Goal: Task Accomplishment & Management: Use online tool/utility

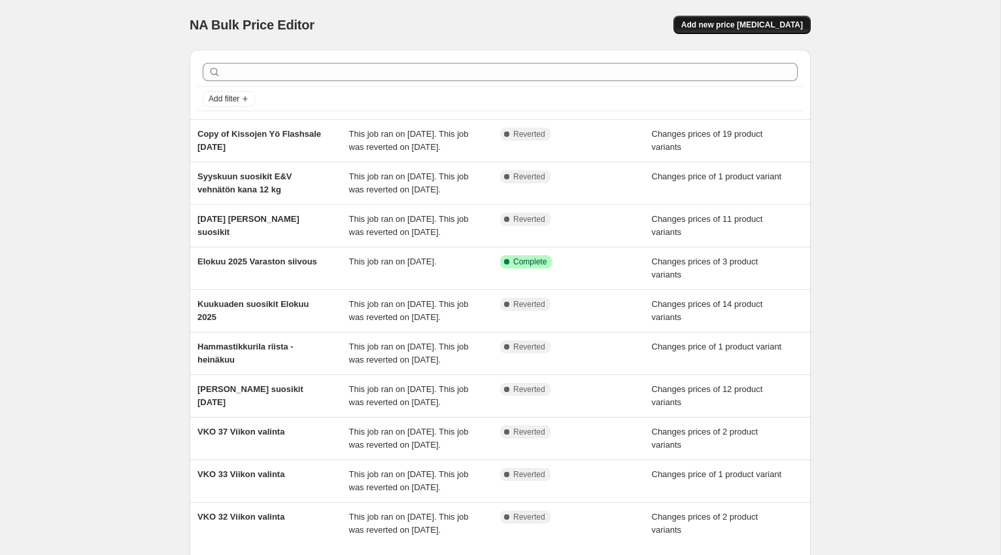
click at [760, 22] on span "Add new price [MEDICAL_DATA]" at bounding box center [742, 25] width 122 height 10
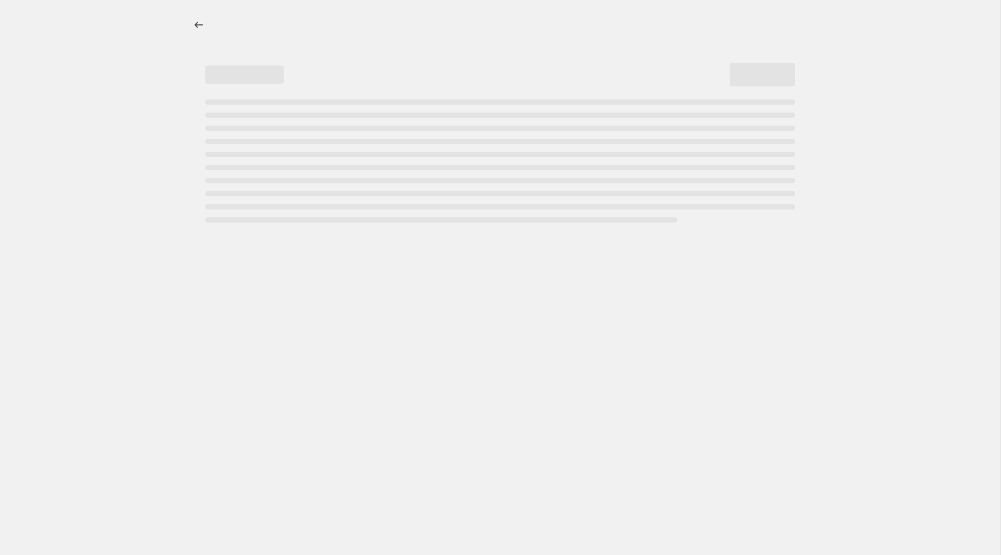
select select "percentage"
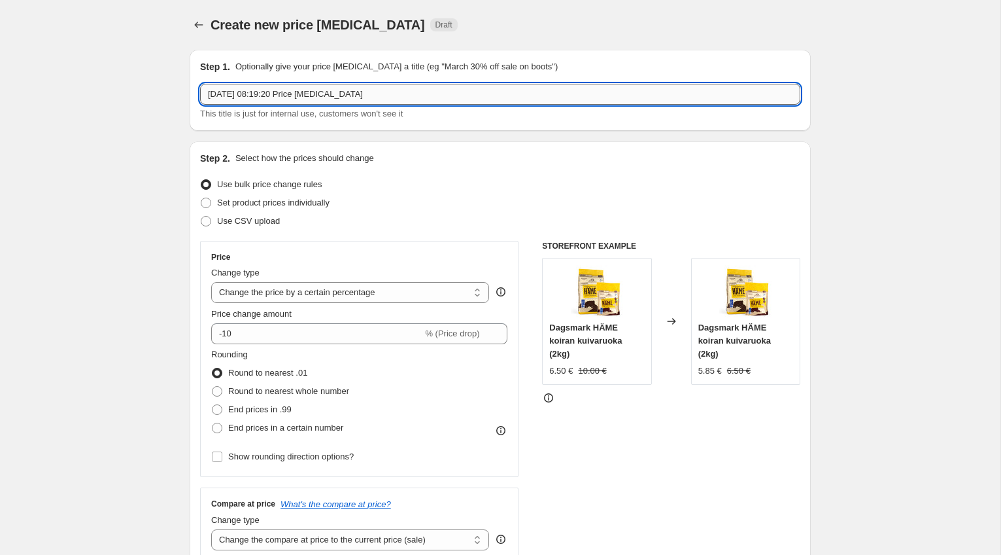
click at [288, 88] on input "1 Oct 2025, 08:19:20 Price change job" at bounding box center [500, 94] width 600 height 21
type input "Kuukauden suosikit Lokakuu 2025"
click at [205, 209] on label "Set product prices individually" at bounding box center [264, 203] width 129 height 18
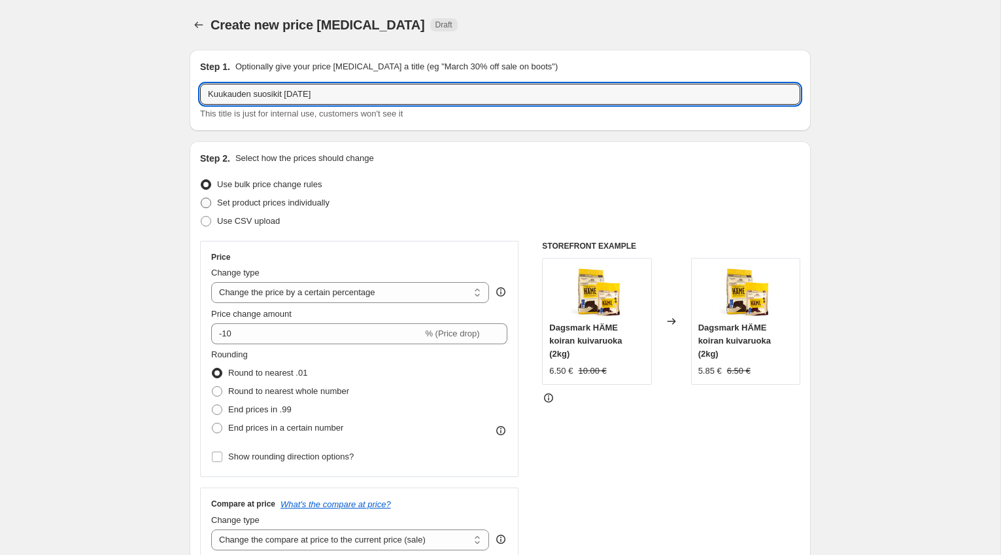
click at [201, 198] on input "Set product prices individually" at bounding box center [201, 197] width 1 height 1
radio input "true"
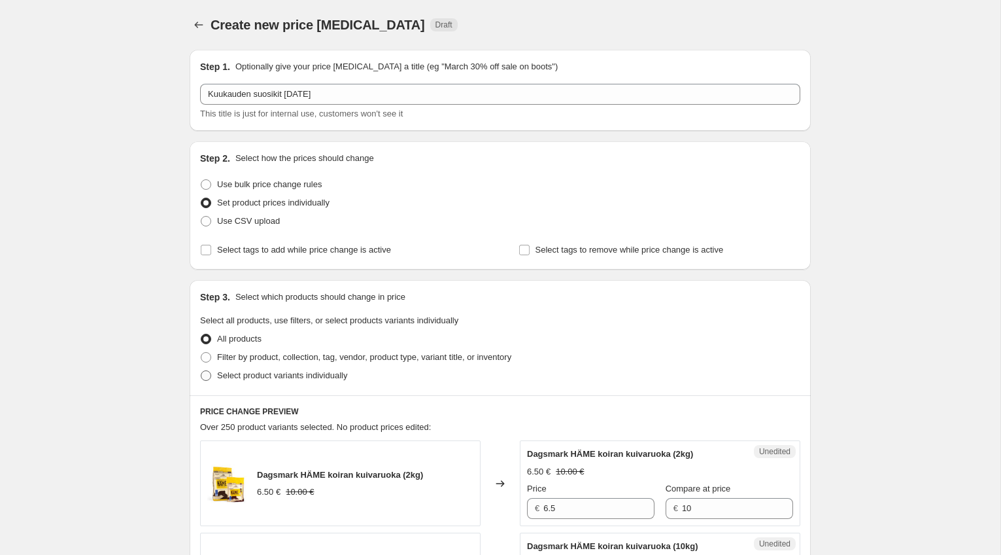
click at [207, 371] on span at bounding box center [206, 375] width 10 height 10
click at [201, 371] on input "Select product variants individually" at bounding box center [201, 370] width 1 height 1
radio input "true"
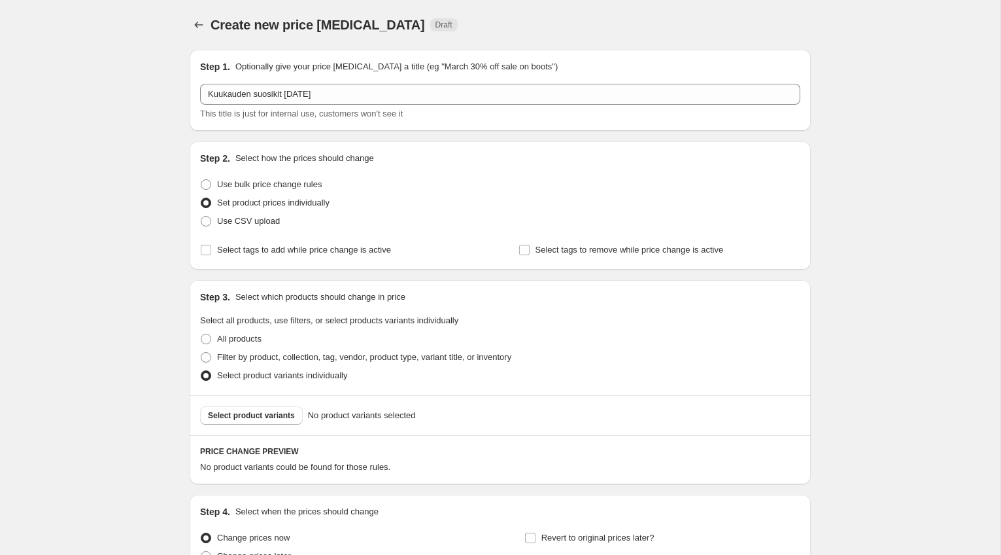
scroll to position [132, 0]
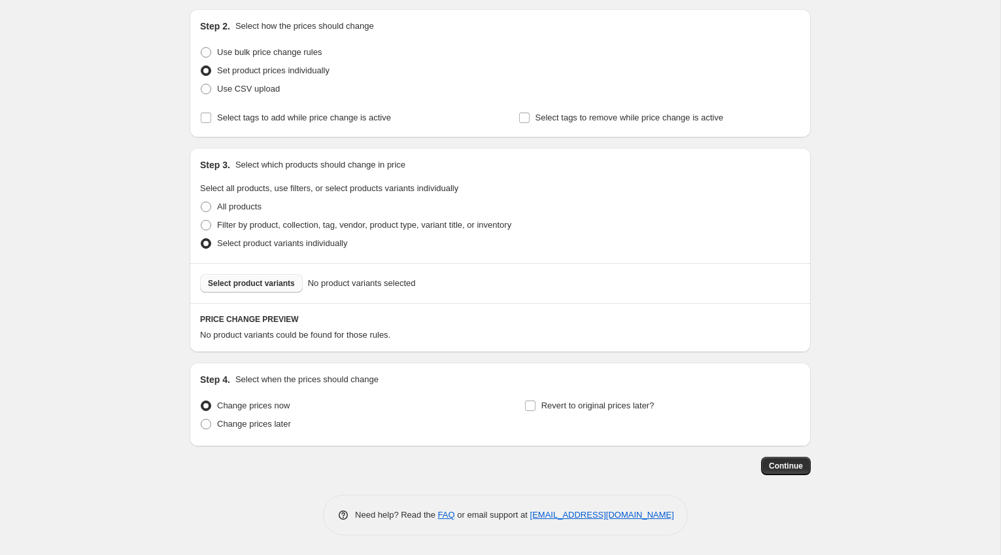
click at [237, 280] on span "Select product variants" at bounding box center [251, 283] width 87 height 10
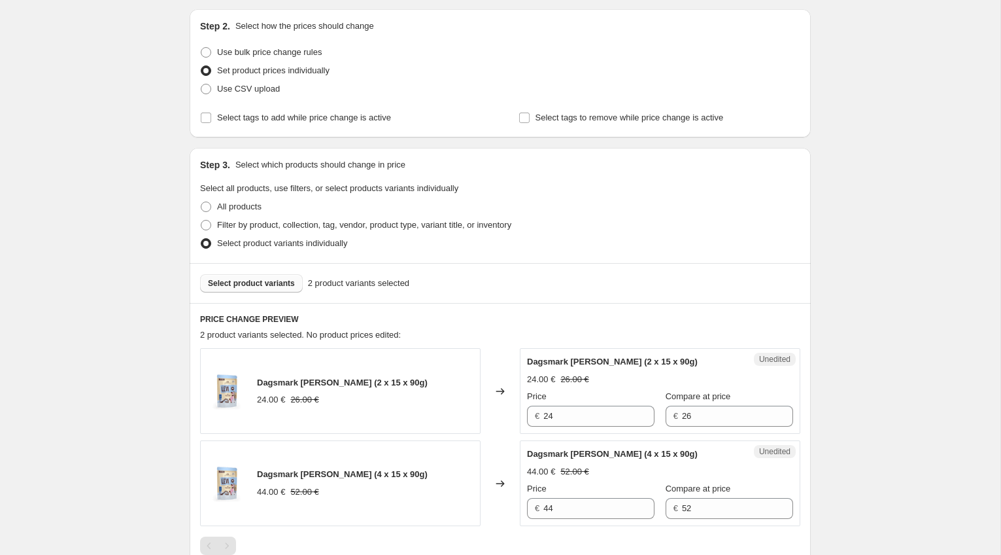
click at [252, 283] on span "Select product variants" at bounding box center [251, 283] width 87 height 10
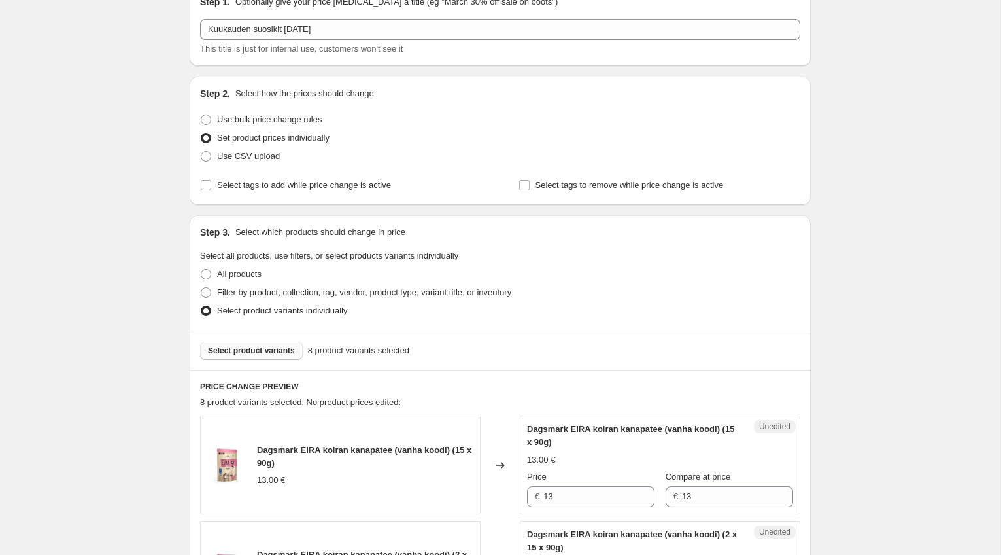
scroll to position [0, 0]
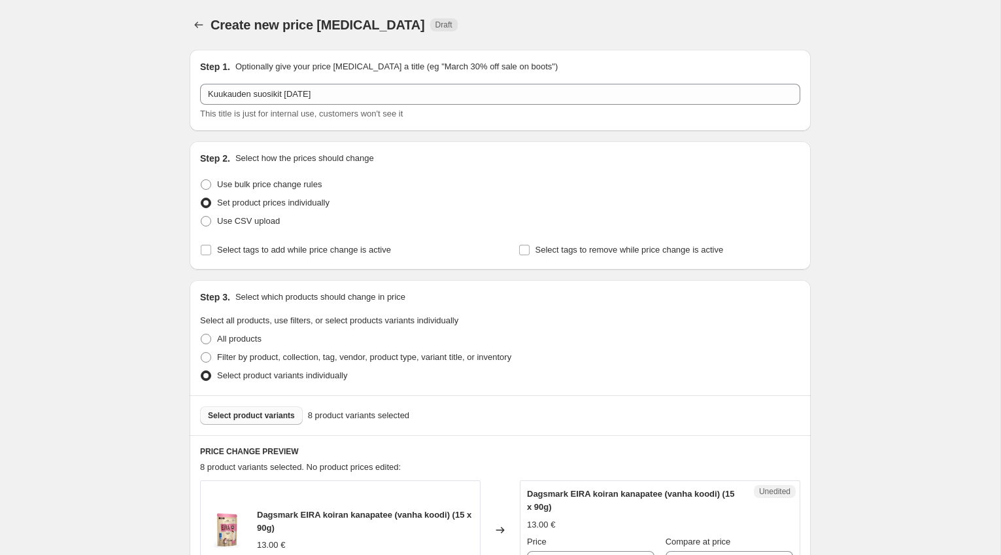
click at [265, 419] on span "Select product variants" at bounding box center [251, 415] width 87 height 10
click at [254, 420] on button "Select product variants" at bounding box center [251, 415] width 103 height 18
click at [254, 426] on div "Select product variants 18 product variants selected" at bounding box center [500, 415] width 621 height 40
click at [254, 417] on span "Select product variants" at bounding box center [251, 415] width 87 height 10
click at [269, 420] on span "Select product variants" at bounding box center [251, 415] width 87 height 10
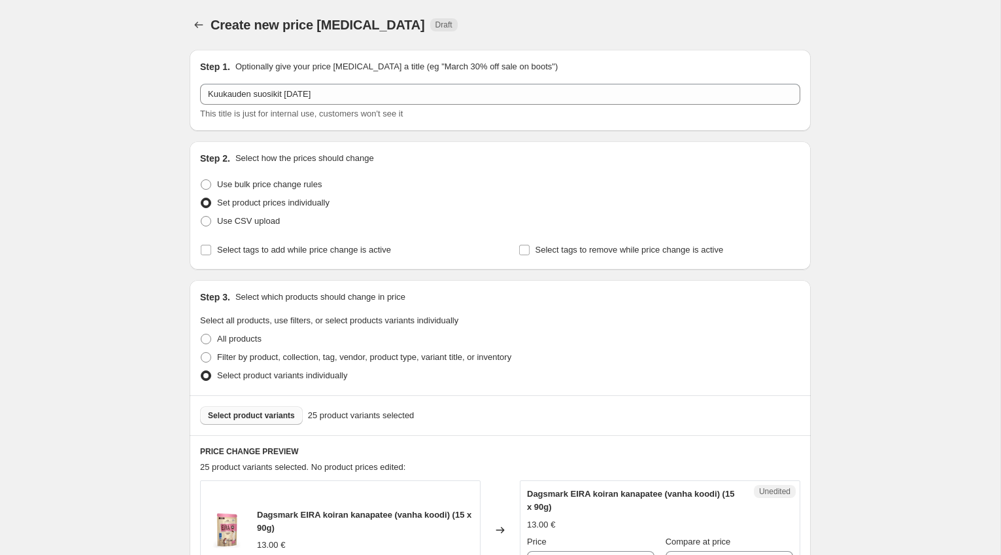
click at [269, 423] on button "Select product variants" at bounding box center [251, 415] width 103 height 18
click at [256, 415] on span "Select product variants" at bounding box center [251, 415] width 87 height 10
click at [269, 412] on span "Select product variants" at bounding box center [251, 415] width 87 height 10
click at [252, 411] on span "Select product variants" at bounding box center [251, 415] width 87 height 10
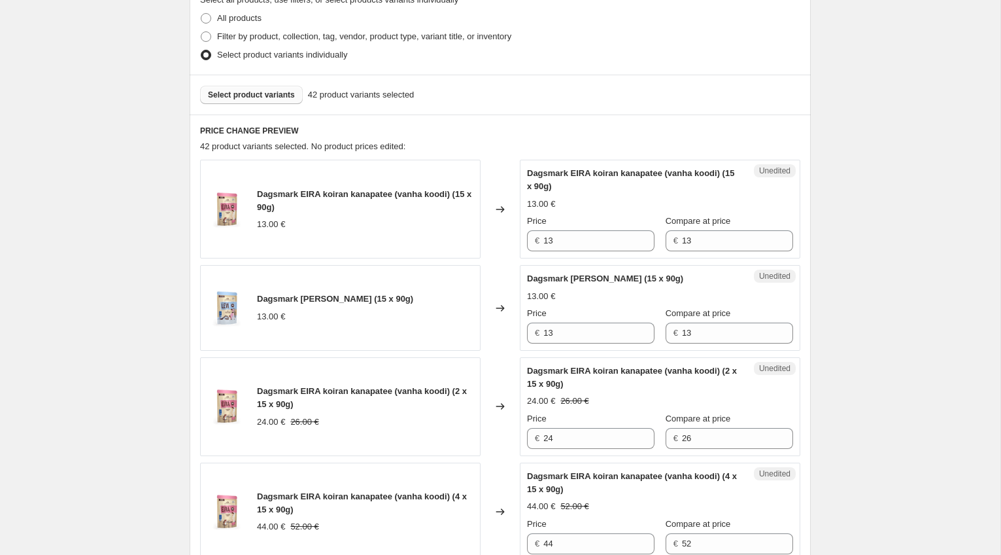
scroll to position [322, 0]
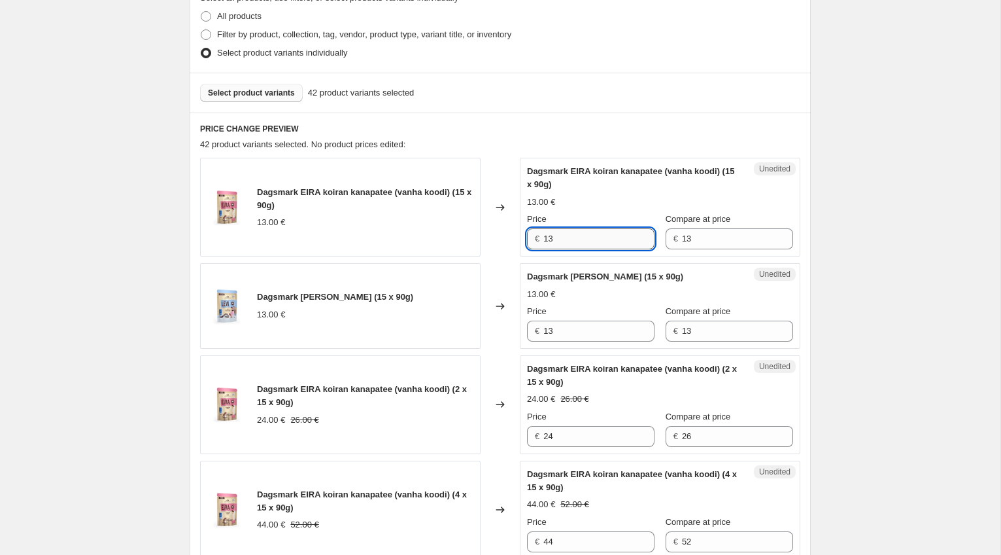
click at [583, 246] on input "13" at bounding box center [598, 238] width 111 height 21
type input "14"
click at [566, 334] on div "Dagsmark LEVI viljaton kanapatee (15 x 90g) 13.00 € Price € 13 Compare at price…" at bounding box center [660, 305] width 266 height 71
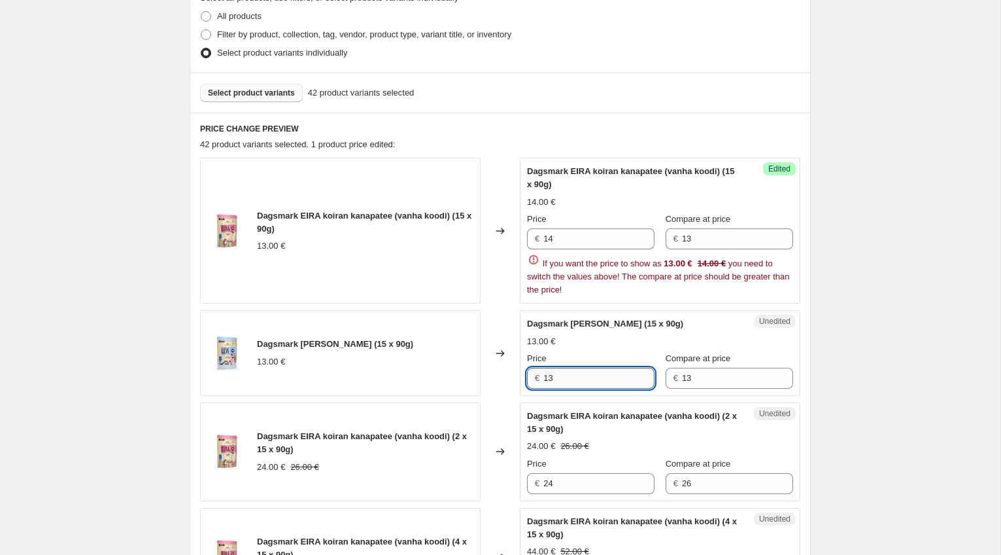
click at [577, 385] on input "13" at bounding box center [598, 378] width 111 height 21
click at [586, 239] on input "14" at bounding box center [598, 238] width 111 height 21
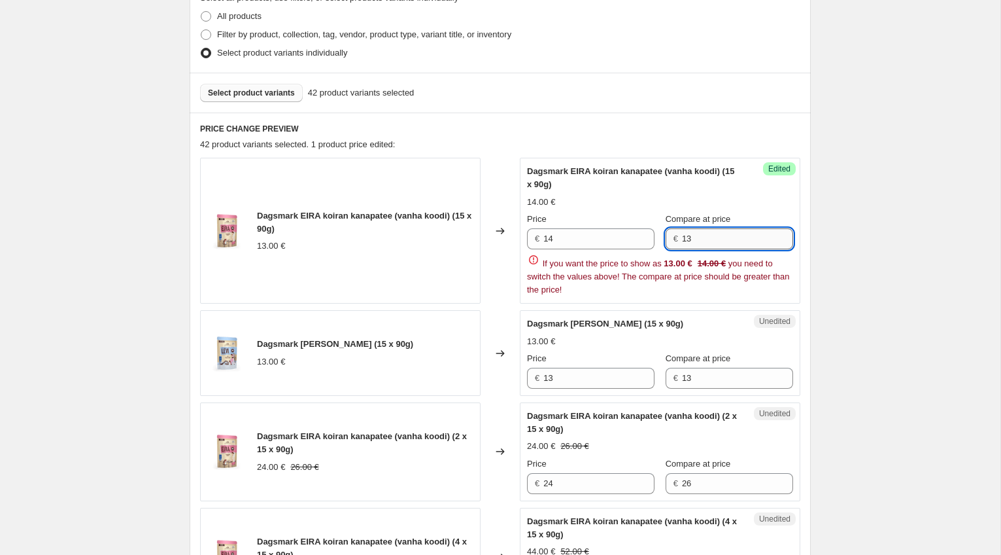
click at [692, 241] on input "13" at bounding box center [737, 238] width 111 height 21
type input "14"
click at [624, 234] on input "14" at bounding box center [598, 238] width 111 height 21
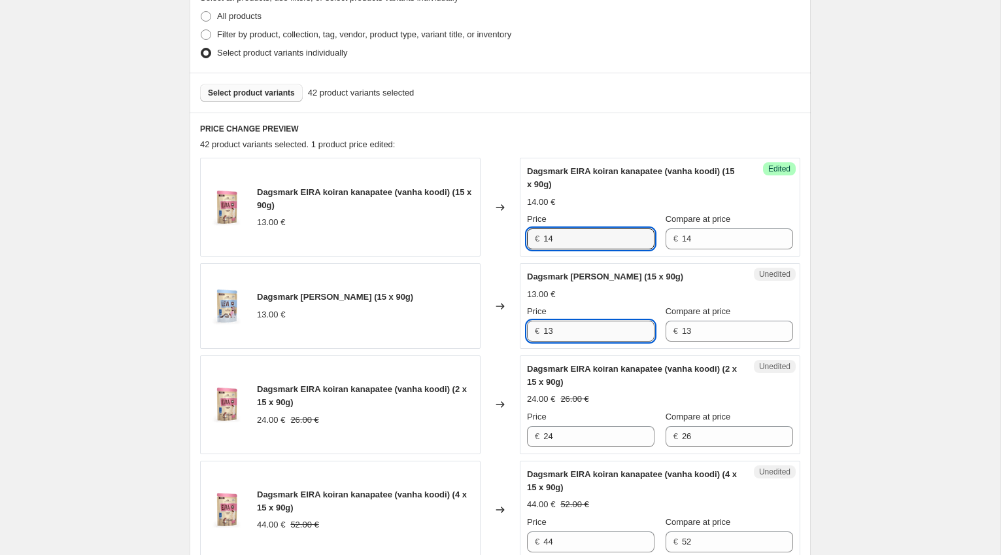
click at [592, 335] on input "13" at bounding box center [598, 330] width 111 height 21
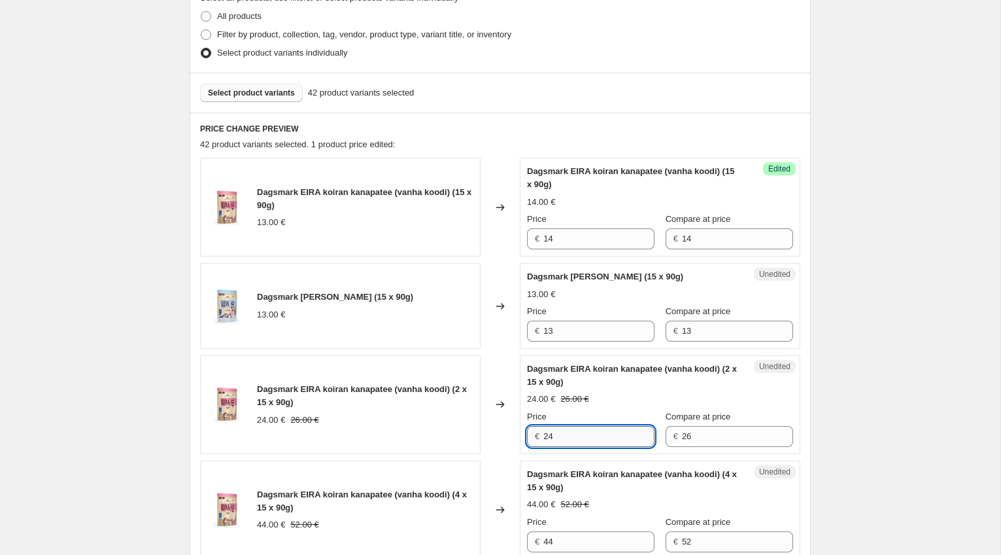
click at [586, 437] on input "24" at bounding box center [598, 436] width 111 height 21
click at [587, 437] on input "24" at bounding box center [598, 436] width 111 height 21
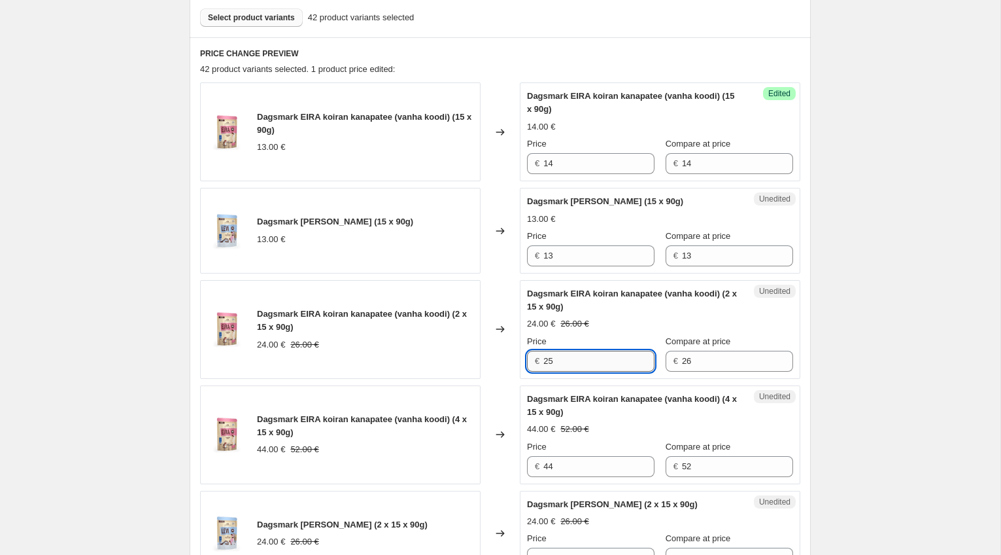
scroll to position [407, 0]
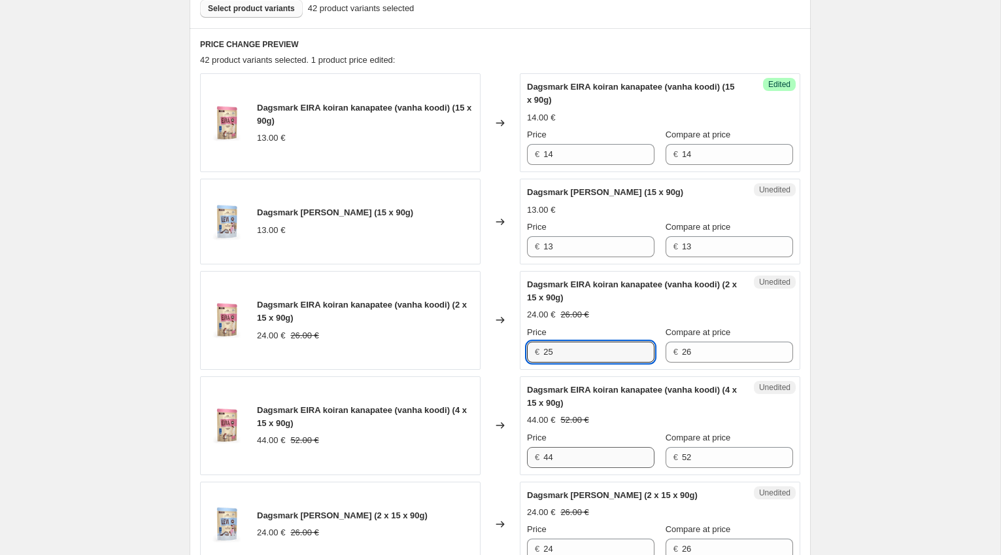
type input "25"
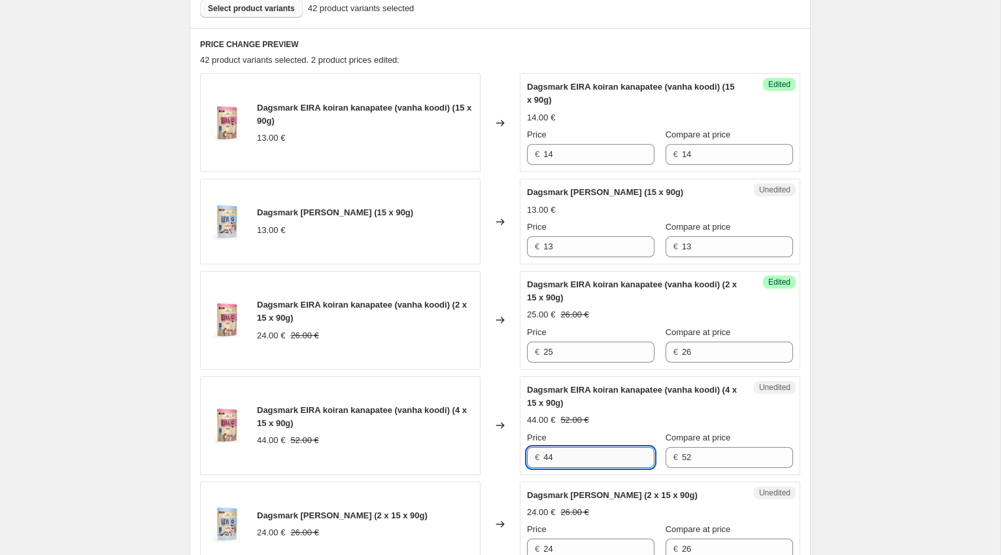
click at [566, 461] on input "44" at bounding box center [598, 457] width 111 height 21
click at [569, 458] on input "44" at bounding box center [598, 457] width 111 height 21
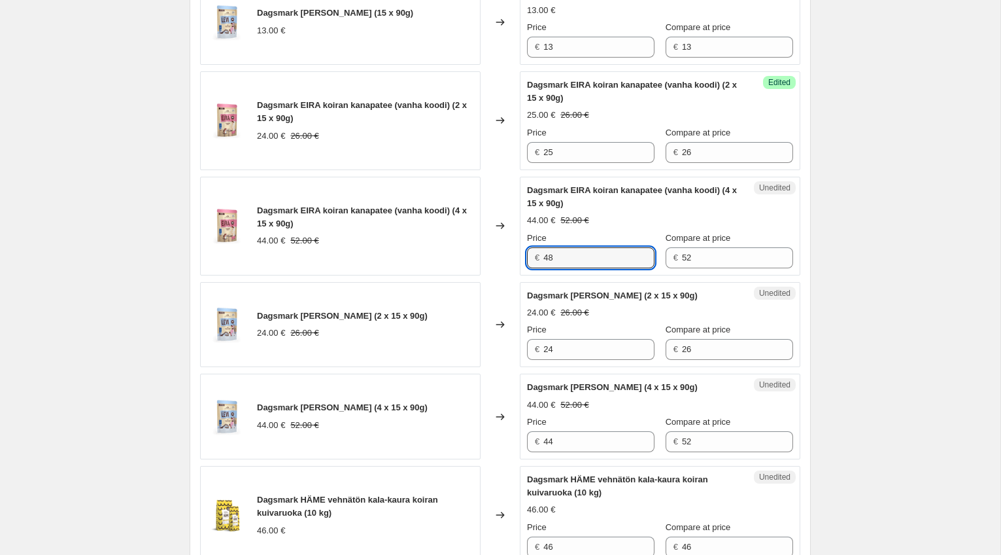
scroll to position [611, 0]
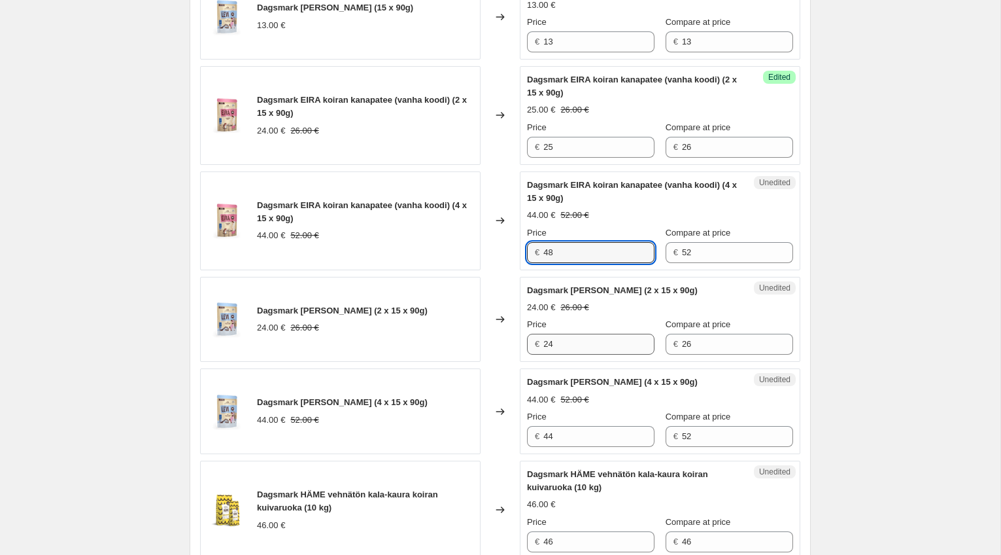
type input "48"
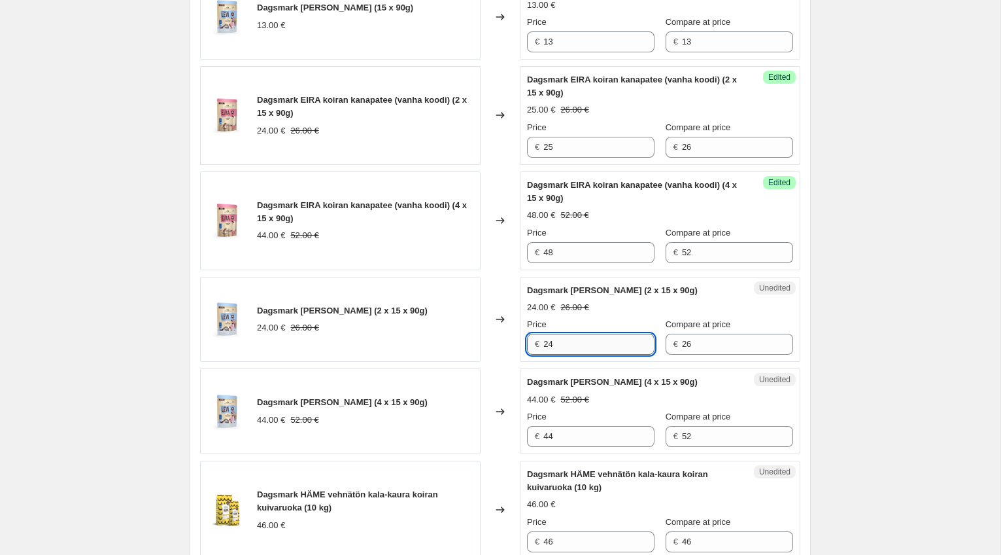
click at [582, 354] on input "24" at bounding box center [598, 344] width 111 height 21
type input "25"
click at [595, 447] on input "44" at bounding box center [598, 436] width 111 height 21
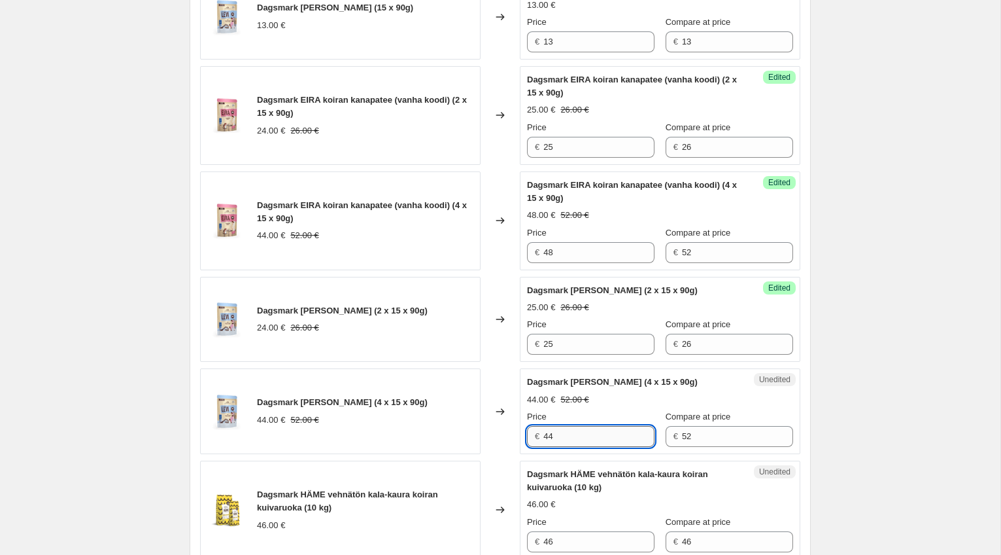
click at [591, 447] on input "44" at bounding box center [598, 436] width 111 height 21
click at [589, 447] on input "44" at bounding box center [598, 436] width 111 height 21
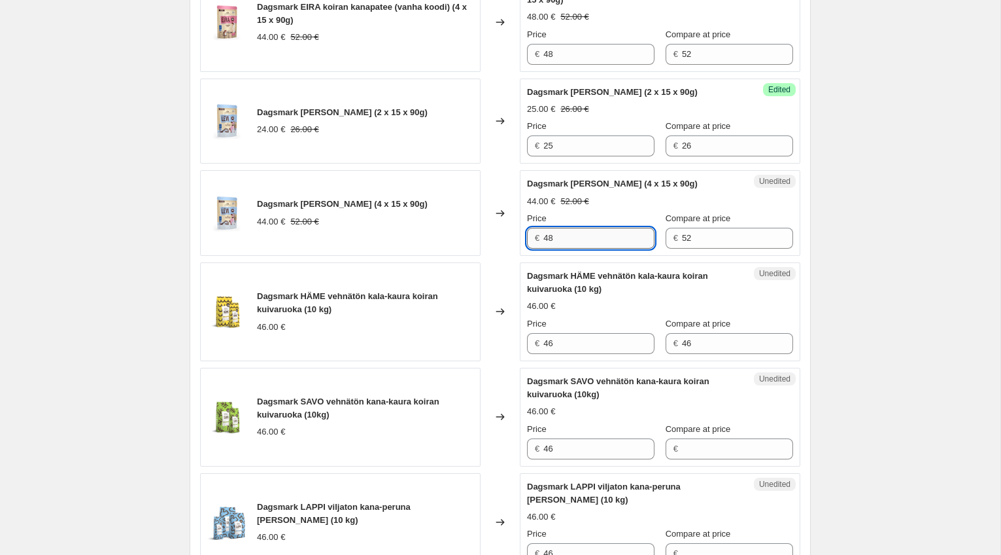
scroll to position [810, 0]
type input "48"
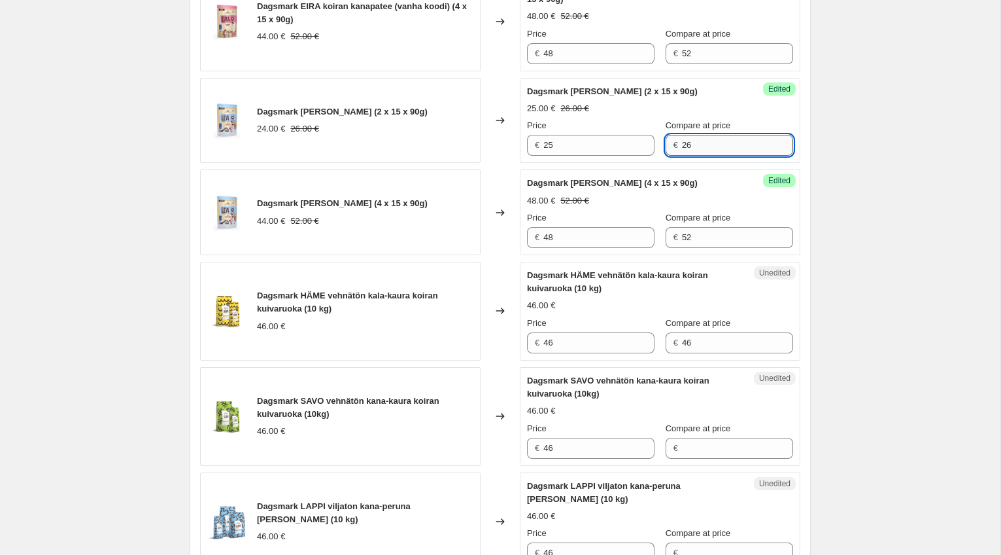
click at [712, 156] on input "26" at bounding box center [737, 145] width 111 height 21
type input "28"
click at [702, 248] on input "52" at bounding box center [737, 237] width 111 height 21
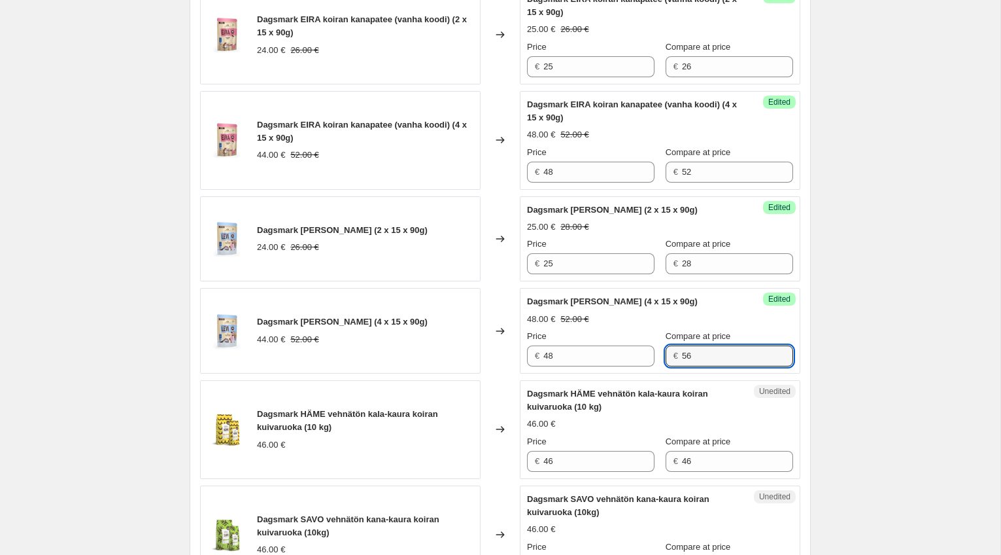
scroll to position [689, 0]
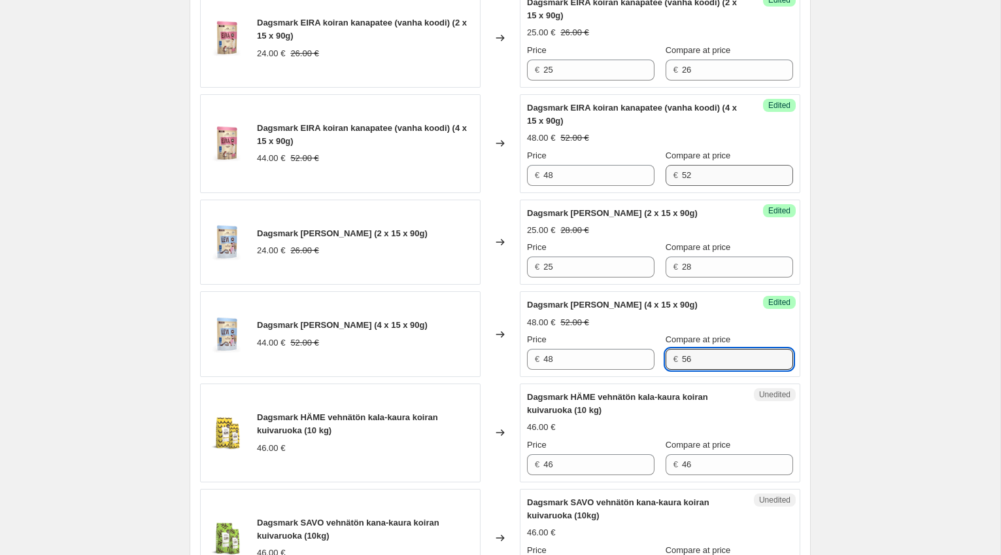
type input "56"
click at [698, 170] on input "52" at bounding box center [737, 175] width 111 height 21
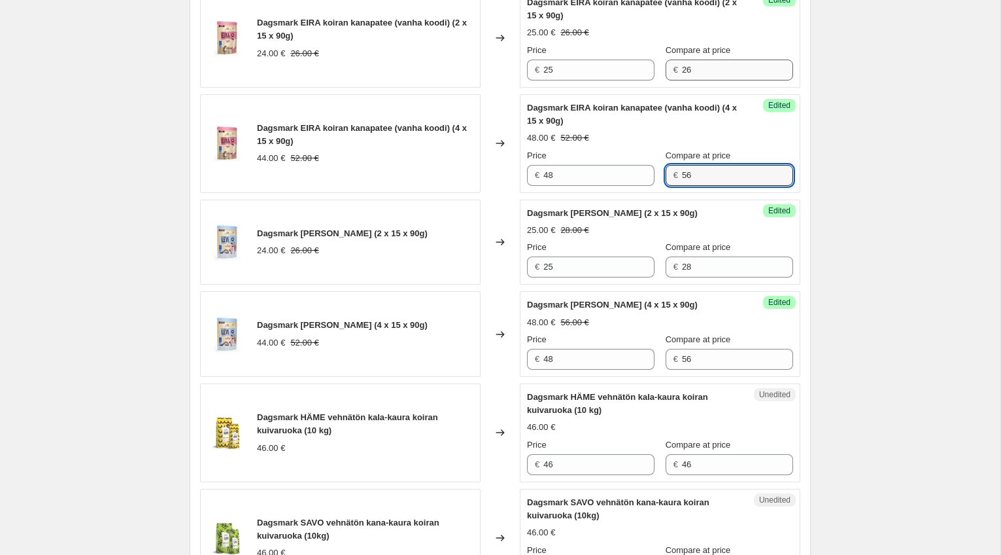
type input "56"
click at [704, 69] on input "26" at bounding box center [737, 70] width 111 height 21
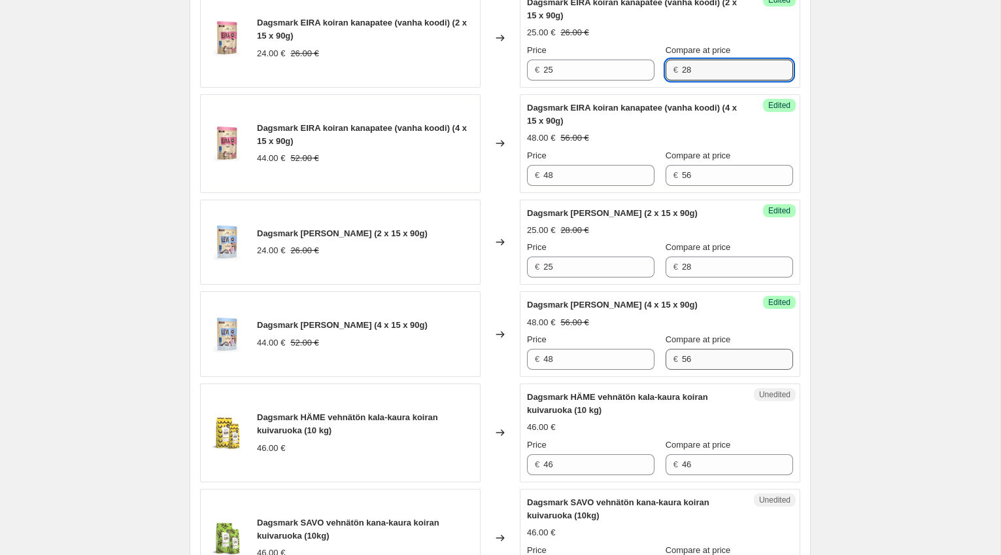
type input "28"
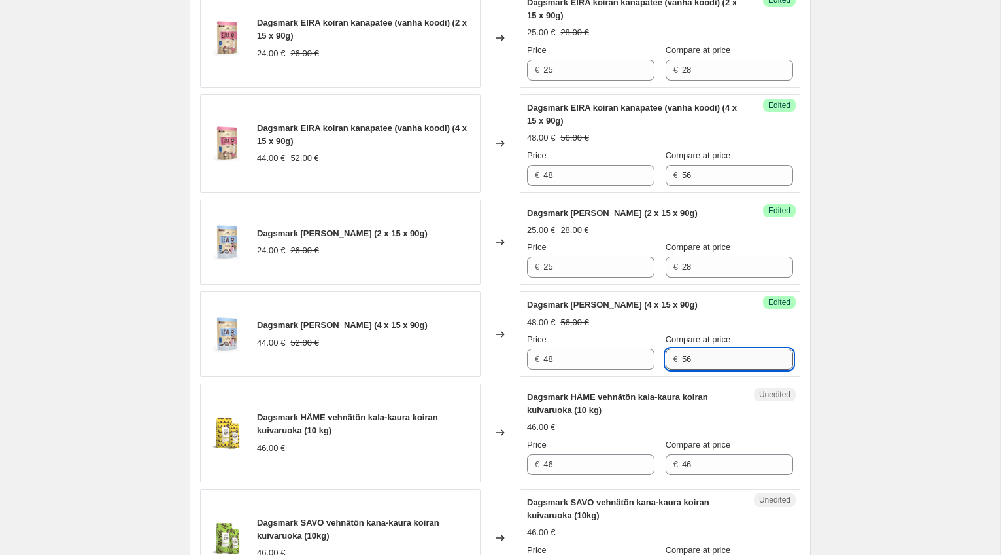
click at [693, 369] on input "56" at bounding box center [737, 359] width 111 height 21
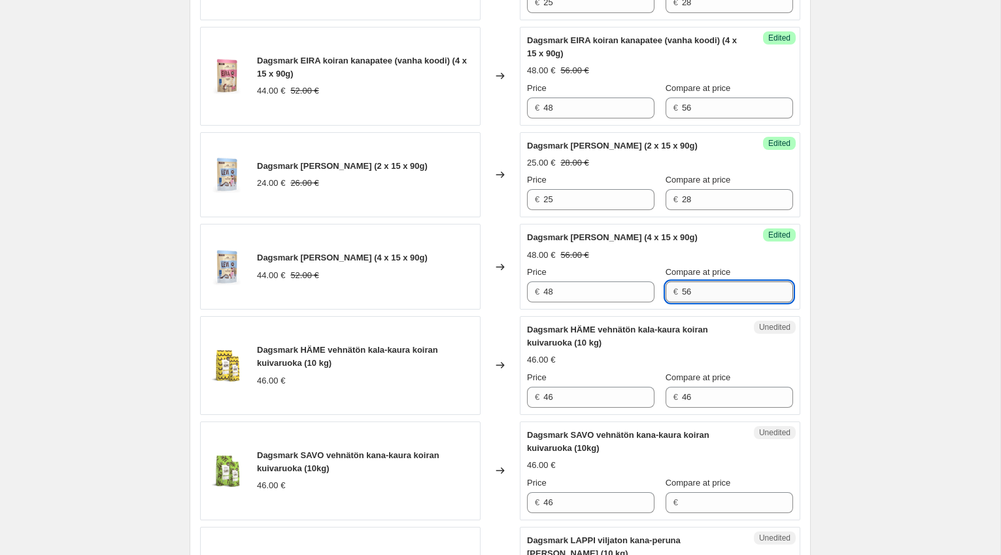
scroll to position [763, 0]
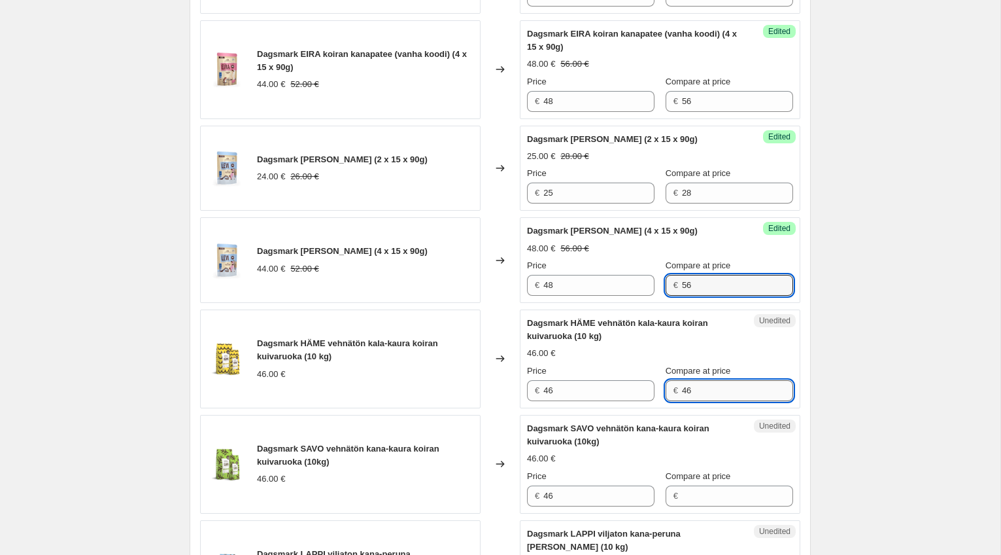
click at [699, 401] on input "46" at bounding box center [737, 390] width 111 height 21
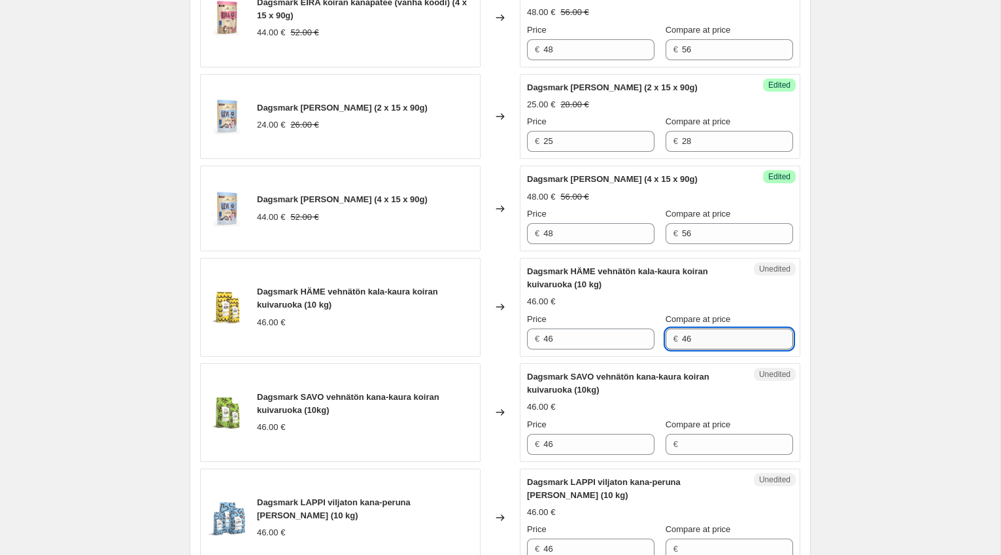
scroll to position [817, 0]
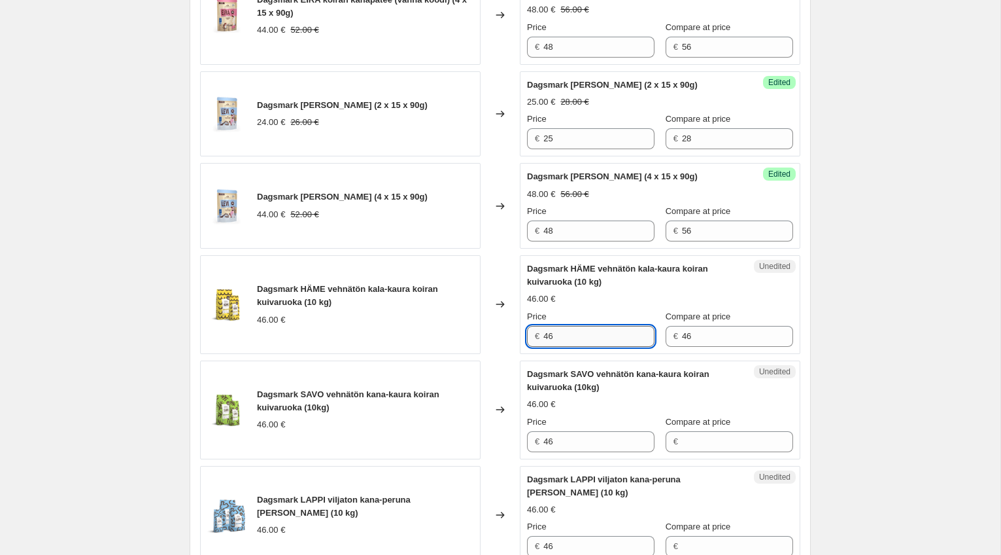
click at [604, 347] on input "46" at bounding box center [598, 336] width 111 height 21
click at [570, 347] on input "46" at bounding box center [598, 336] width 111 height 21
type input "45"
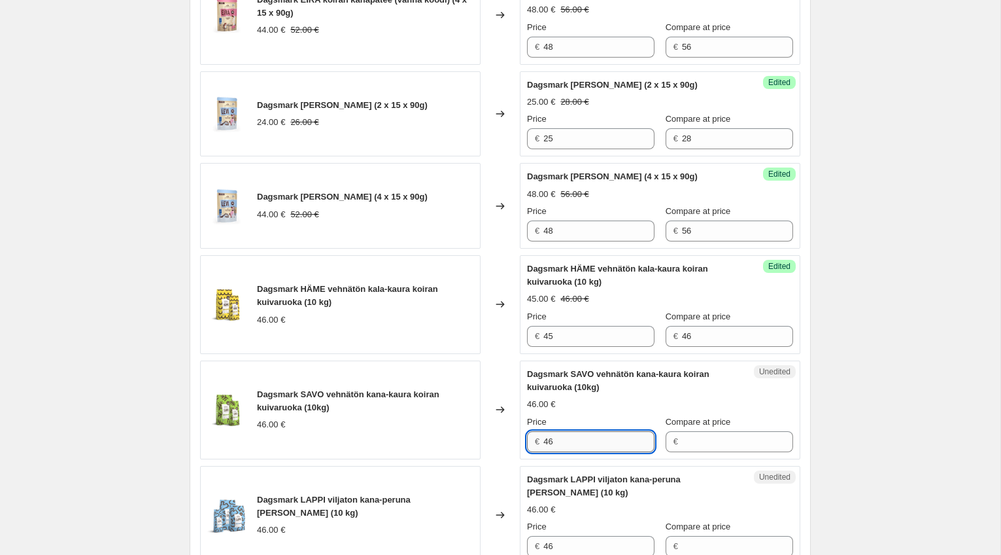
click at [566, 452] on input "46" at bounding box center [598, 441] width 111 height 21
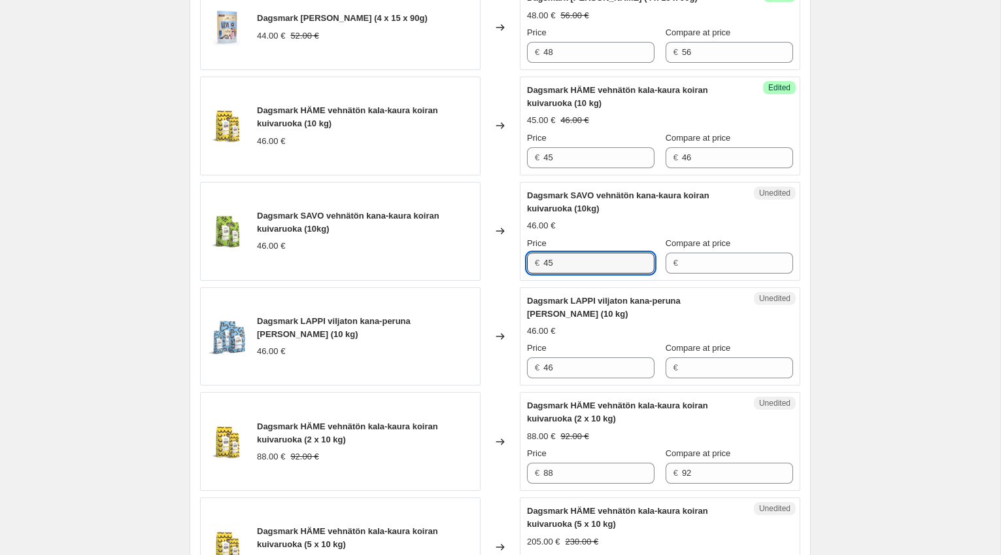
scroll to position [1001, 0]
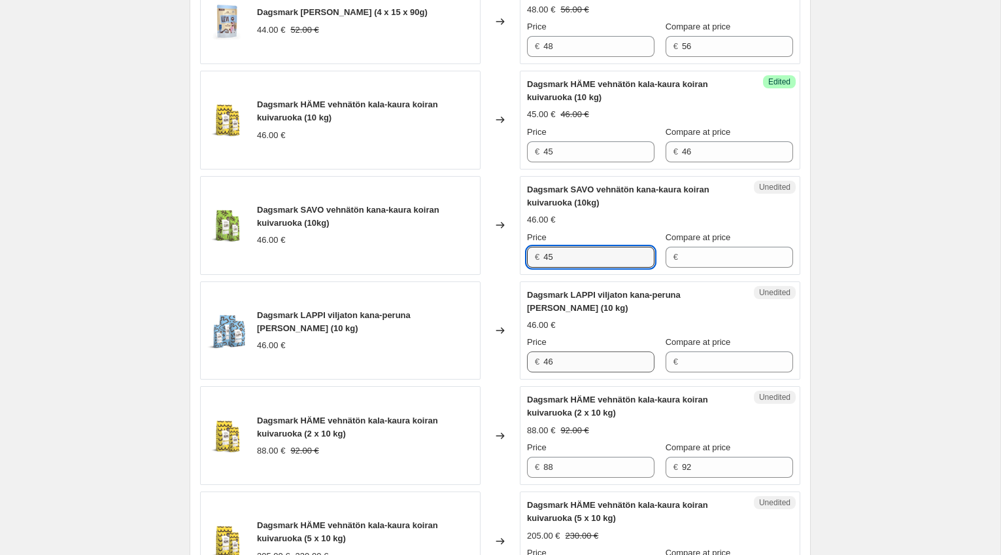
type input "45"
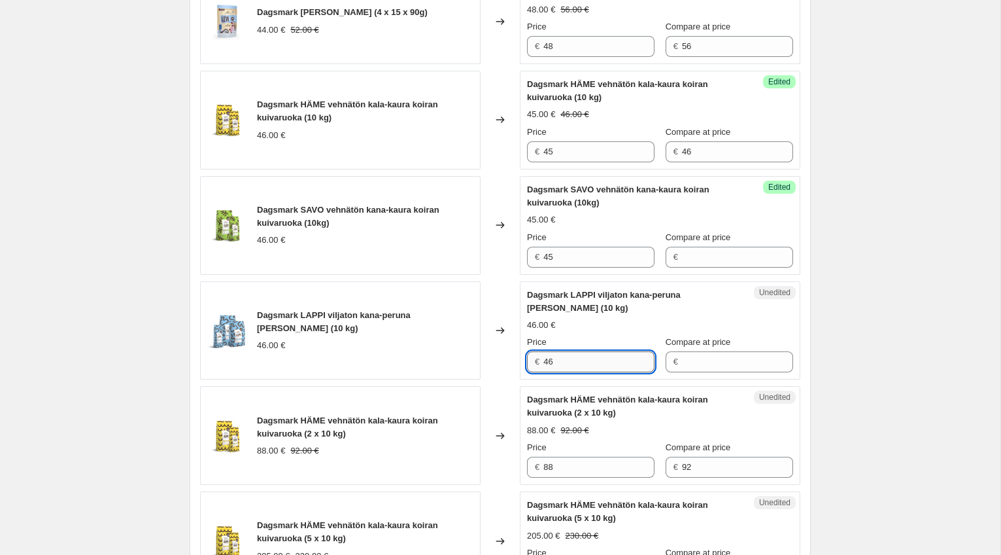
click at [577, 372] on input "46" at bounding box center [598, 361] width 111 height 21
type input "45"
click at [721, 372] on input "Compare at price" at bounding box center [737, 361] width 111 height 21
click at [596, 267] on input "45" at bounding box center [598, 257] width 111 height 21
click at [565, 267] on input "45" at bounding box center [598, 257] width 111 height 21
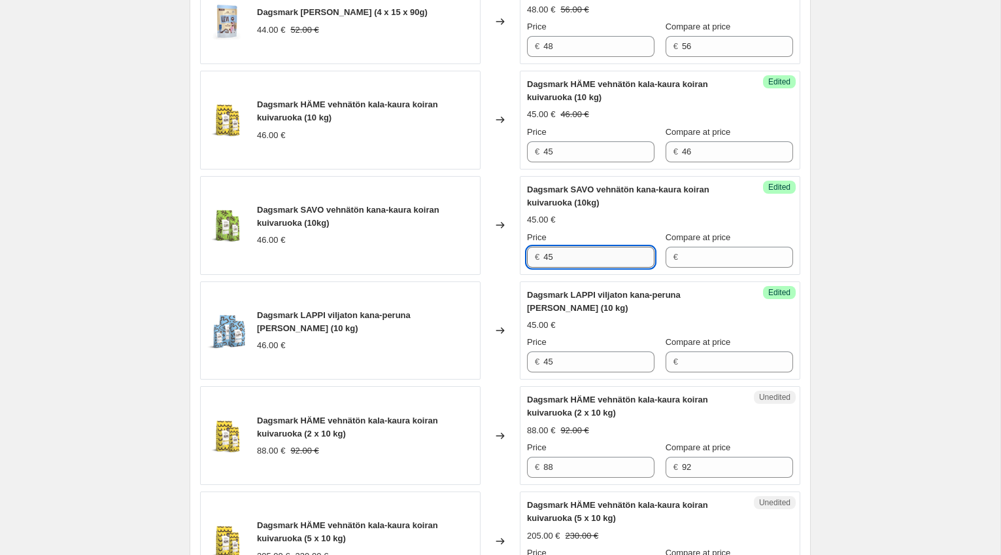
click at [565, 267] on input "45" at bounding box center [598, 257] width 111 height 21
click at [575, 162] on input "45" at bounding box center [598, 151] width 111 height 21
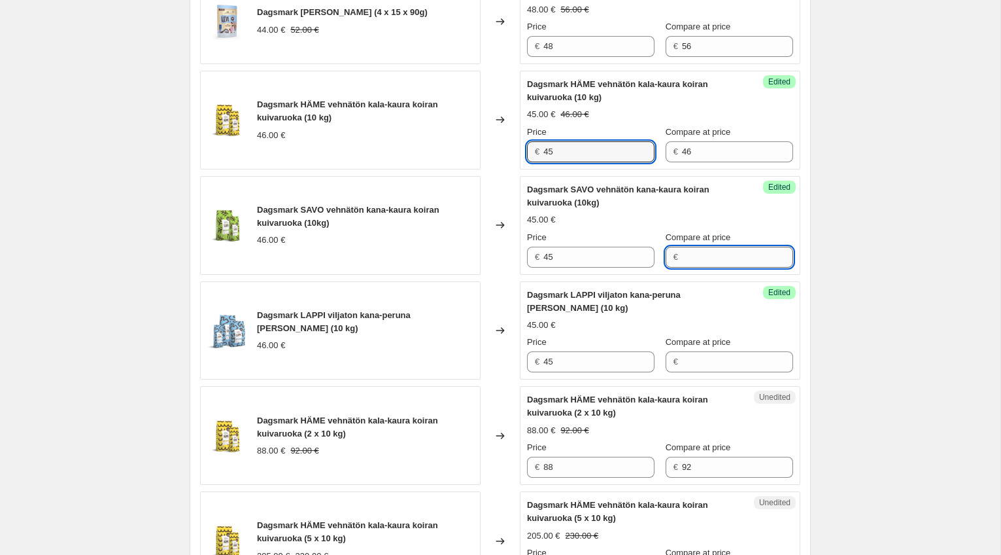
click at [725, 267] on input "Compare at price" at bounding box center [737, 257] width 111 height 21
paste input "45"
type input "46"
click at [697, 372] on input "Compare at price" at bounding box center [737, 361] width 111 height 21
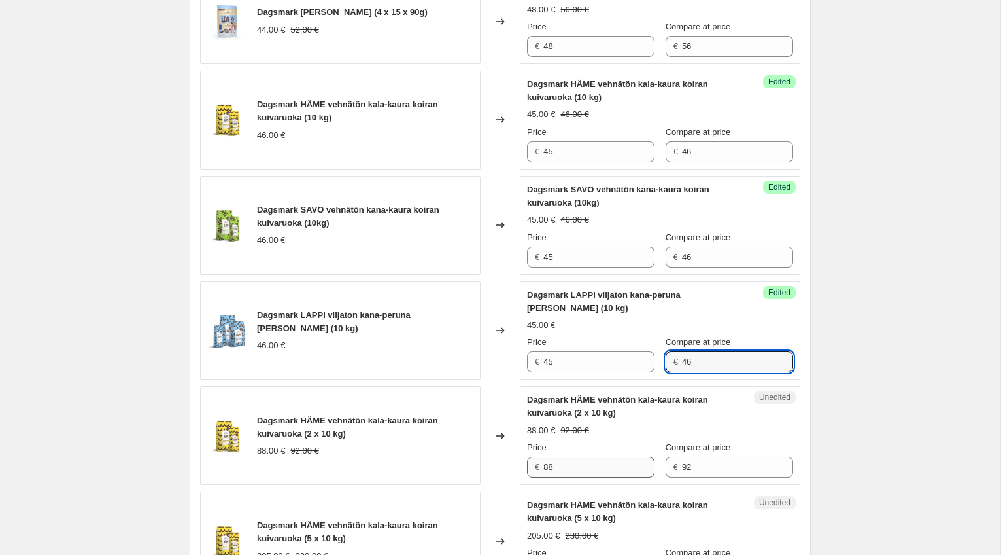
type input "46"
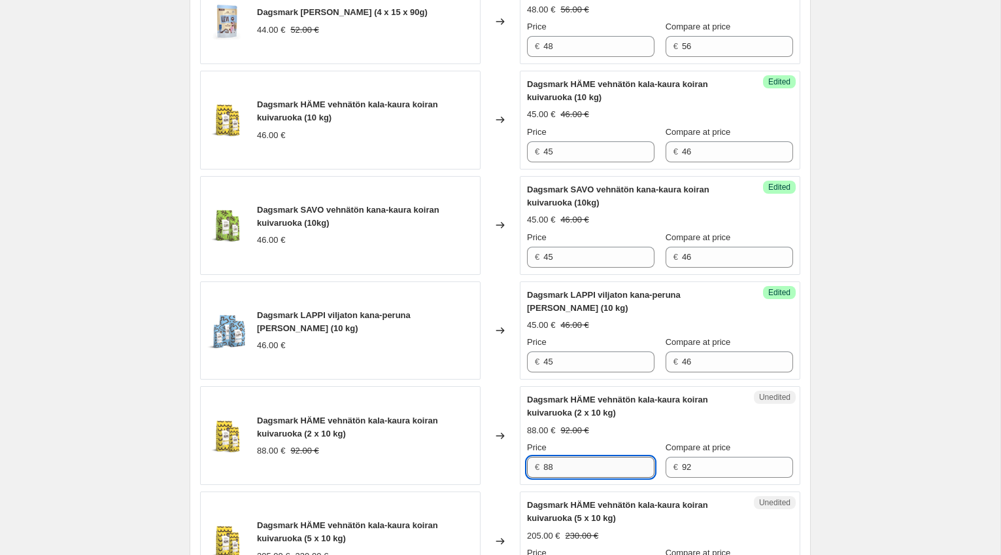
click at [587, 477] on input "88" at bounding box center [598, 466] width 111 height 21
click at [581, 372] on input "45" at bounding box center [598, 361] width 111 height 21
click at [576, 477] on input "88" at bounding box center [598, 466] width 111 height 21
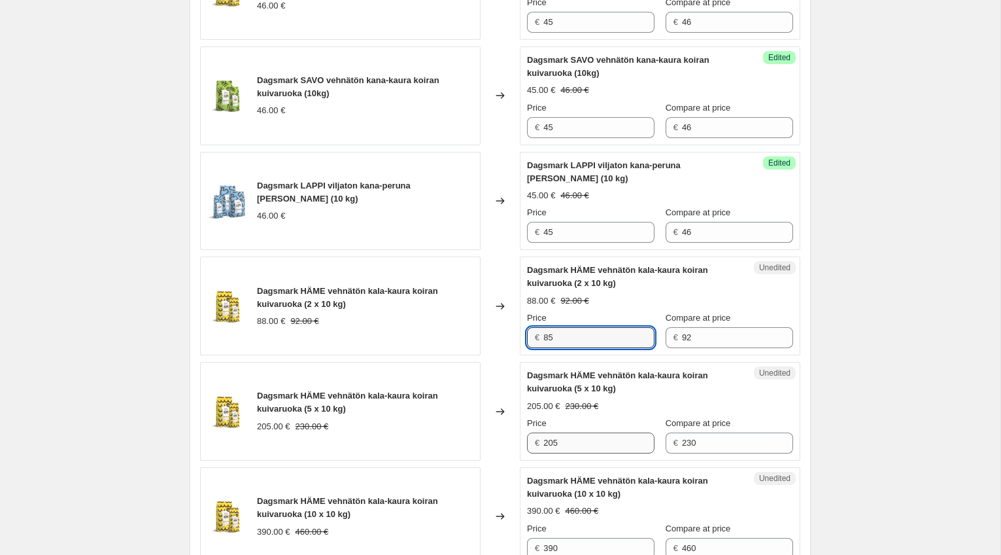
type input "85"
click at [578, 453] on input "205" at bounding box center [598, 442] width 111 height 21
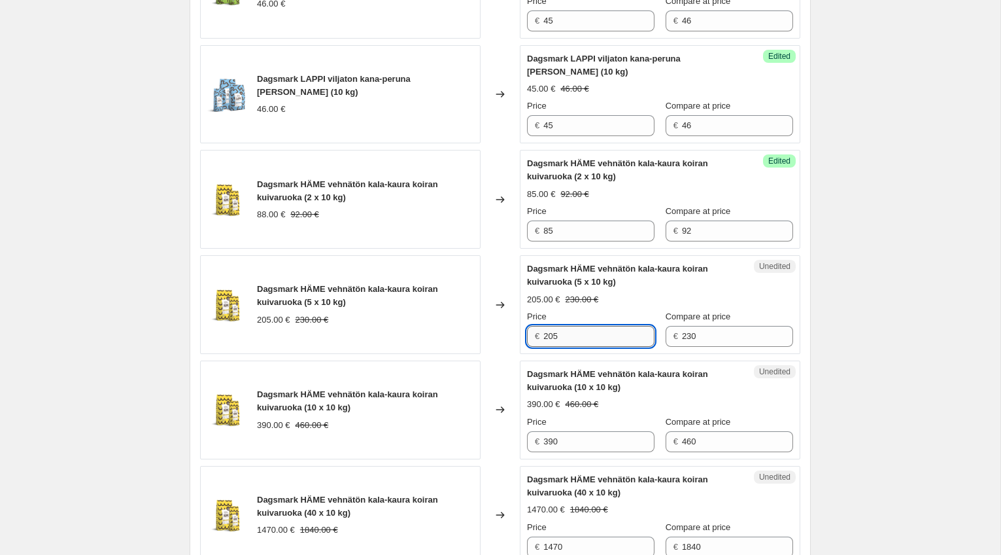
scroll to position [1256, 0]
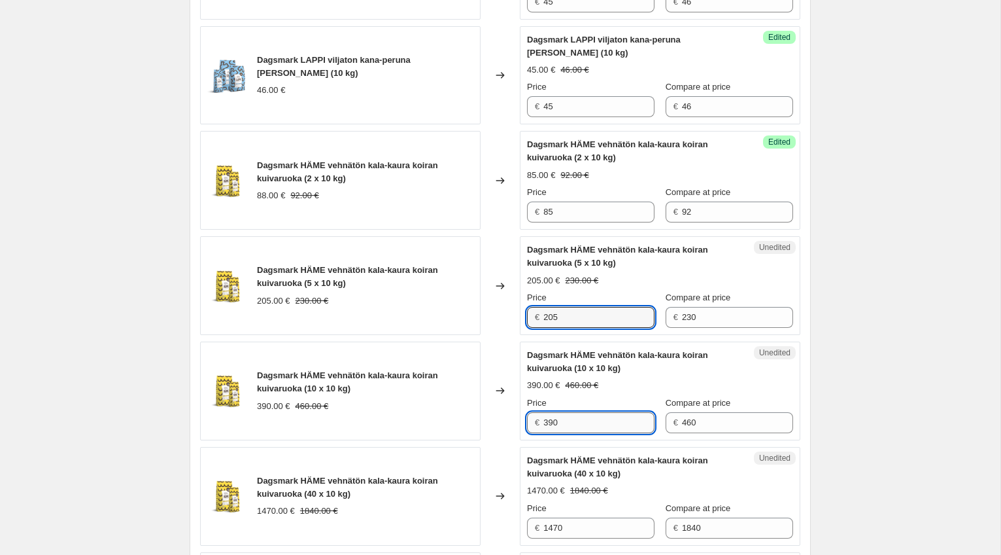
click at [567, 433] on input "390" at bounding box center [598, 422] width 111 height 21
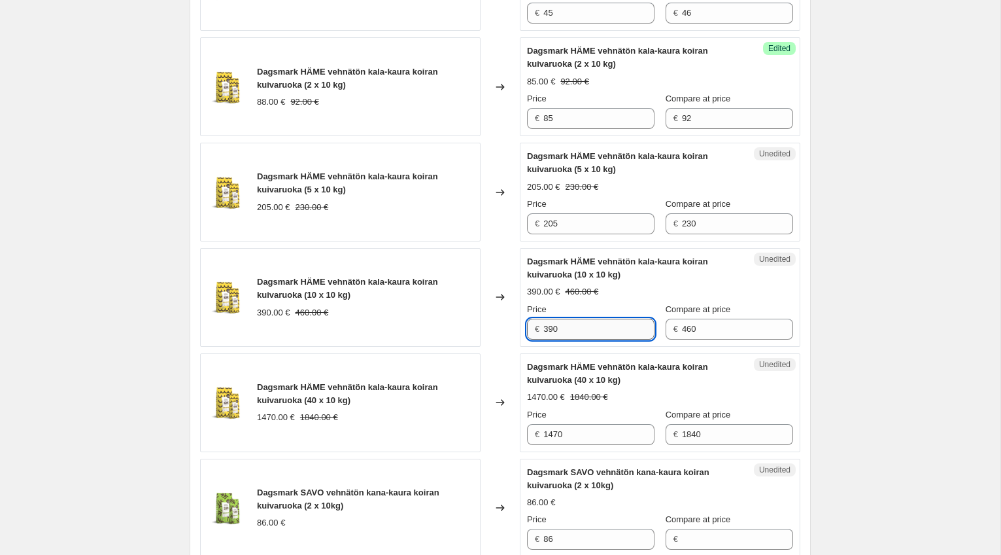
scroll to position [1353, 0]
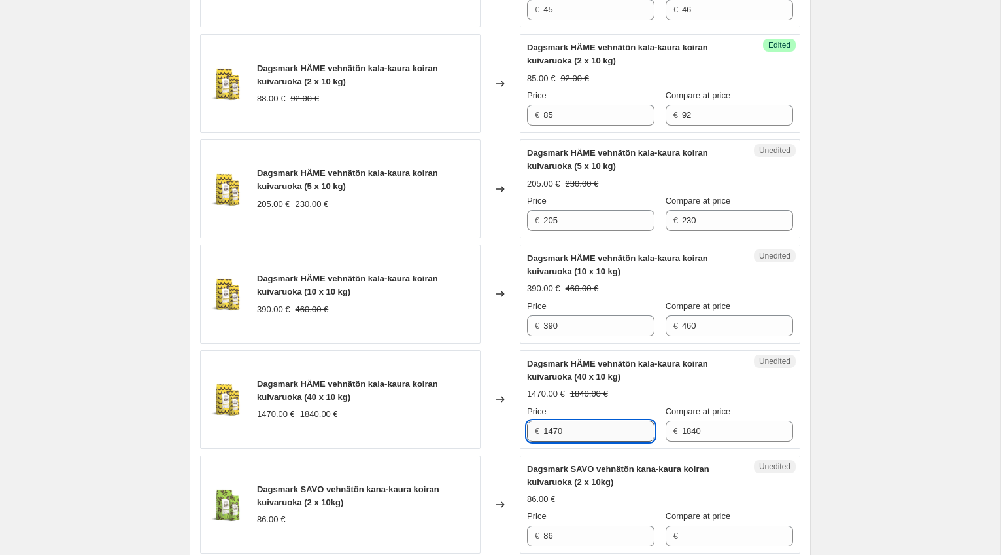
click at [574, 441] on input "1470" at bounding box center [598, 430] width 111 height 21
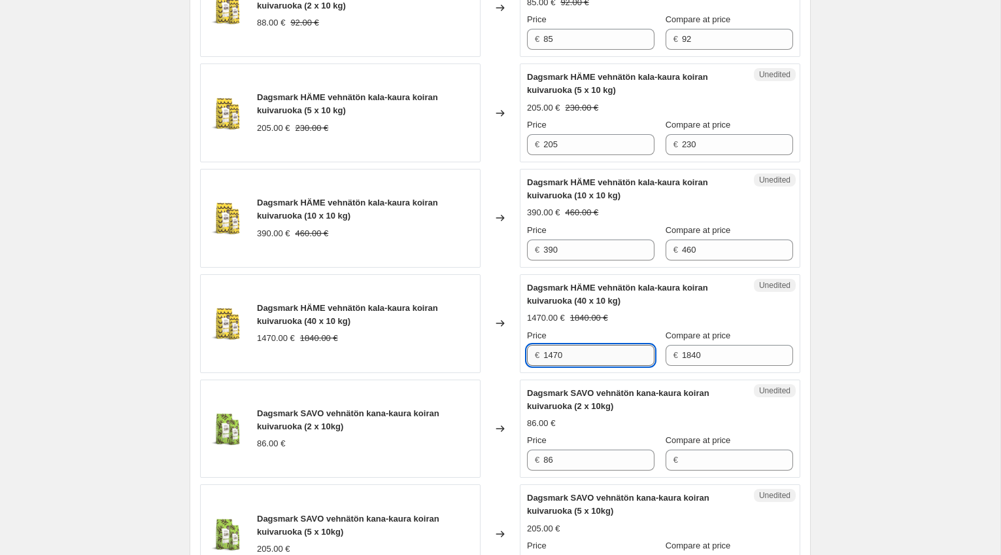
scroll to position [1433, 0]
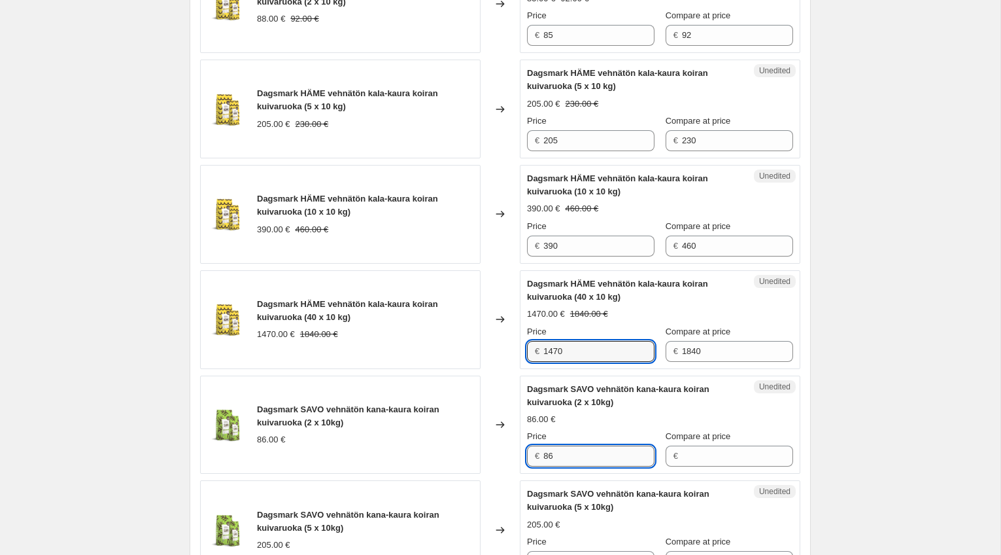
click at [577, 466] on input "86" at bounding box center [598, 455] width 111 height 21
click at [560, 466] on input "86" at bounding box center [598, 455] width 111 height 21
click at [587, 466] on input "86" at bounding box center [598, 455] width 111 height 21
type input "85"
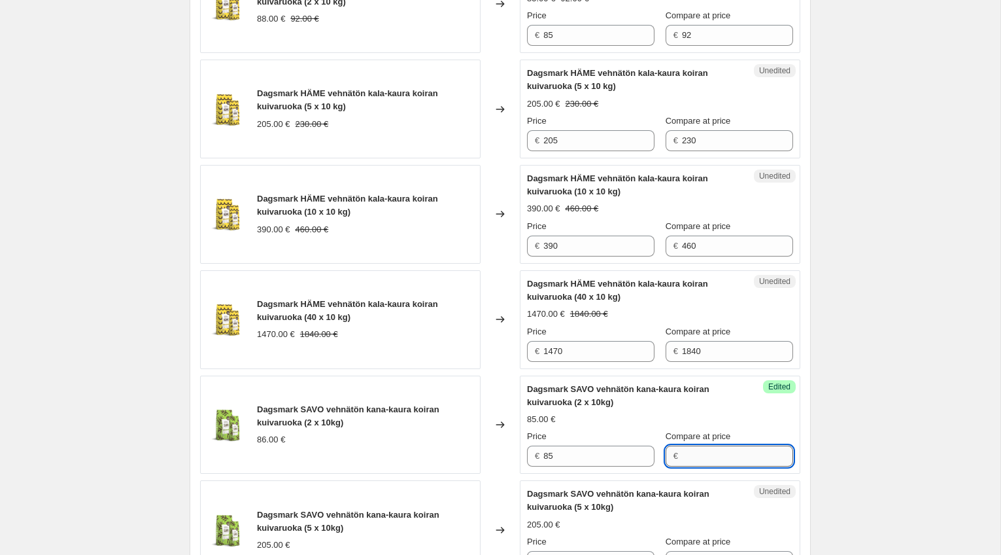
click at [738, 466] on input "Compare at price" at bounding box center [737, 455] width 111 height 21
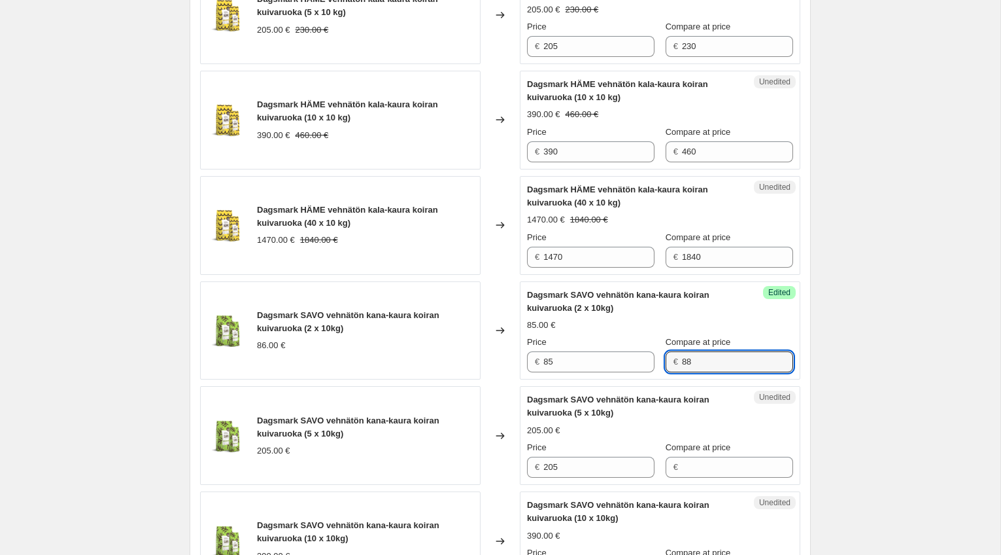
scroll to position [1531, 0]
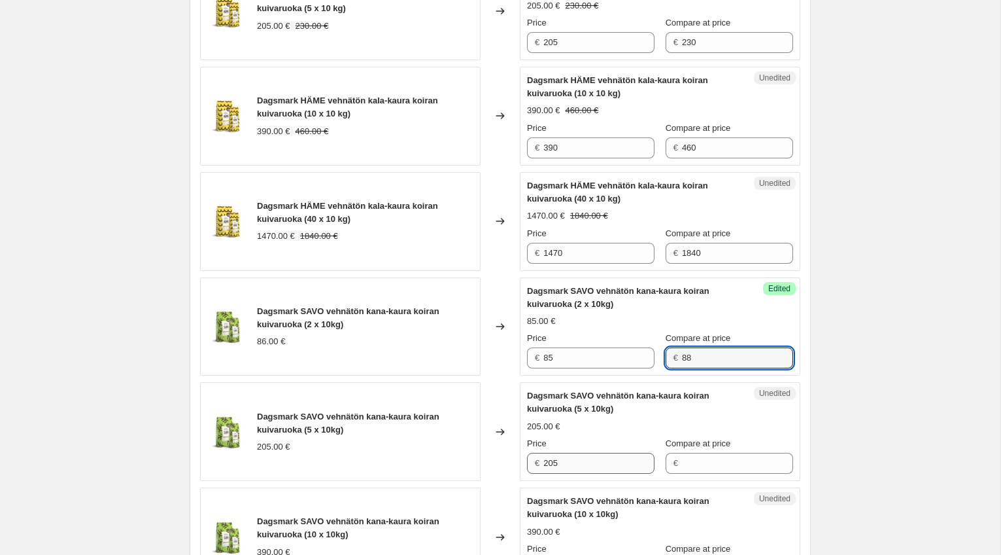
type input "88"
click at [602, 473] on input "205" at bounding box center [598, 463] width 111 height 21
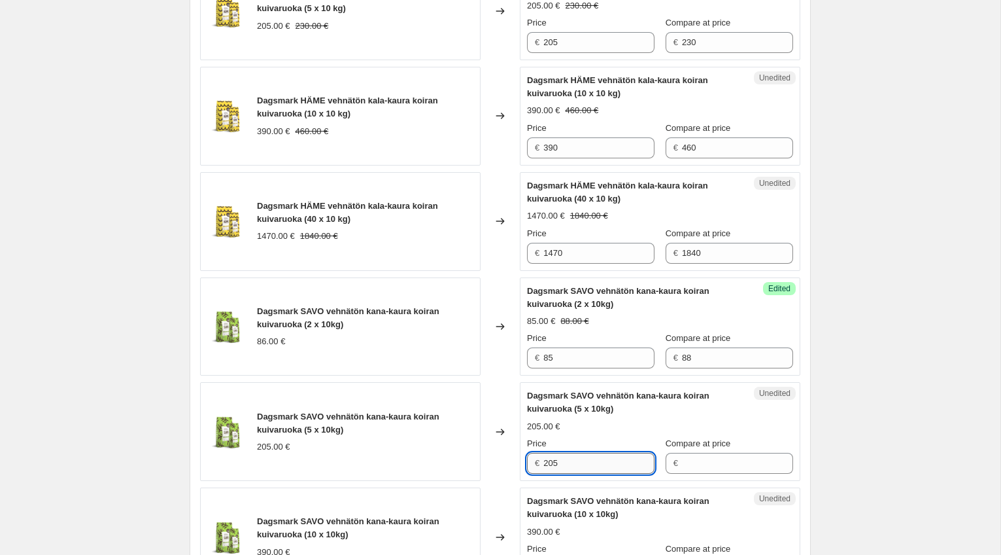
click at [600, 473] on input "205" at bounding box center [598, 463] width 111 height 21
click at [709, 473] on input "Compare at price" at bounding box center [737, 463] width 111 height 21
click at [594, 473] on input "205" at bounding box center [598, 463] width 111 height 21
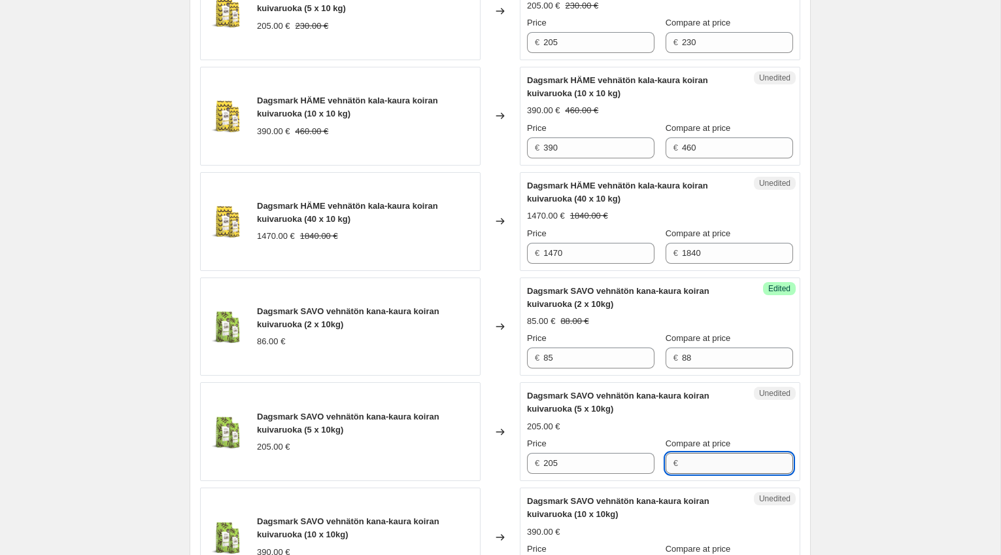
click at [727, 473] on input "Compare at price" at bounding box center [737, 463] width 111 height 21
paste input "205"
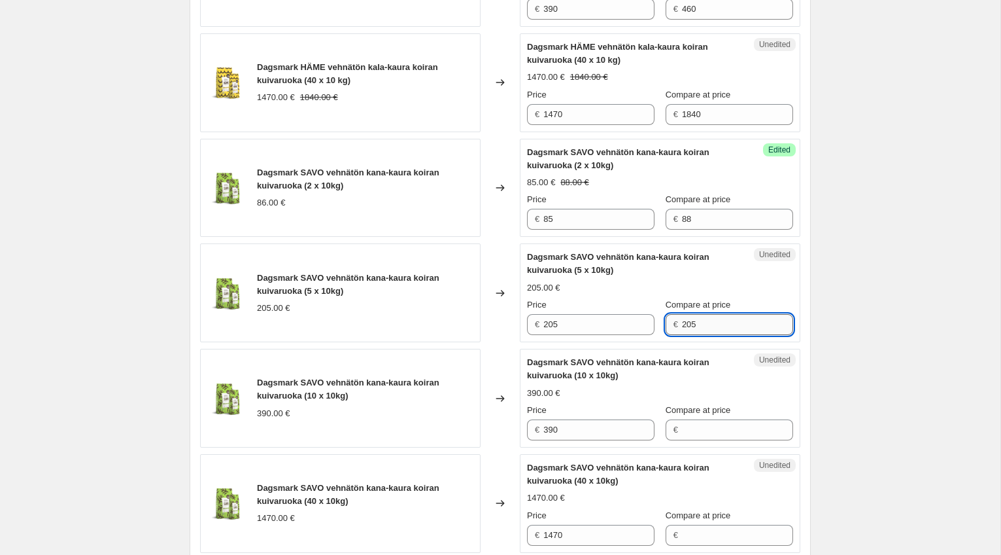
scroll to position [1701, 0]
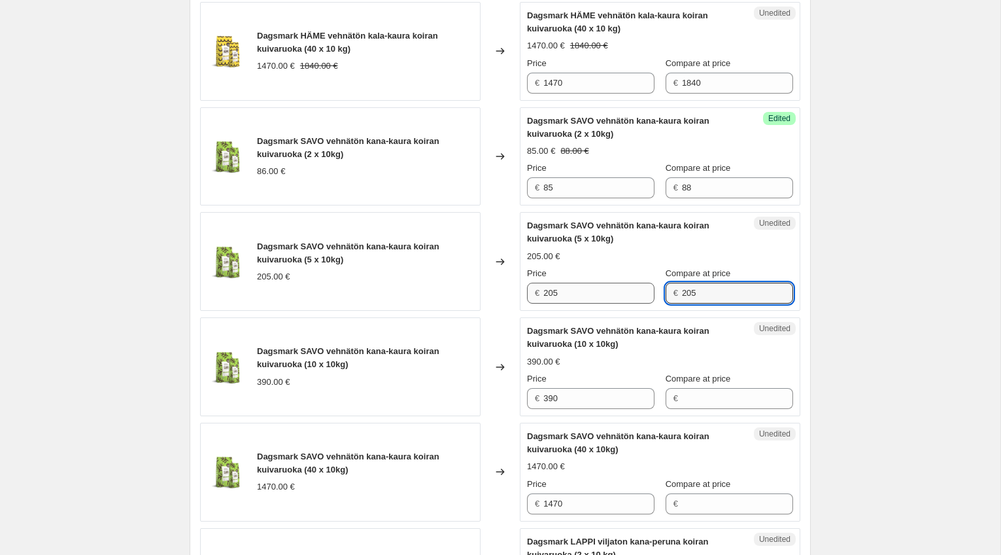
type input "205"
click at [584, 303] on input "205" at bounding box center [598, 293] width 111 height 21
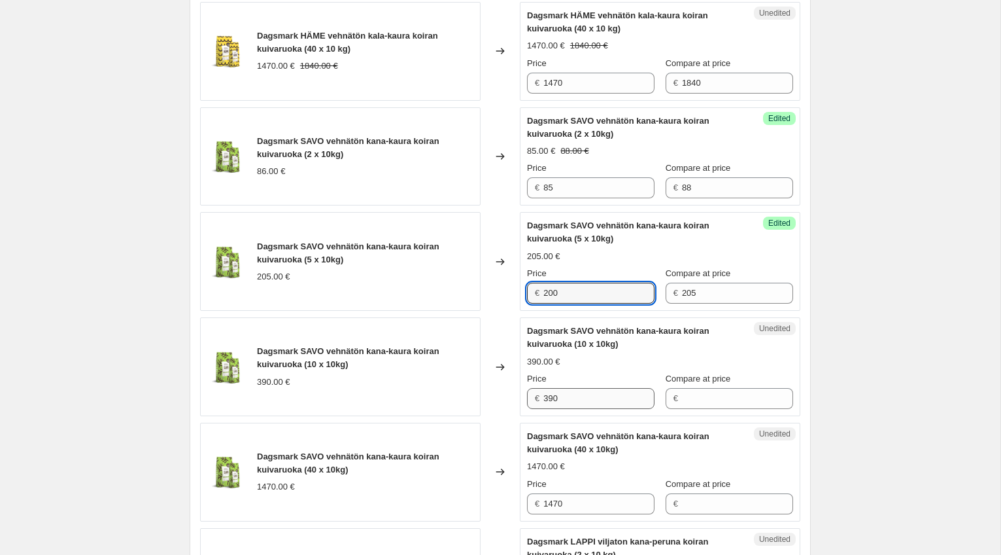
type input "200"
click at [584, 409] on input "390" at bounding box center [598, 398] width 111 height 21
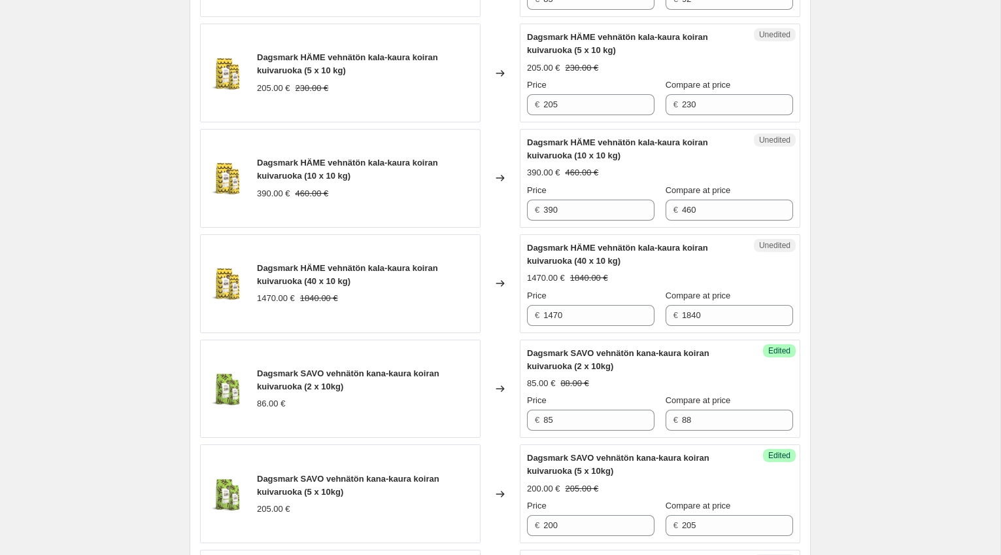
scroll to position [1462, 0]
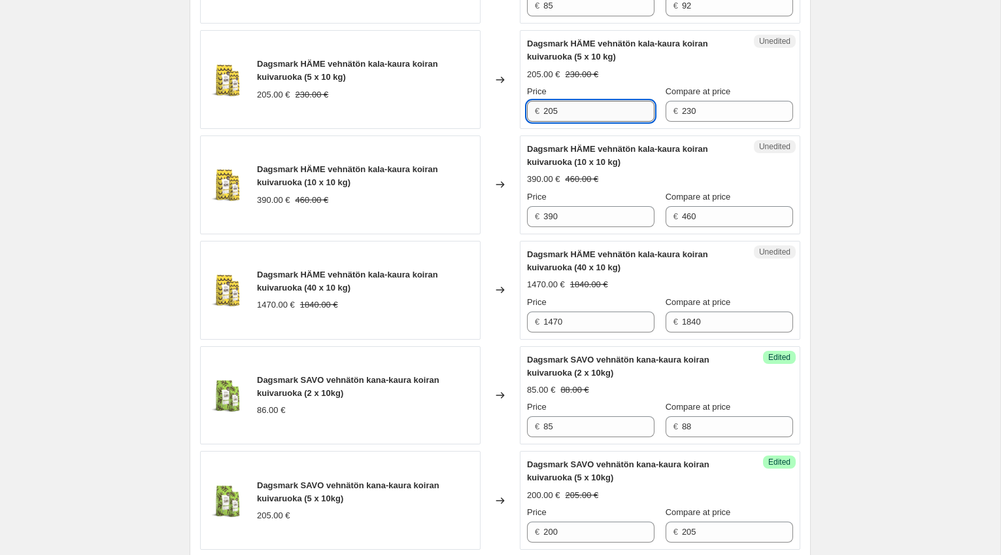
click at [575, 122] on input "205" at bounding box center [598, 111] width 111 height 21
click at [571, 122] on input "205" at bounding box center [598, 111] width 111 height 21
click at [572, 122] on input "205" at bounding box center [598, 111] width 111 height 21
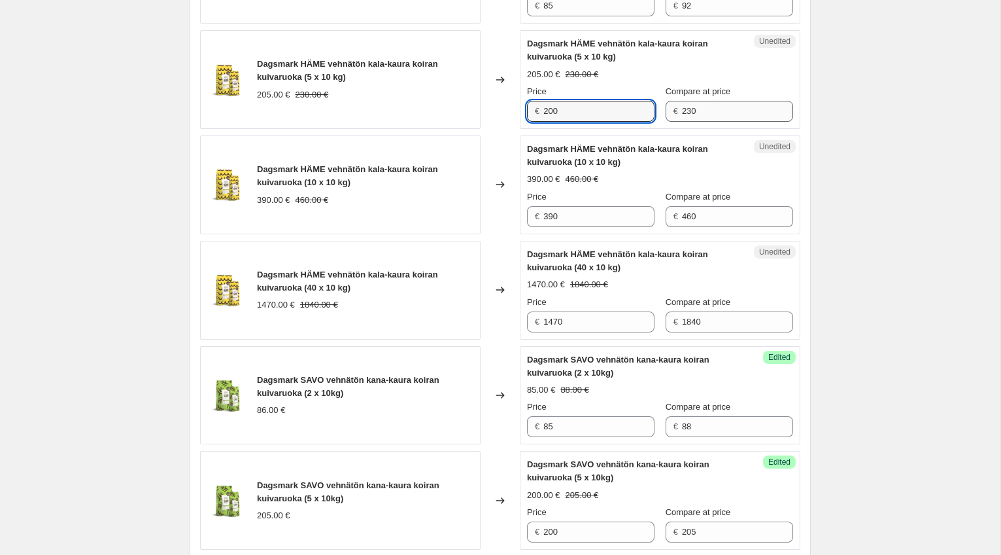
type input "200"
click at [731, 122] on input "230" at bounding box center [737, 111] width 111 height 21
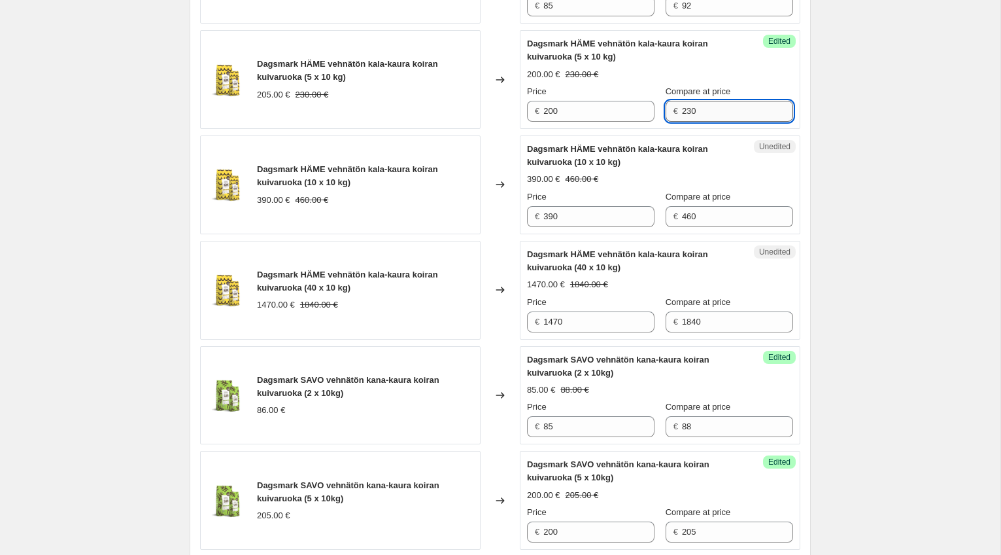
click at [731, 122] on input "230" at bounding box center [737, 111] width 111 height 21
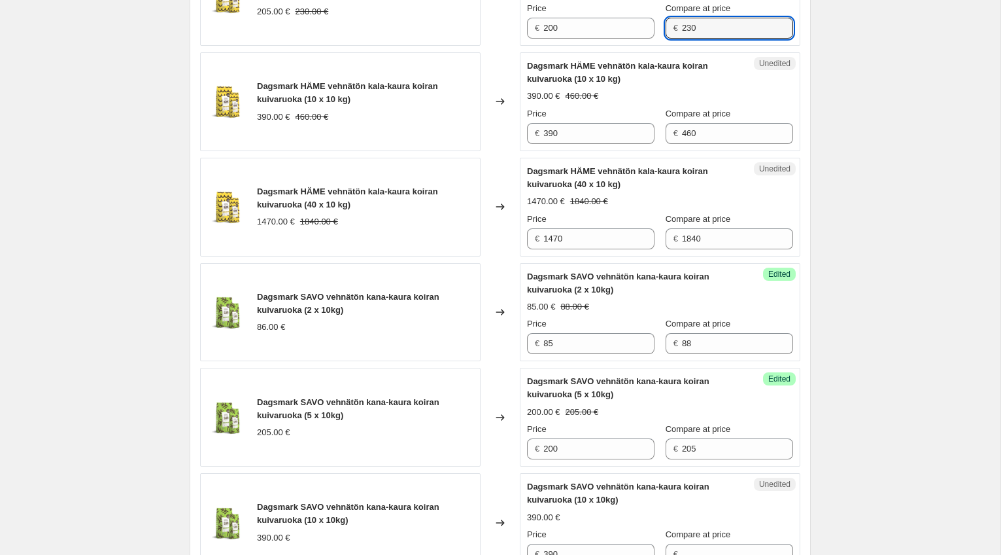
scroll to position [1549, 0]
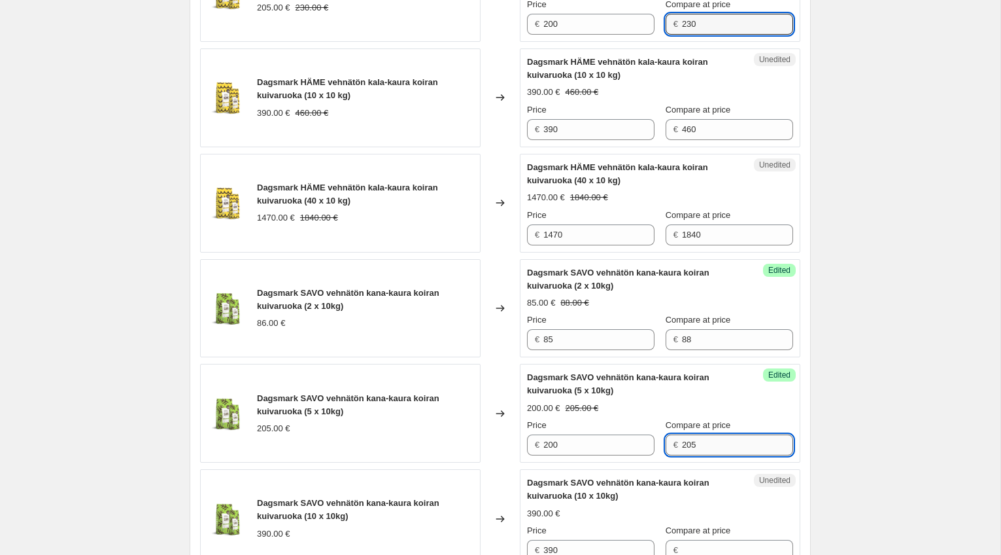
click at [713, 455] on input "205" at bounding box center [737, 444] width 111 height 21
paste input "30"
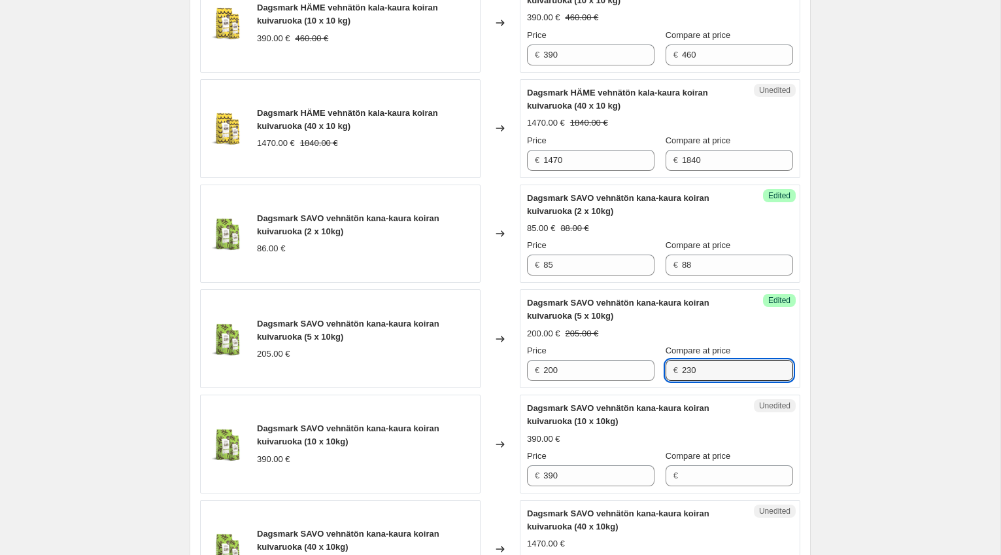
scroll to position [1641, 0]
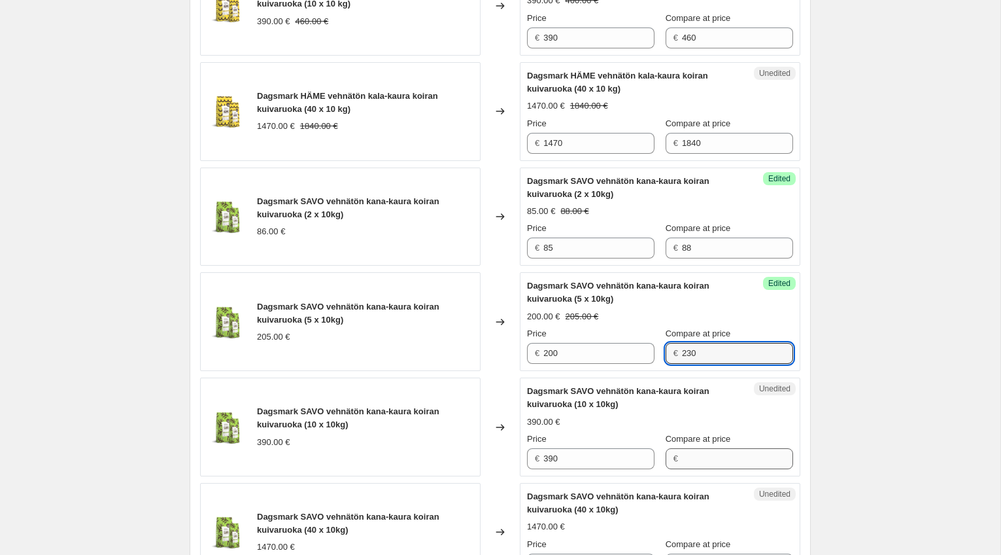
type input "230"
click at [712, 469] on input "Compare at price" at bounding box center [737, 458] width 111 height 21
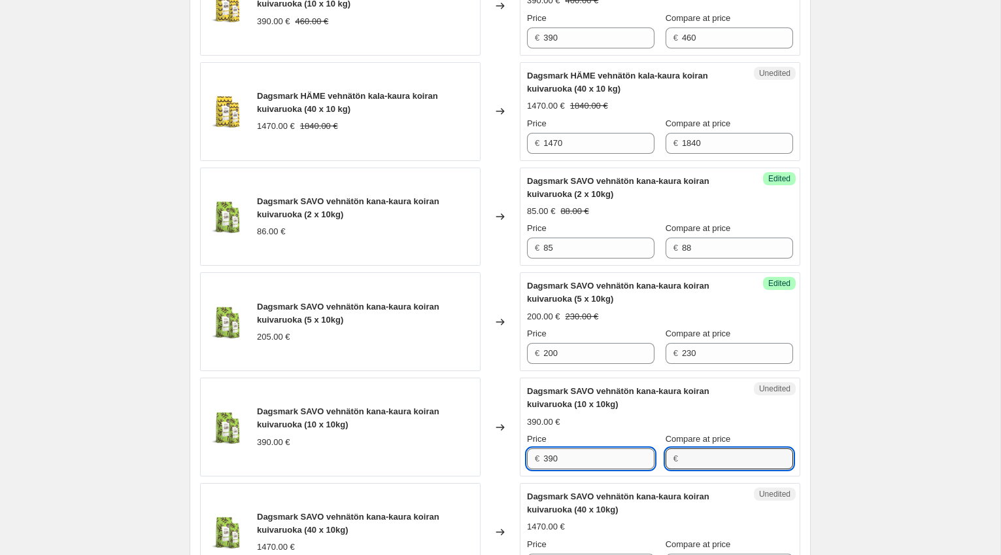
click at [592, 469] on input "390" at bounding box center [598, 458] width 111 height 21
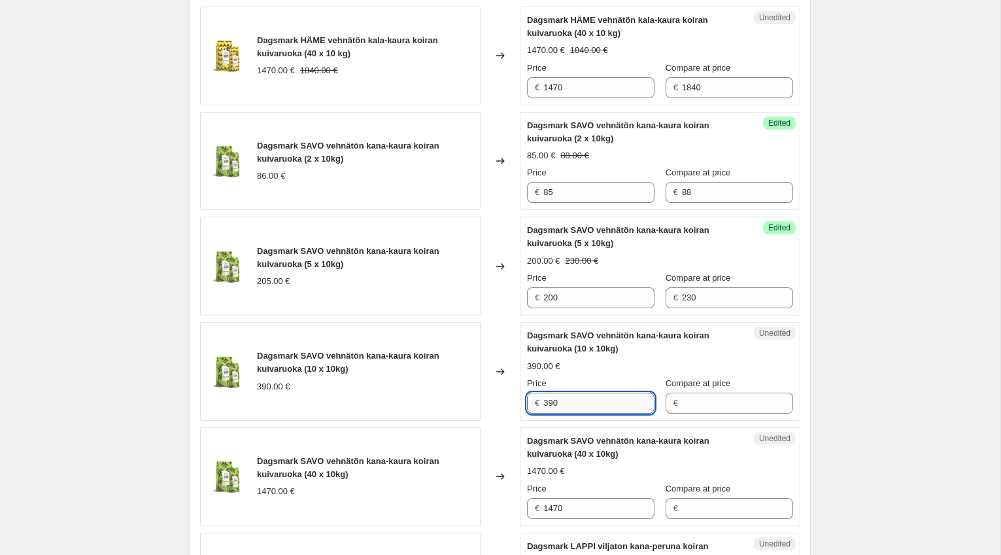
scroll to position [1700, 0]
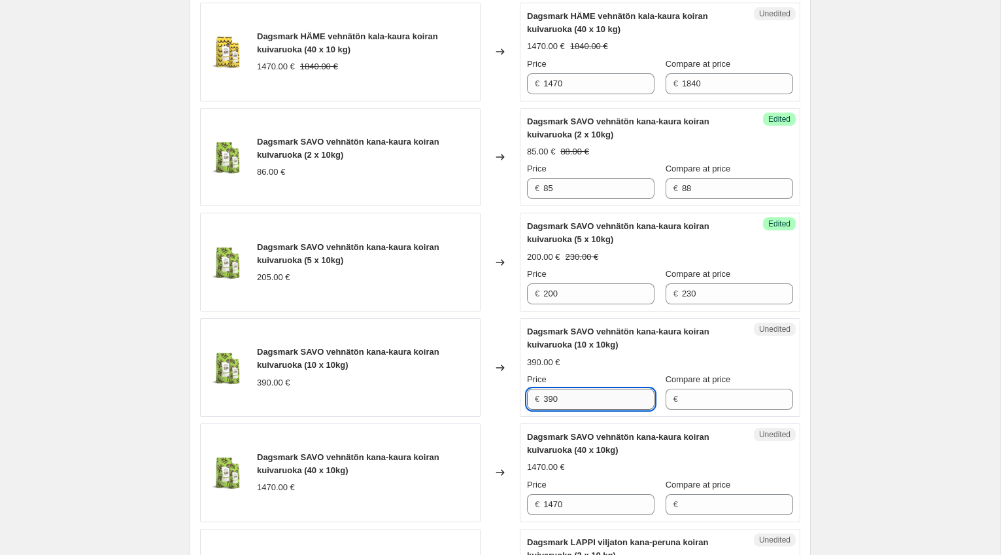
click at [608, 409] on input "390" at bounding box center [598, 398] width 111 height 21
click at [729, 409] on input "Compare at price" at bounding box center [737, 398] width 111 height 21
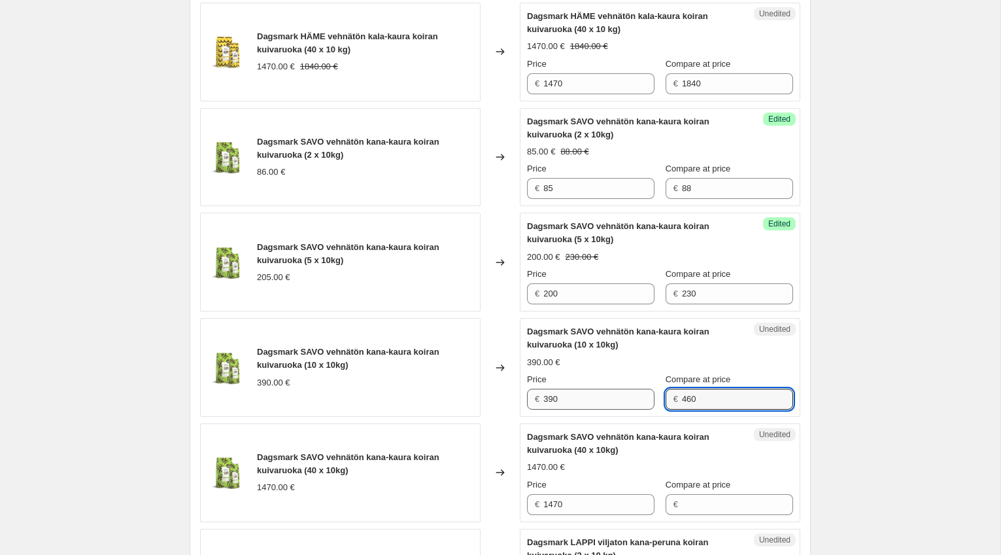
type input "460"
click at [597, 409] on input "390" at bounding box center [598, 398] width 111 height 21
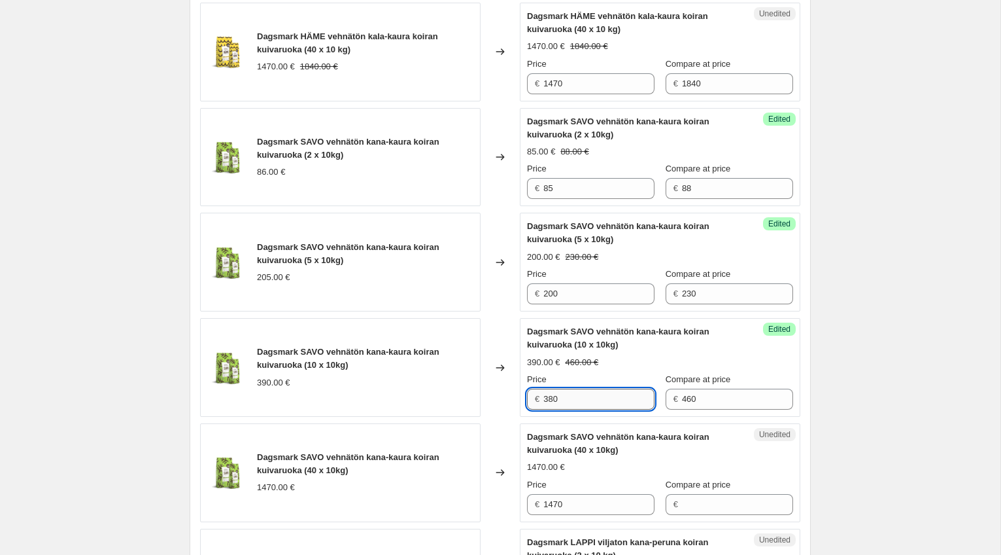
click at [570, 409] on input "380" at bounding box center [598, 398] width 111 height 21
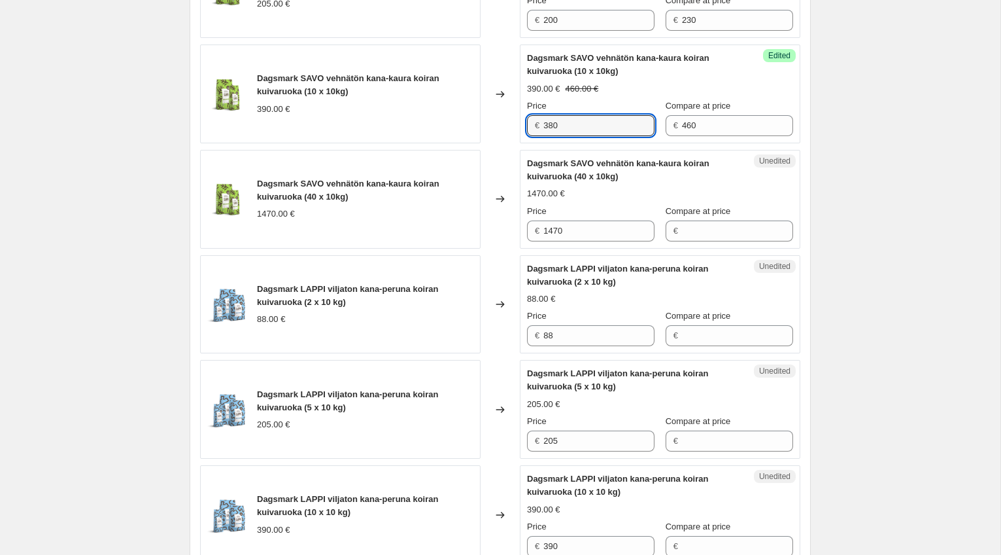
scroll to position [1981, 0]
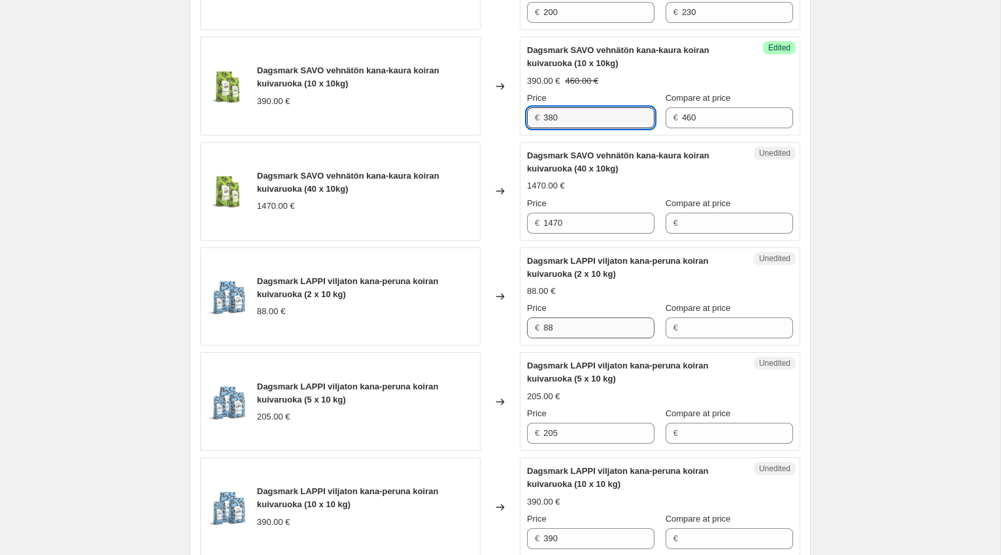
type input "380"
click at [575, 338] on input "88" at bounding box center [598, 327] width 111 height 21
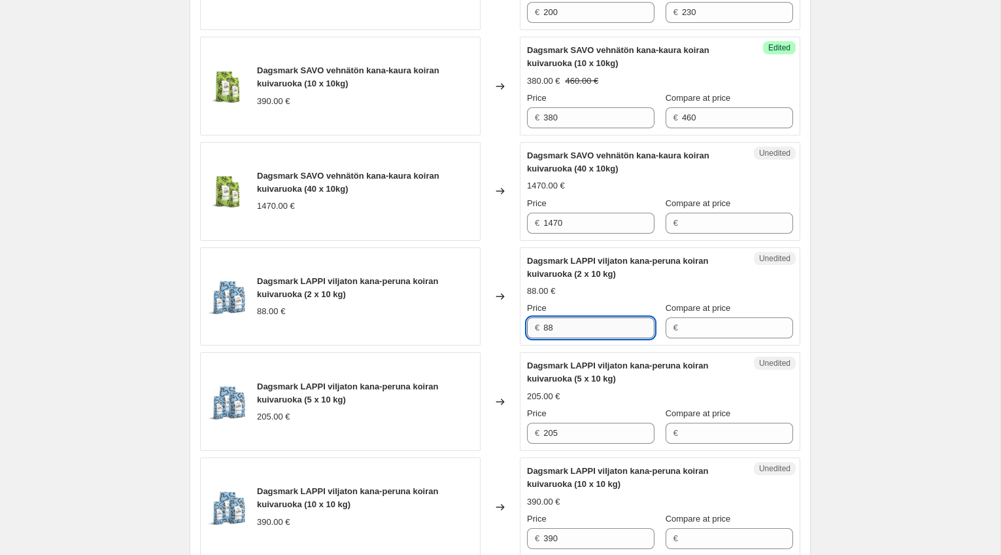
click at [566, 338] on input "88" at bounding box center [598, 327] width 111 height 21
type input "88"
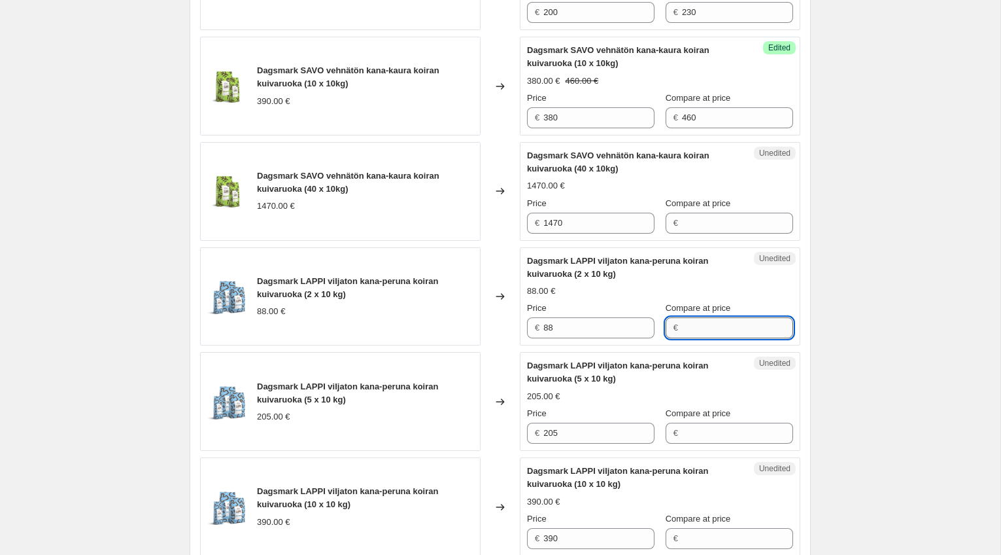
click at [761, 338] on input "Compare at price" at bounding box center [737, 327] width 111 height 21
paste input "88"
type input "88"
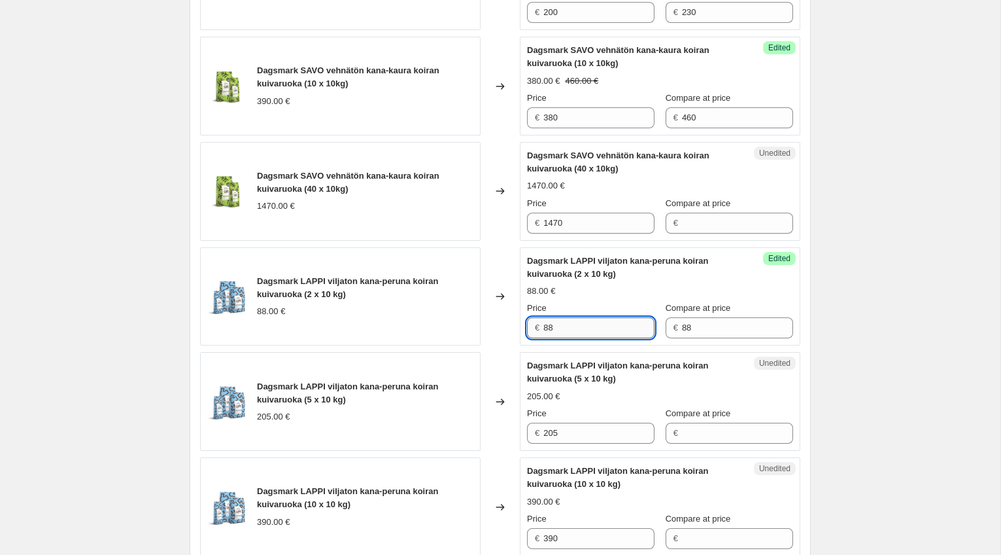
click at [577, 338] on input "88" at bounding box center [598, 327] width 111 height 21
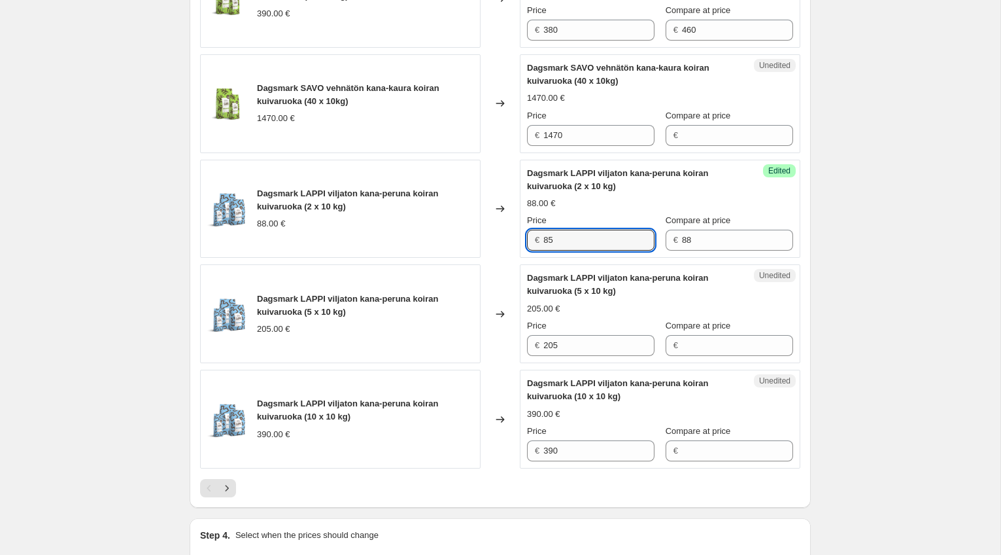
scroll to position [2095, 0]
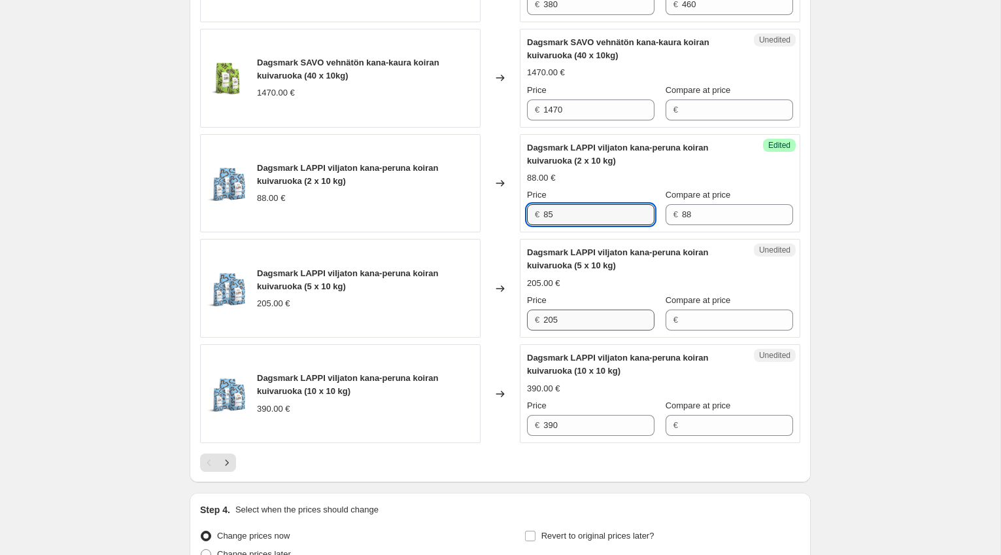
type input "85"
click at [589, 330] on input "205" at bounding box center [598, 319] width 111 height 21
click at [559, 330] on input "205" at bounding box center [598, 319] width 111 height 21
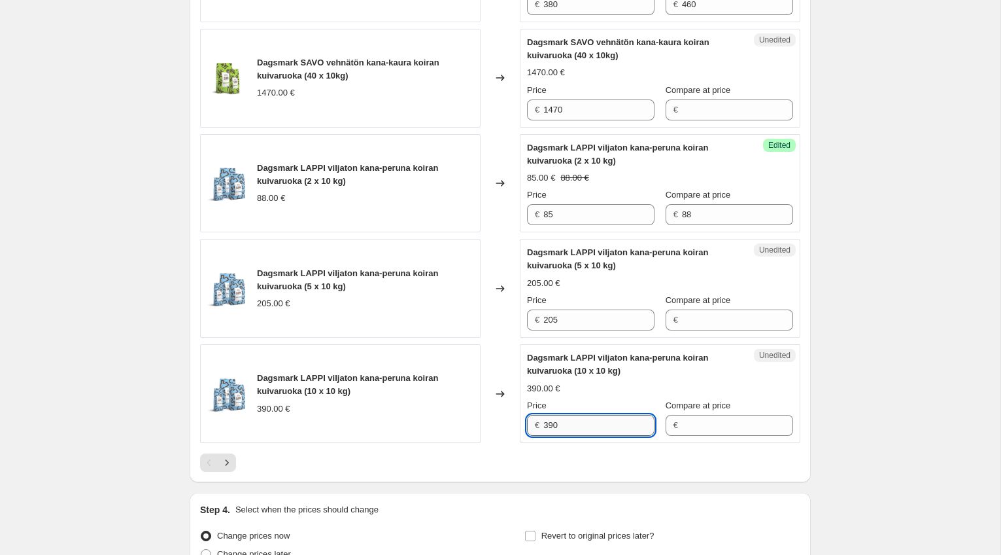
click at [583, 436] on input "390" at bounding box center [598, 425] width 111 height 21
click at [579, 436] on input "390" at bounding box center [598, 425] width 111 height 21
type input "380"
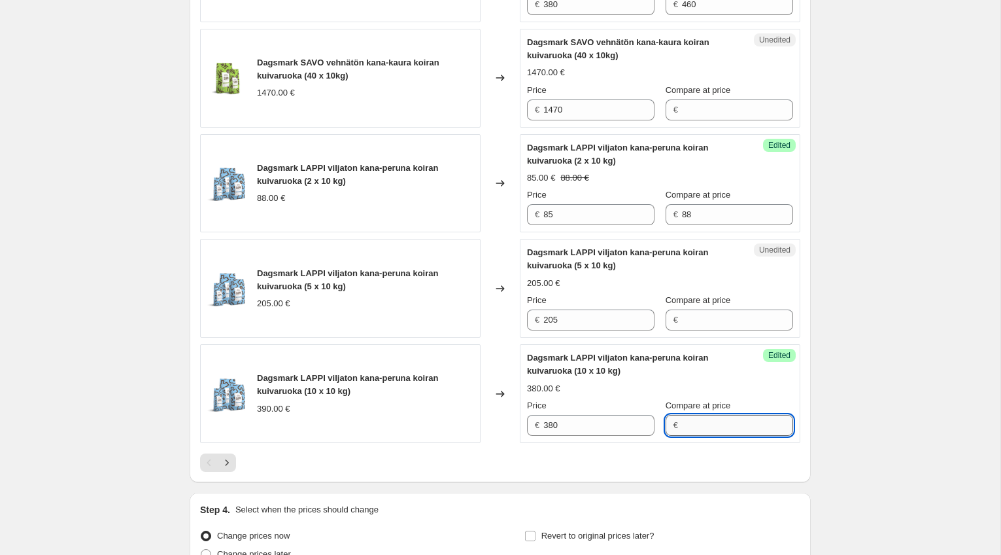
click at [725, 436] on input "Compare at price" at bounding box center [737, 425] width 111 height 21
type input "460"
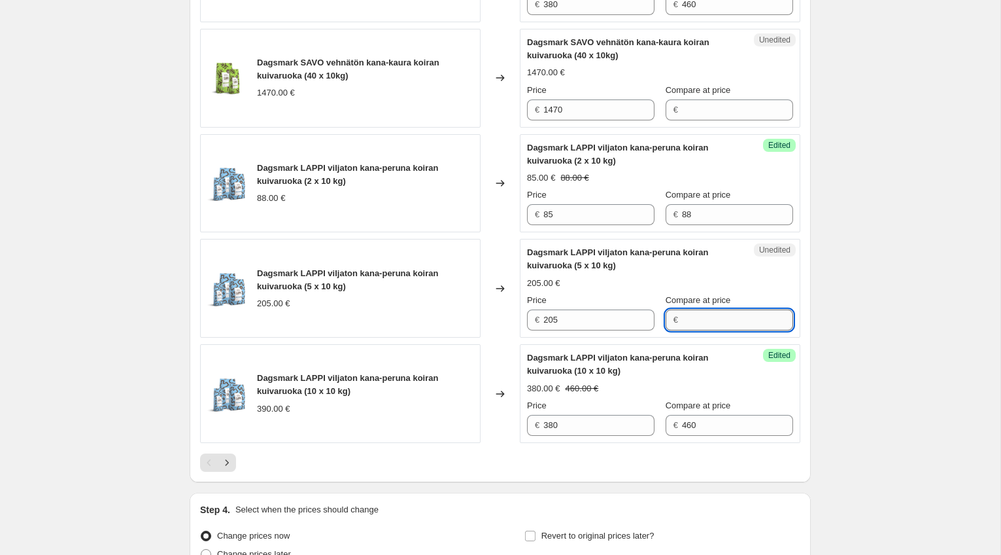
click at [735, 330] on input "Compare at price" at bounding box center [737, 319] width 111 height 21
click at [695, 330] on input "Compare at price" at bounding box center [737, 319] width 111 height 21
type input "205"
click at [591, 330] on input "205" at bounding box center [598, 319] width 111 height 21
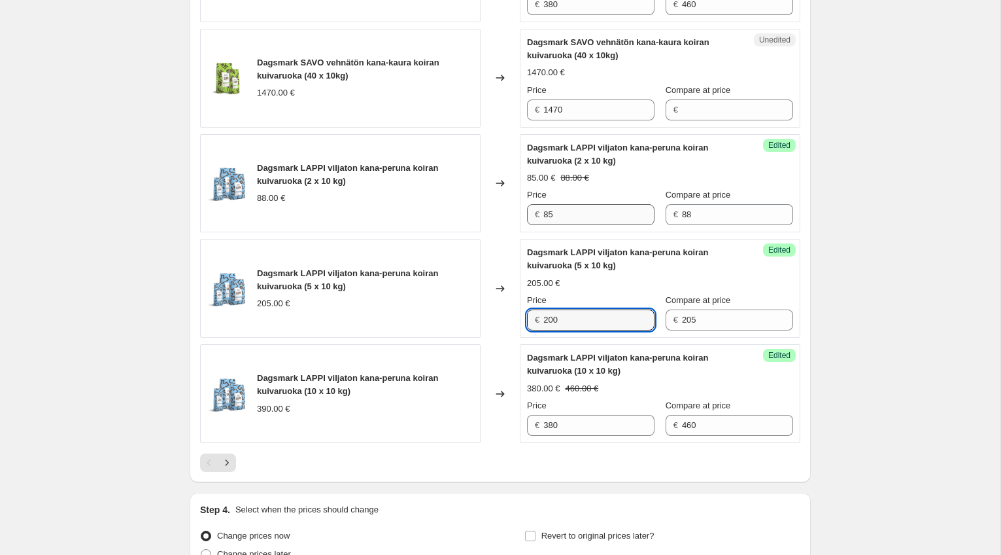
type input "200"
click at [595, 225] on input "85" at bounding box center [598, 214] width 111 height 21
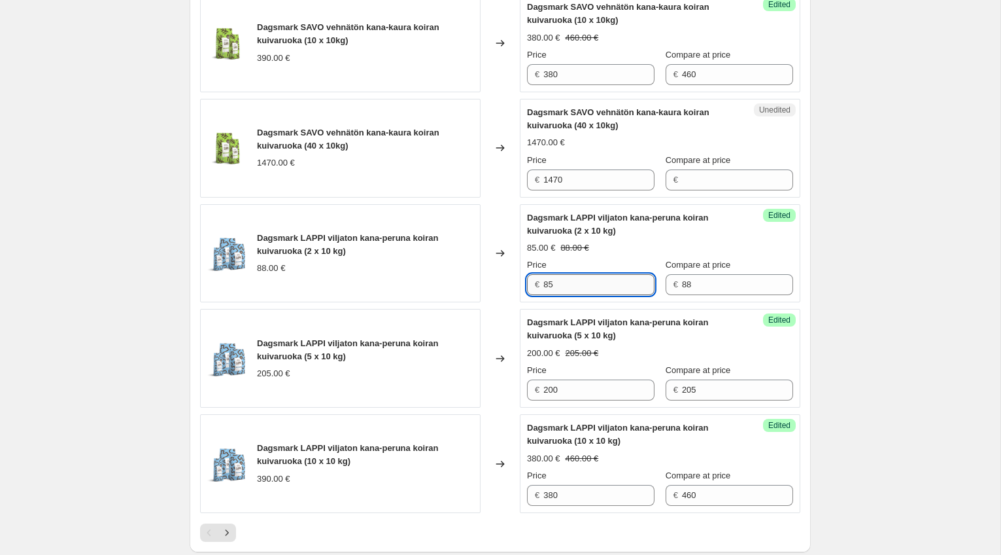
scroll to position [2015, 0]
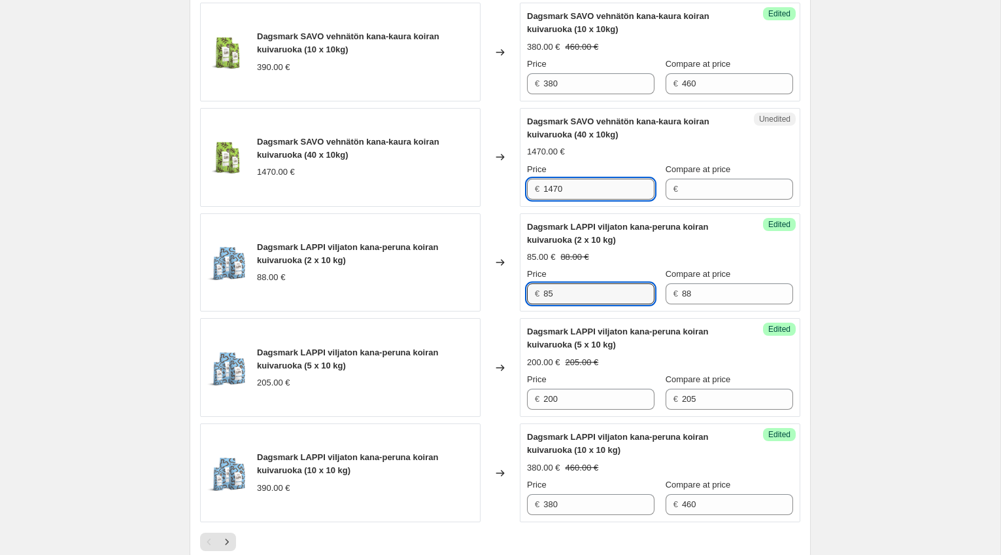
click at [594, 199] on input "1470" at bounding box center [598, 189] width 111 height 21
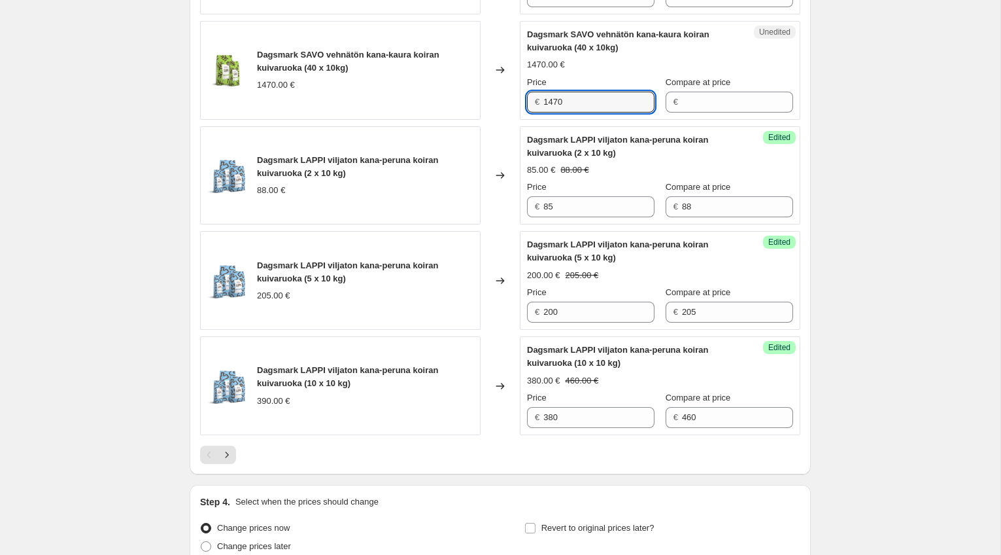
scroll to position [2120, 0]
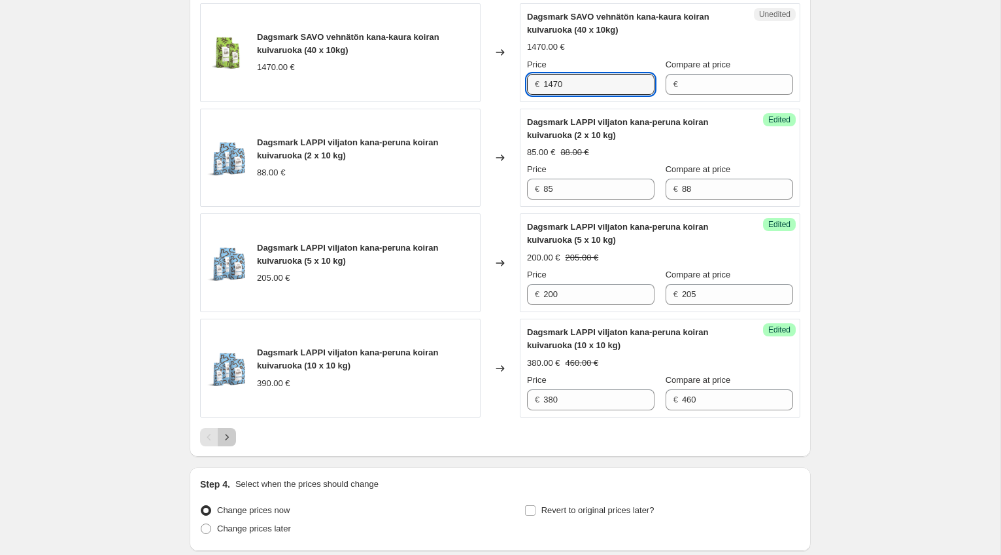
click at [232, 443] on icon "Next" at bounding box center [226, 436] width 13 height 13
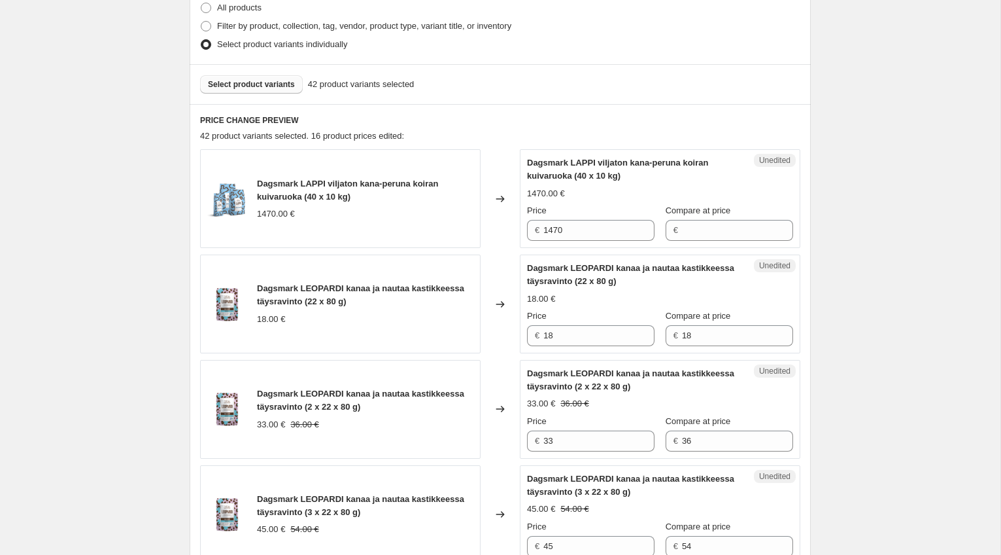
scroll to position [360, 0]
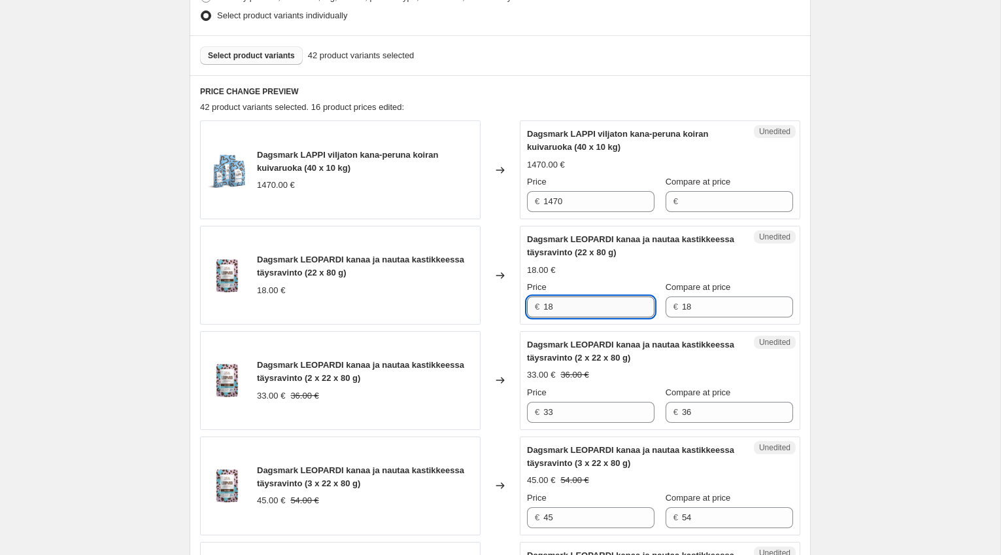
click at [594, 308] on input "18" at bounding box center [598, 306] width 111 height 21
drag, startPoint x: 562, startPoint y: 311, endPoint x: 482, endPoint y: 311, distance: 79.8
click at [482, 311] on div "Dagsmark LEOPARDI kanaa ja nautaa kastikkeessa täysravinto (22 x 80 g) 18.00 € …" at bounding box center [500, 275] width 600 height 99
type input "17.50"
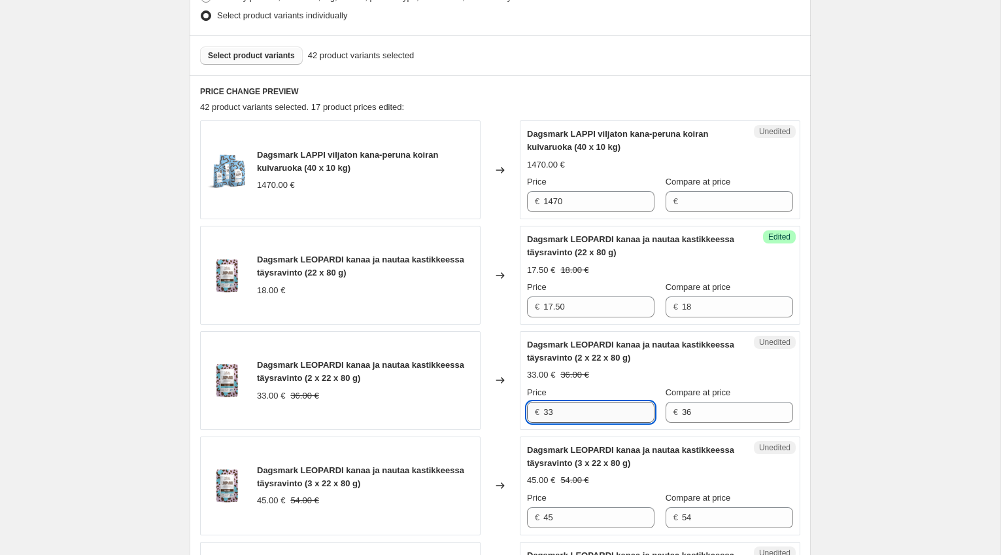
click at [589, 413] on input "33" at bounding box center [598, 412] width 111 height 21
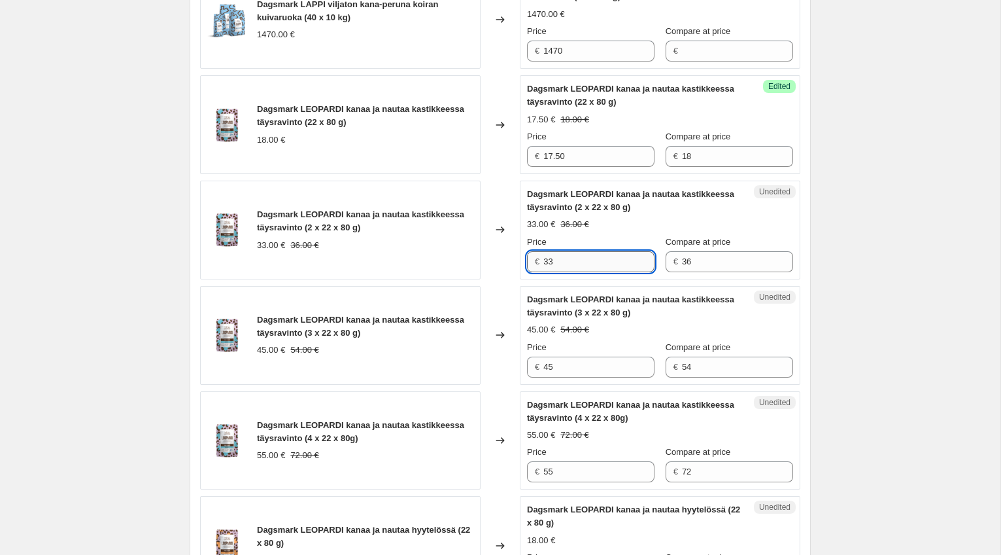
scroll to position [512, 0]
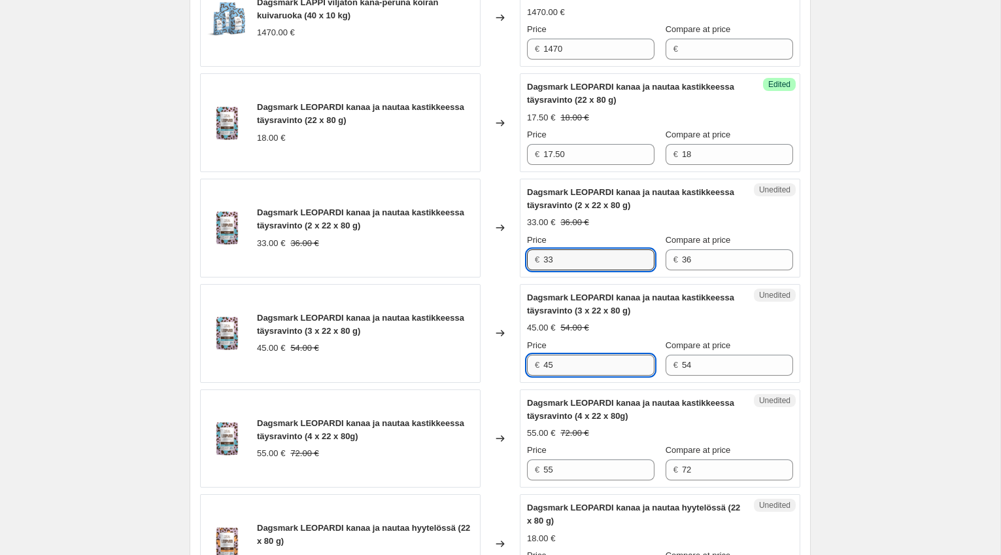
click at [580, 366] on input "45" at bounding box center [598, 364] width 111 height 21
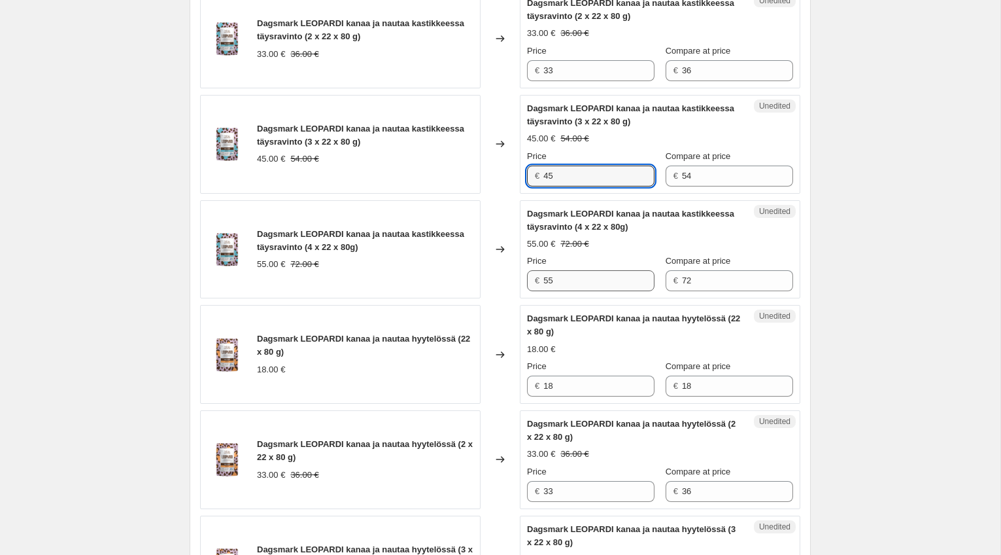
scroll to position [709, 0]
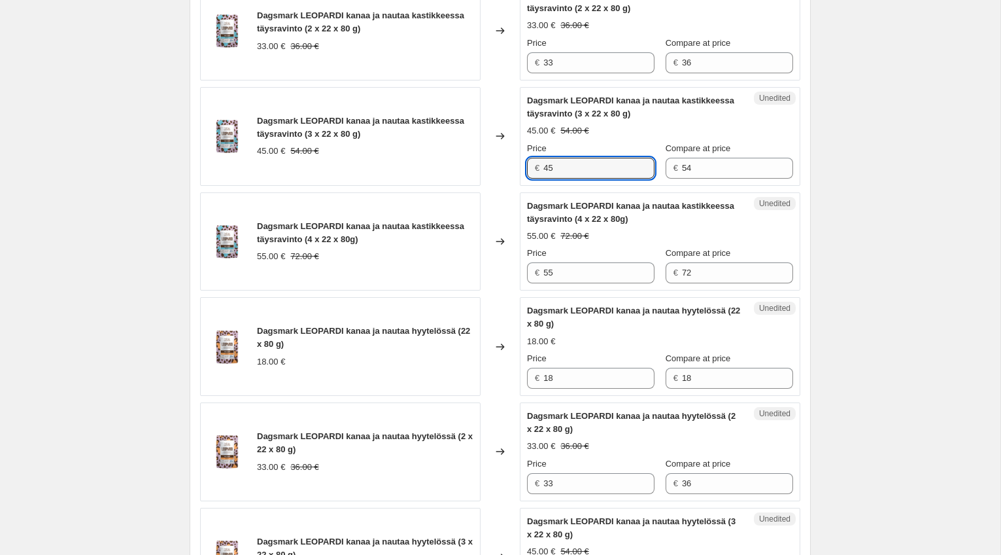
click at [581, 365] on div "Price € 18" at bounding box center [591, 370] width 128 height 37
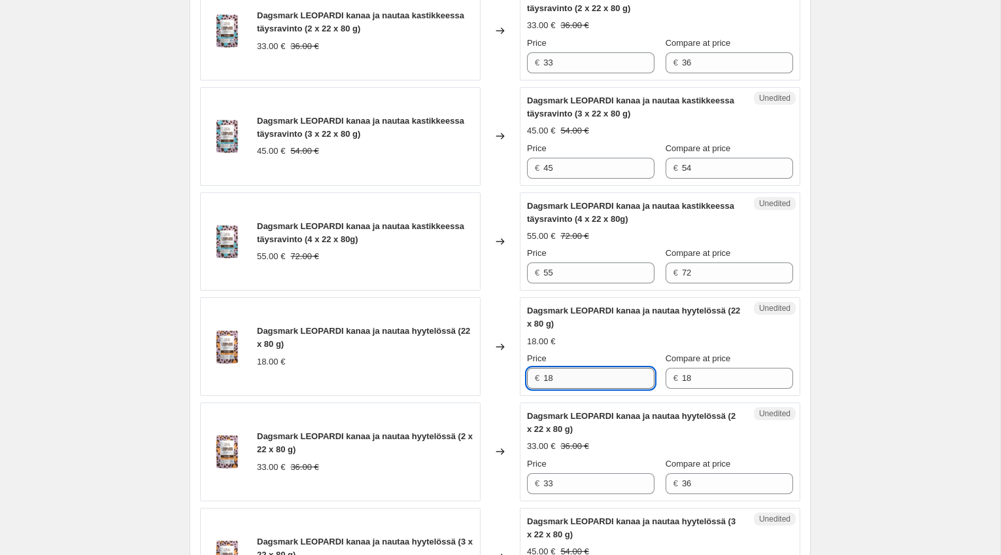
click at [575, 383] on input "18" at bounding box center [598, 378] width 111 height 21
click at [583, 386] on input "17.5" at bounding box center [598, 378] width 111 height 21
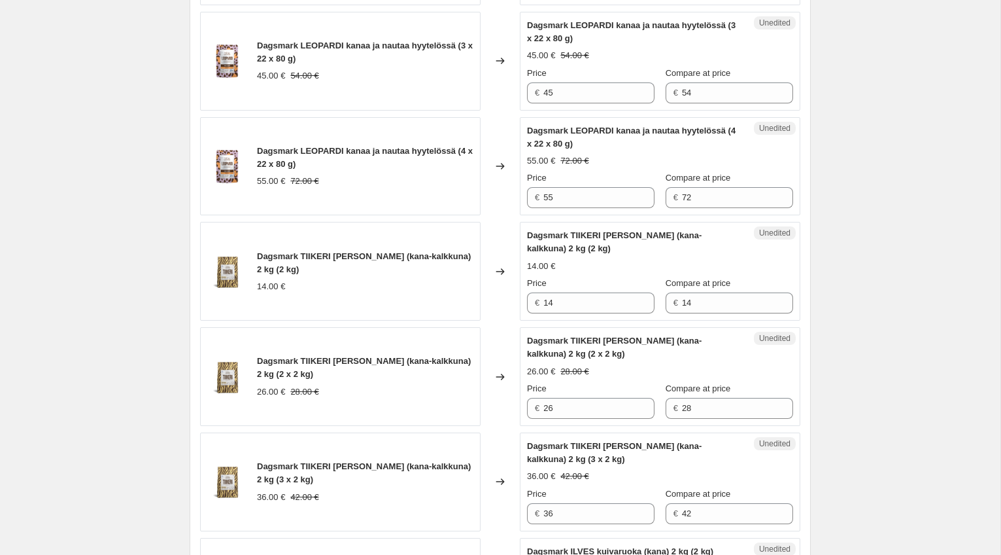
scroll to position [1214, 0]
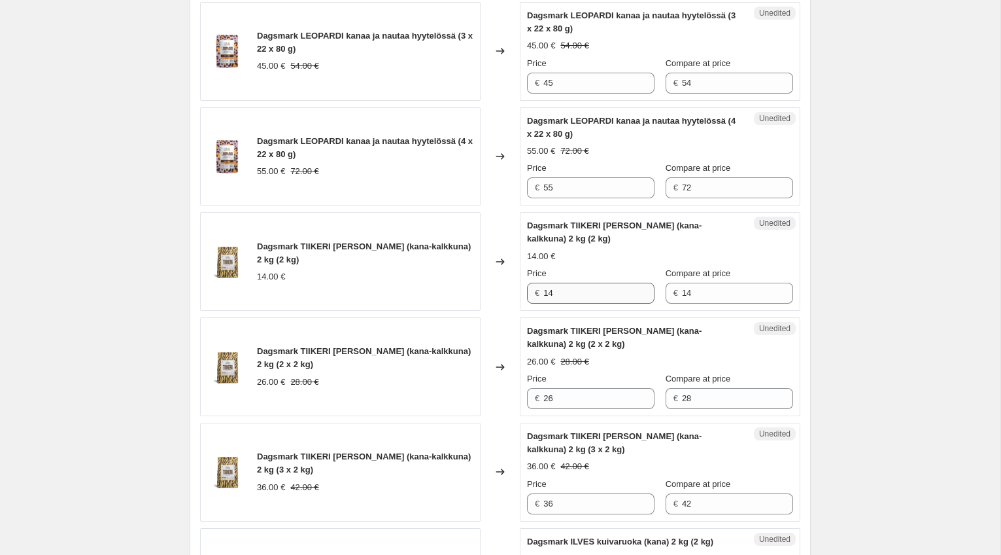
type input "17.5"
click at [562, 292] on input "14" at bounding box center [598, 293] width 111 height 21
click at [574, 293] on input "14" at bounding box center [598, 293] width 111 height 21
type input "13"
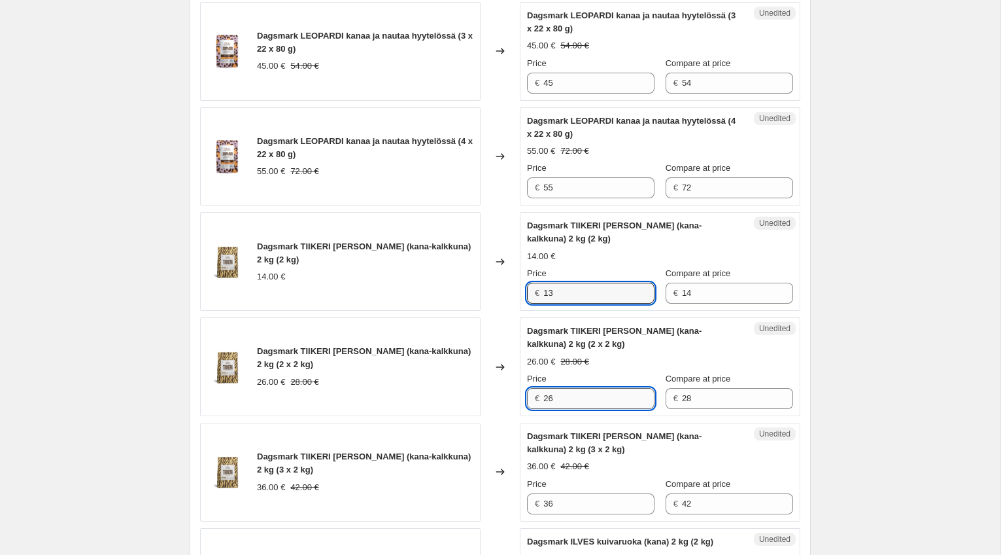
click at [575, 406] on input "26" at bounding box center [598, 398] width 111 height 21
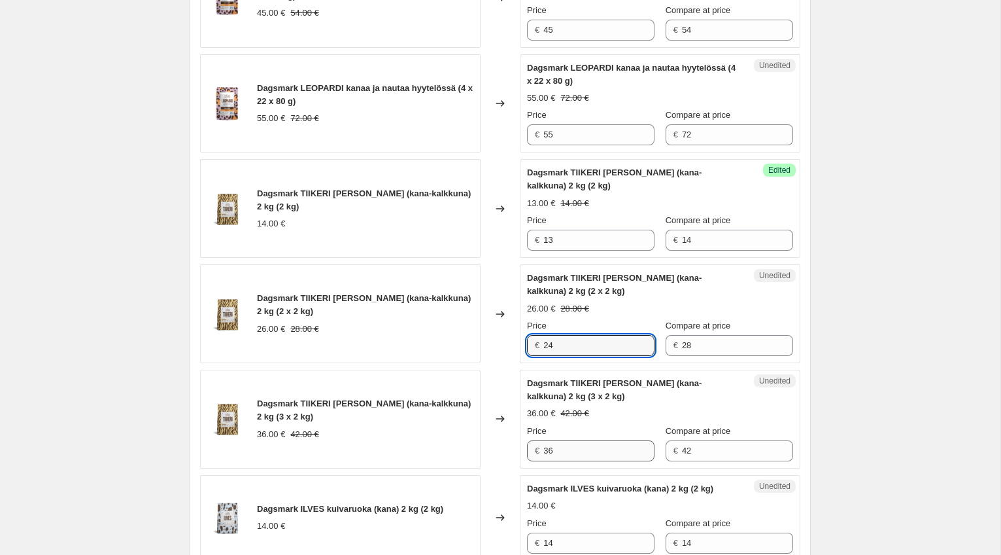
type input "24"
click at [587, 443] on input "36" at bounding box center [598, 450] width 111 height 21
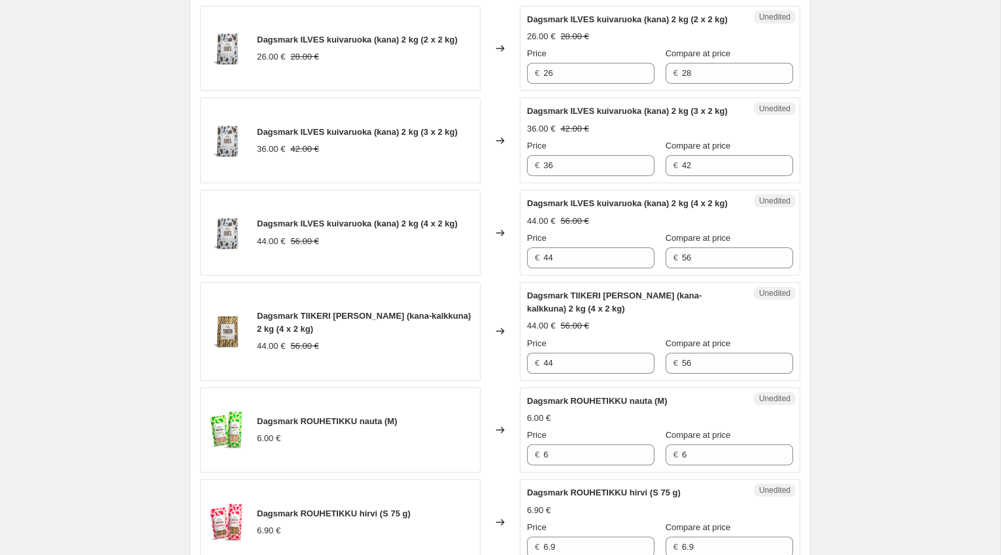
scroll to position [1835, 0]
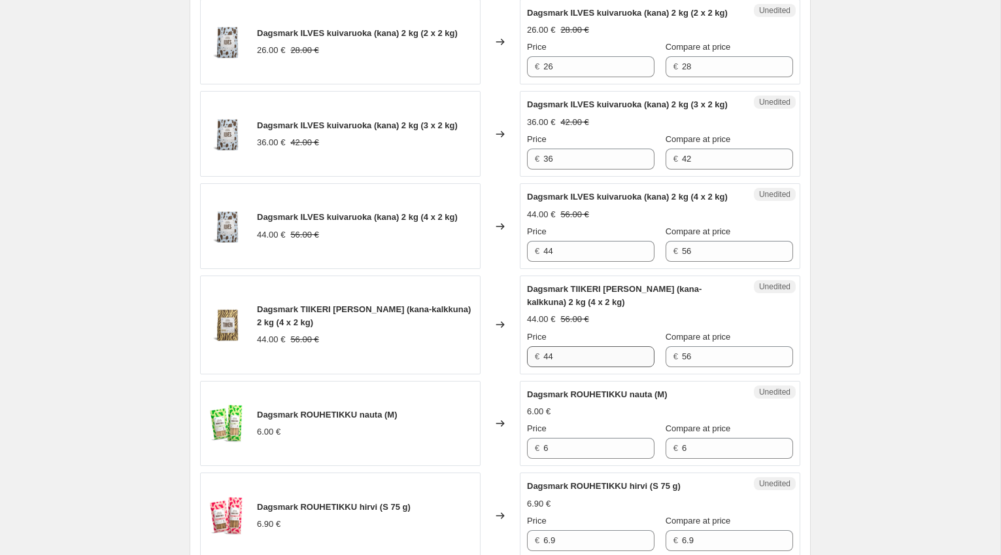
type input "33"
click at [570, 367] on input "44" at bounding box center [598, 356] width 111 height 21
type input "40"
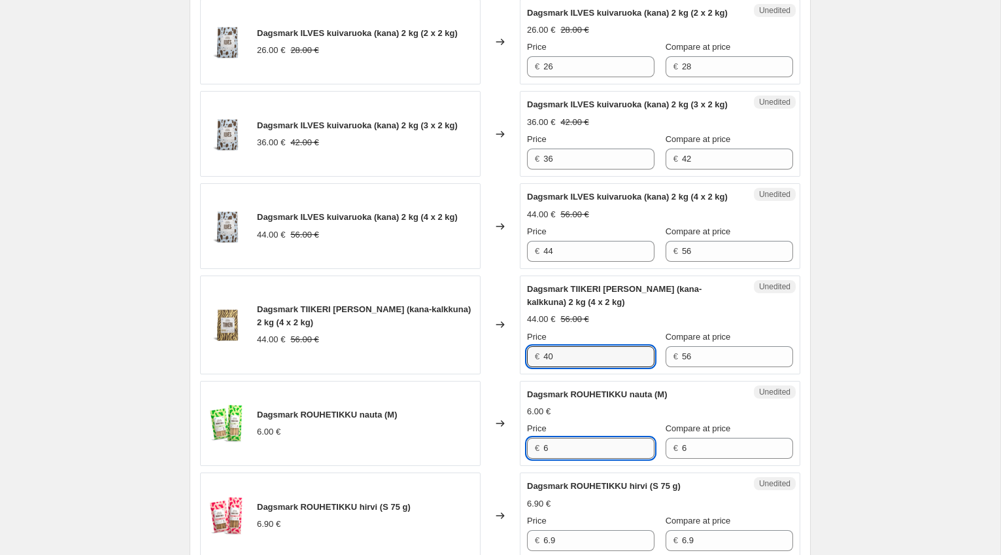
click at [566, 458] on input "6" at bounding box center [598, 447] width 111 height 21
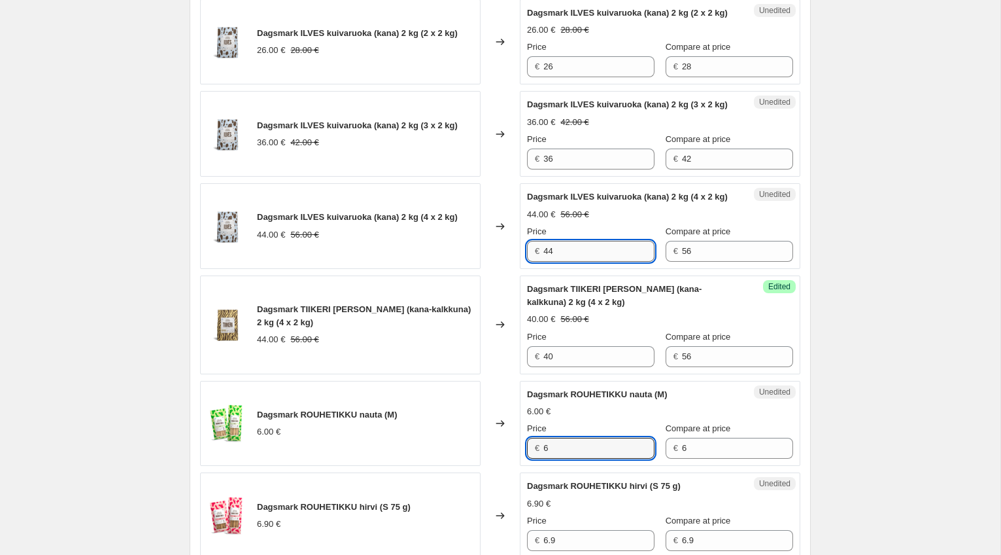
click at [562, 262] on input "44" at bounding box center [598, 251] width 111 height 21
click at [566, 262] on input "44" at bounding box center [598, 251] width 111 height 21
type input "40"
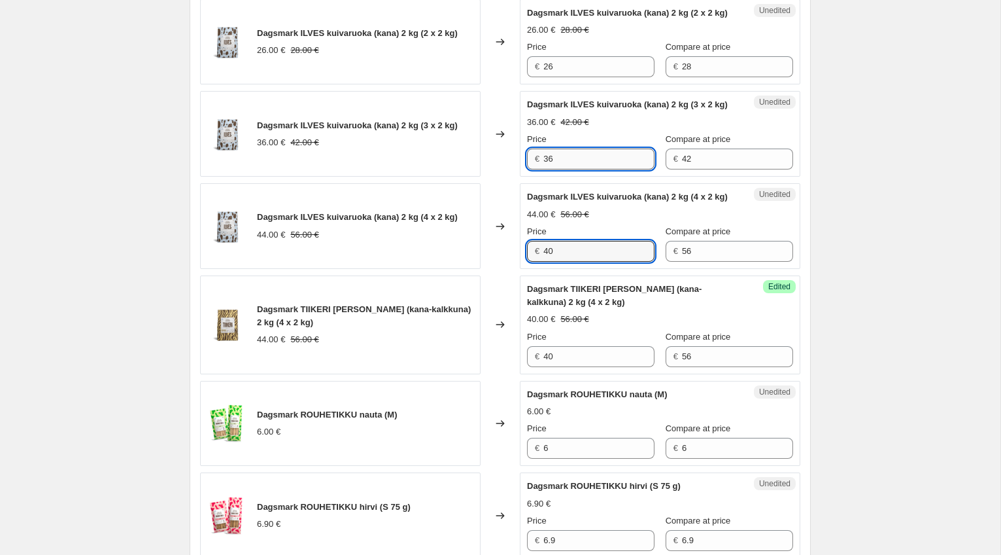
click at [565, 169] on input "36" at bounding box center [598, 158] width 111 height 21
type input "33"
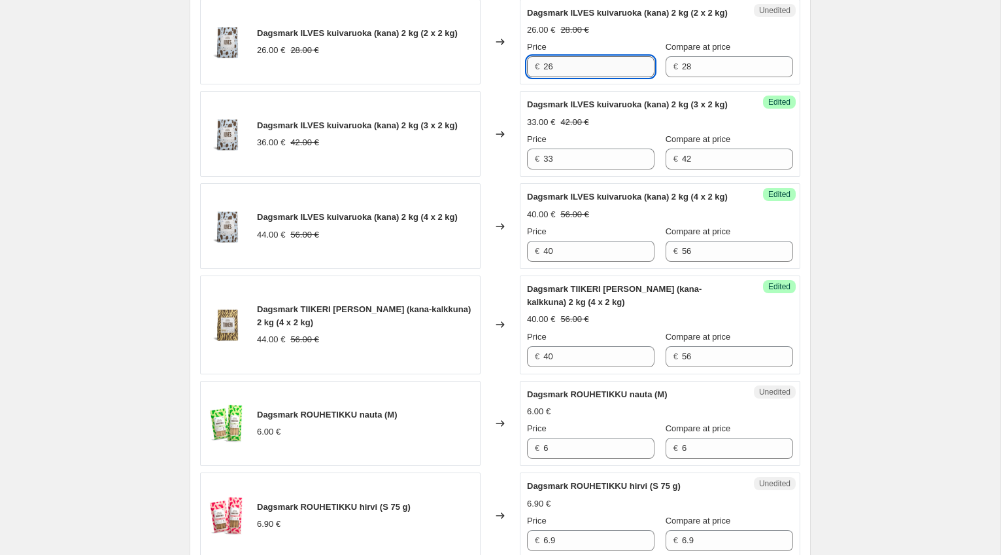
click at [579, 77] on input "26" at bounding box center [598, 66] width 111 height 21
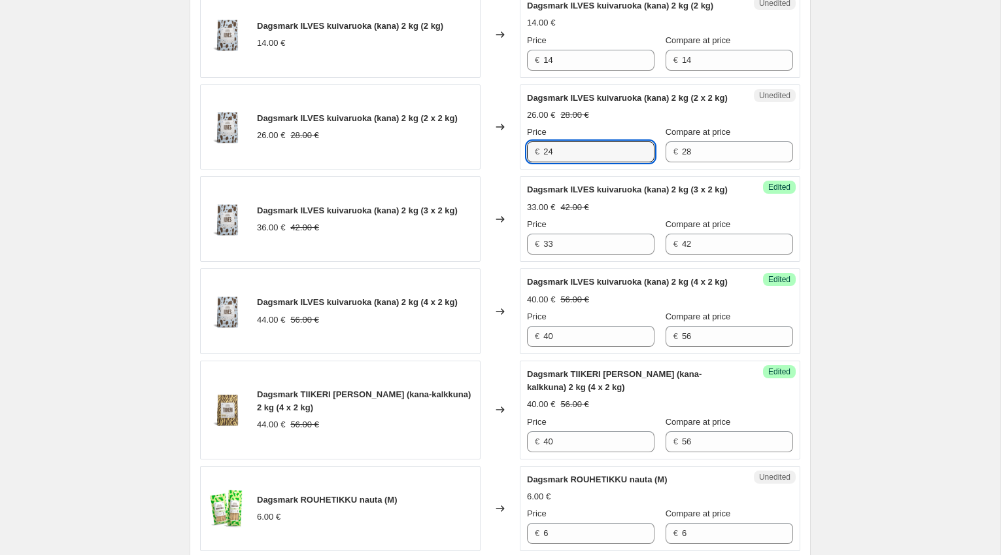
scroll to position [1726, 0]
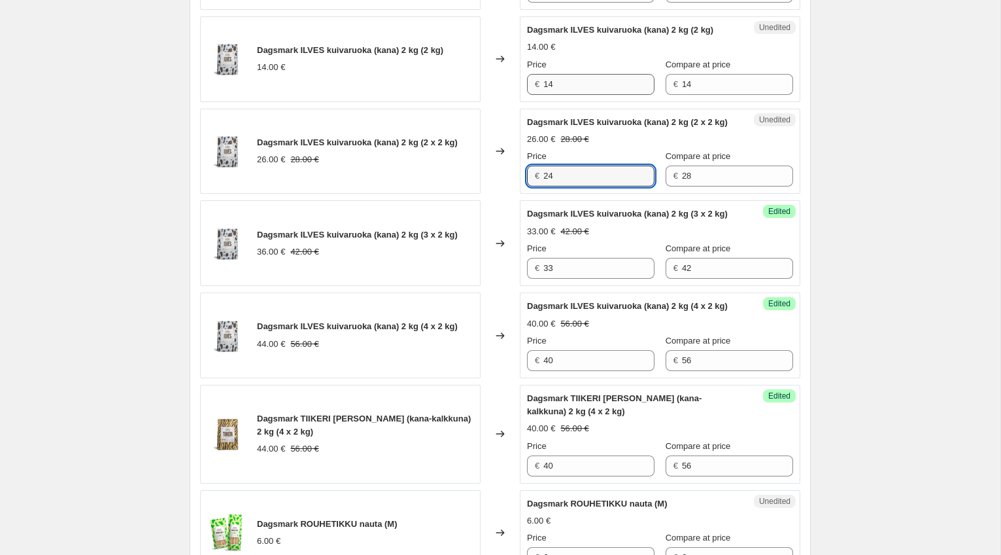
type input "24"
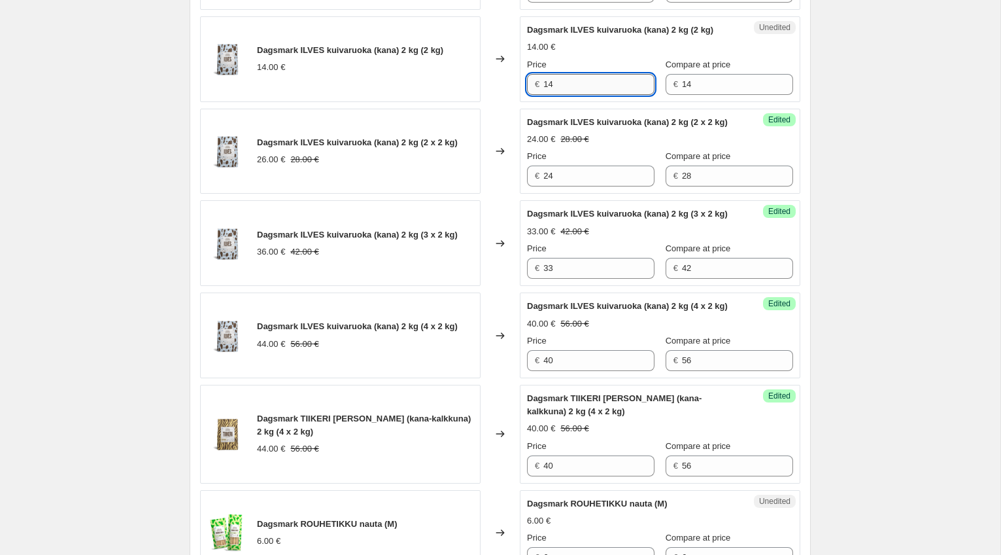
click at [568, 95] on input "14" at bounding box center [598, 84] width 111 height 21
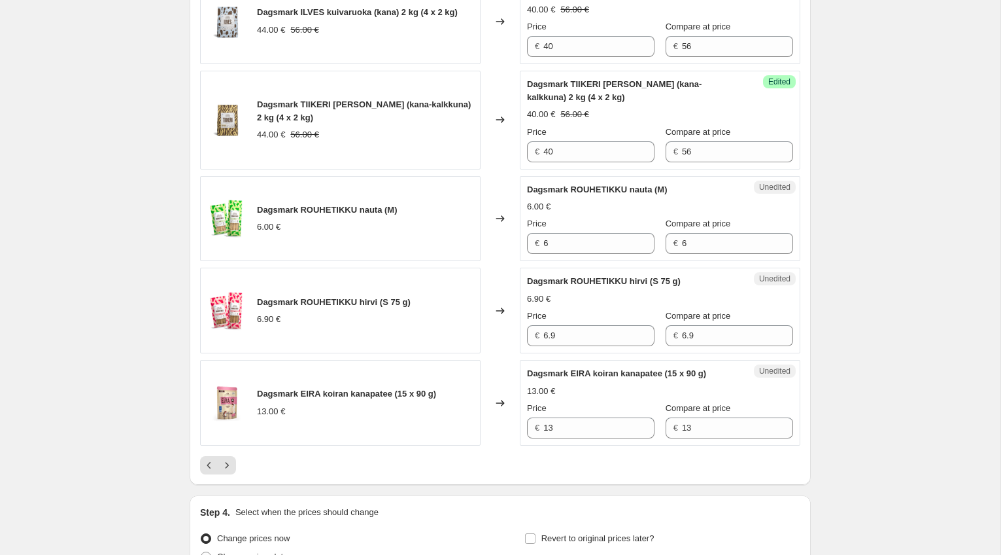
scroll to position [2039, 0]
type input "13"
click at [575, 254] on input "6" at bounding box center [598, 243] width 111 height 21
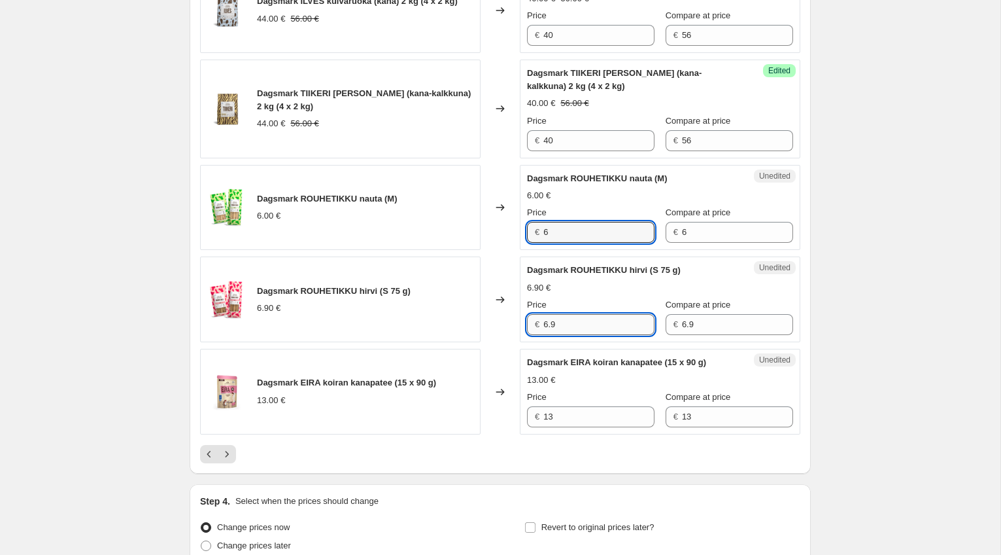
click at [579, 335] on input "6.9" at bounding box center [598, 324] width 111 height 21
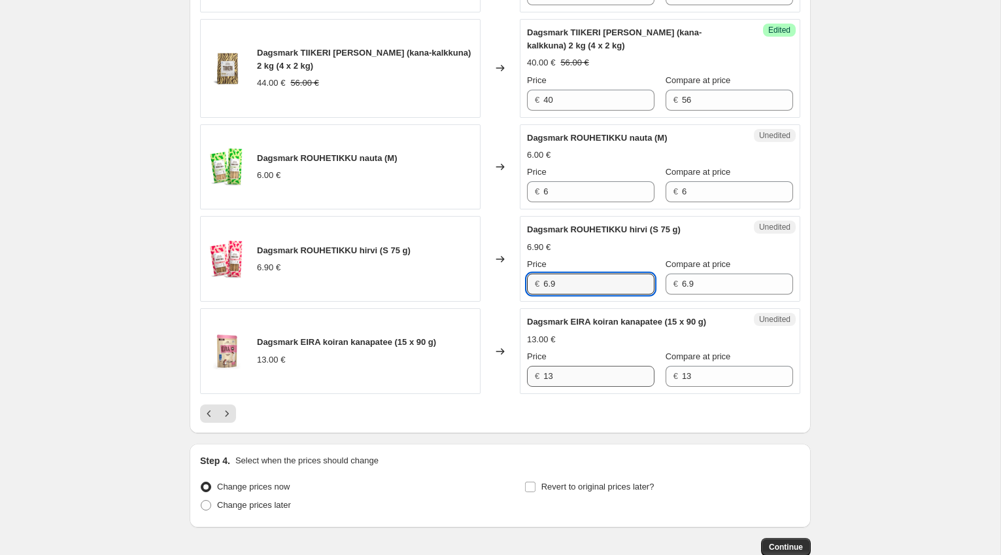
scroll to position [2098, 0]
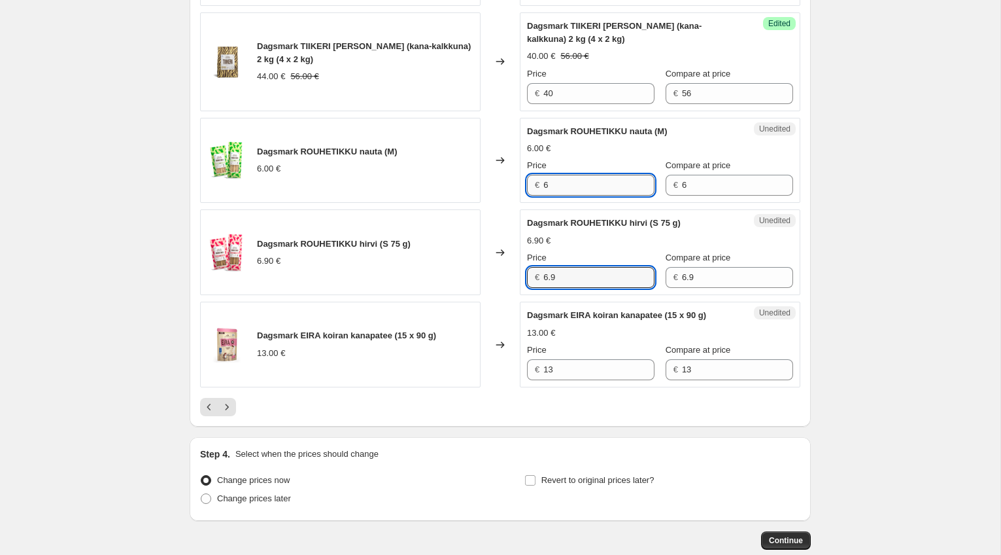
click at [568, 196] on input "6" at bounding box center [598, 185] width 111 height 21
click at [565, 288] on input "6.9" at bounding box center [598, 277] width 111 height 21
click at [229, 413] on icon "Next" at bounding box center [226, 406] width 13 height 13
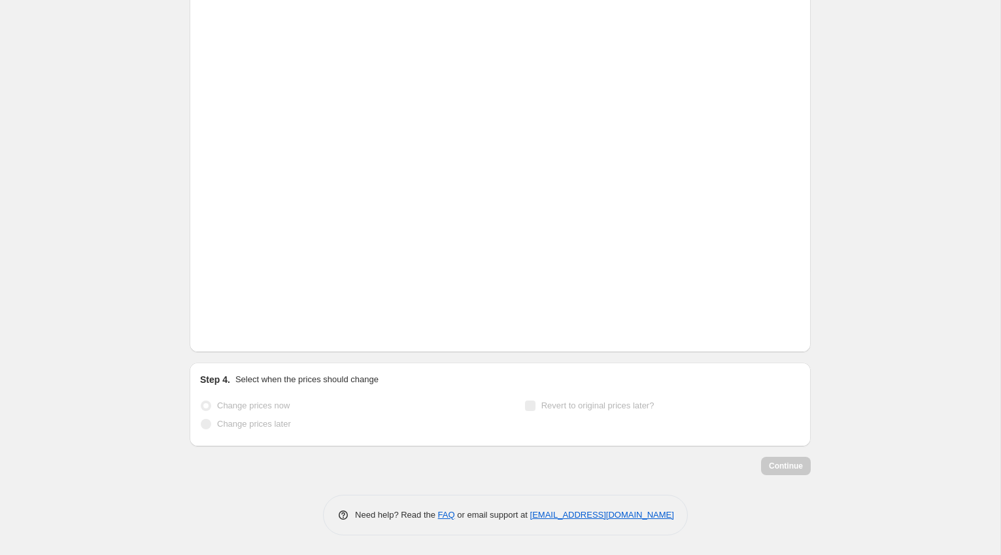
scroll to position [371, 0]
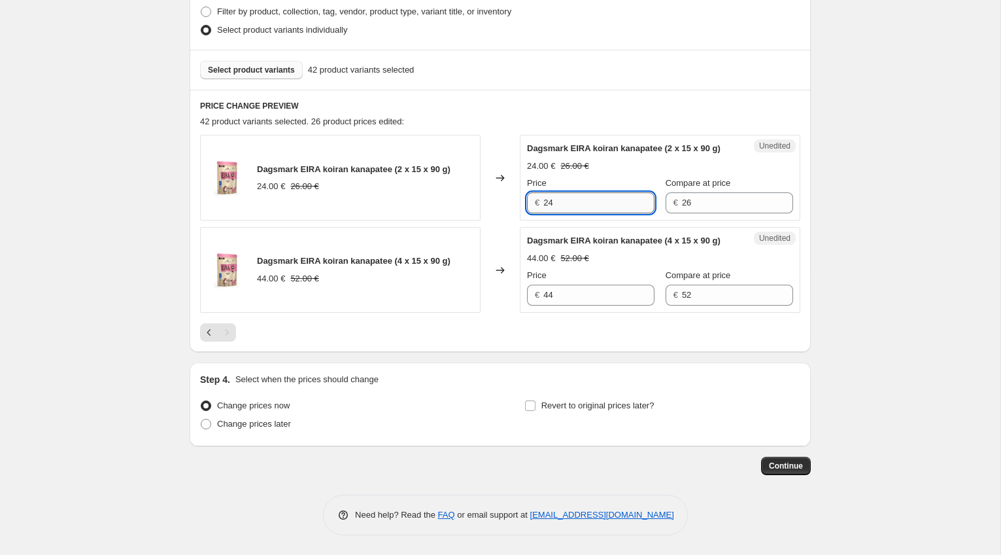
click at [590, 192] on input "24" at bounding box center [598, 202] width 111 height 21
type input "22"
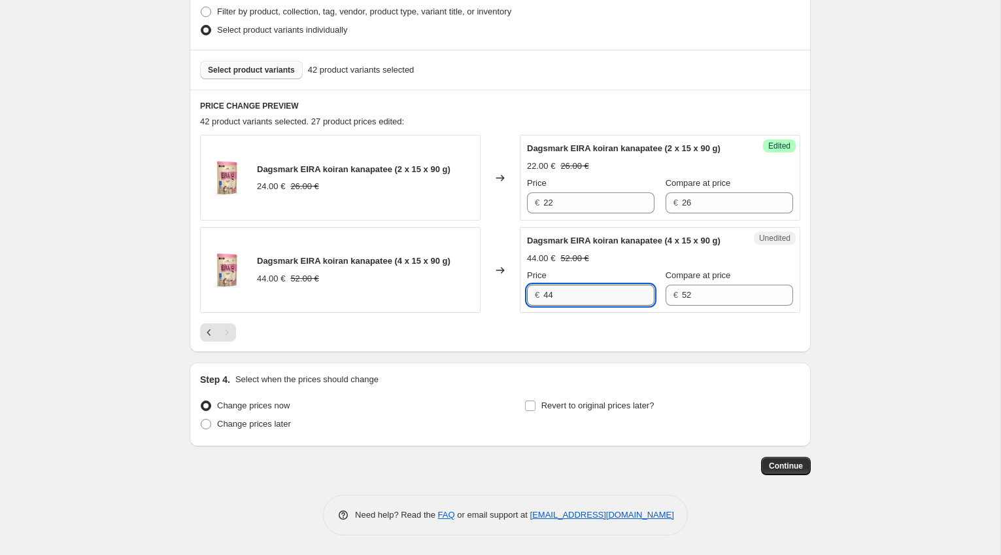
click at [570, 296] on input "44" at bounding box center [598, 294] width 111 height 21
type input "42"
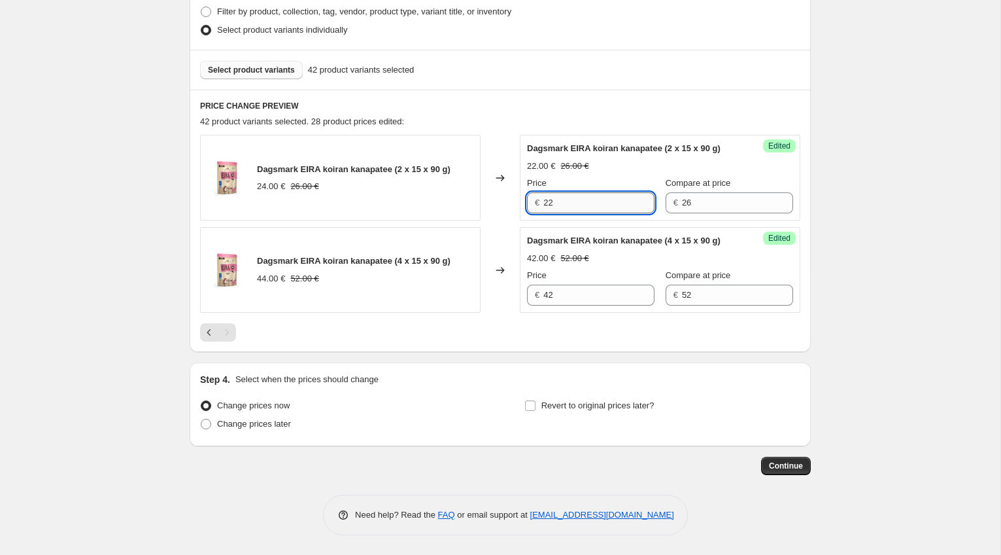
click at [582, 195] on input "22" at bounding box center [598, 202] width 111 height 21
click at [587, 194] on input "22" at bounding box center [598, 202] width 111 height 21
click at [567, 192] on input "28" at bounding box center [598, 202] width 111 height 21
type input "28"
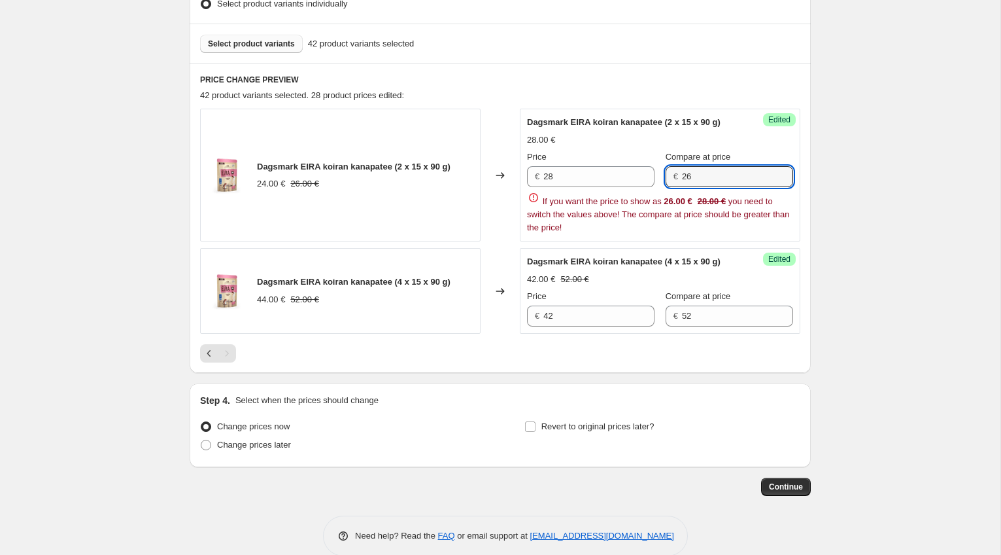
click at [722, 190] on div "Price € 28 Compare at price € 26 If you want the price to show as 26.00 € 28.00…" at bounding box center [660, 192] width 266 height 84
click at [707, 179] on input "26" at bounding box center [737, 176] width 111 height 21
paste input "8"
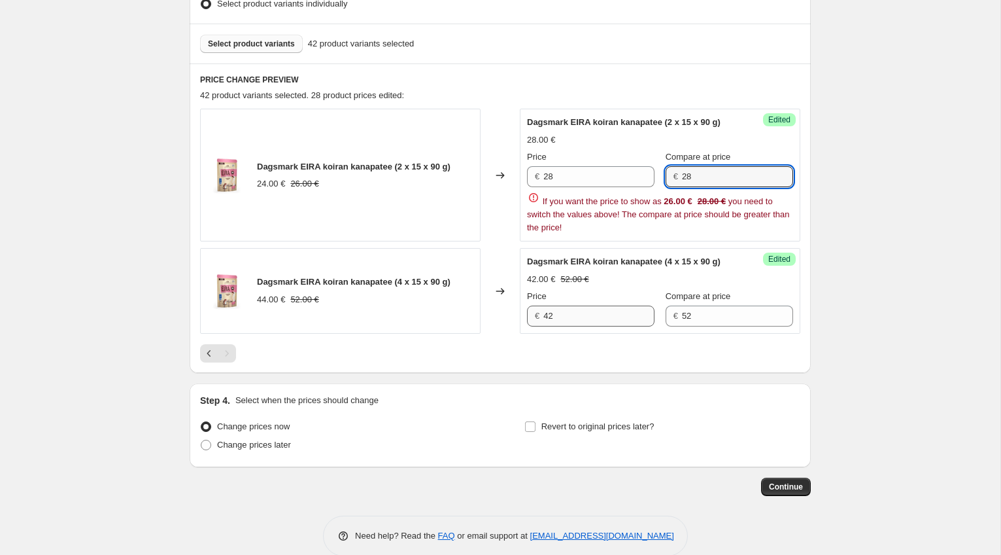
type input "28"
click at [583, 323] on div "Dagsmark EIRA koiran kanapatee (2 x 15 x 90 g) 24.00 € 26.00 € Changed to Succe…" at bounding box center [500, 236] width 600 height 254
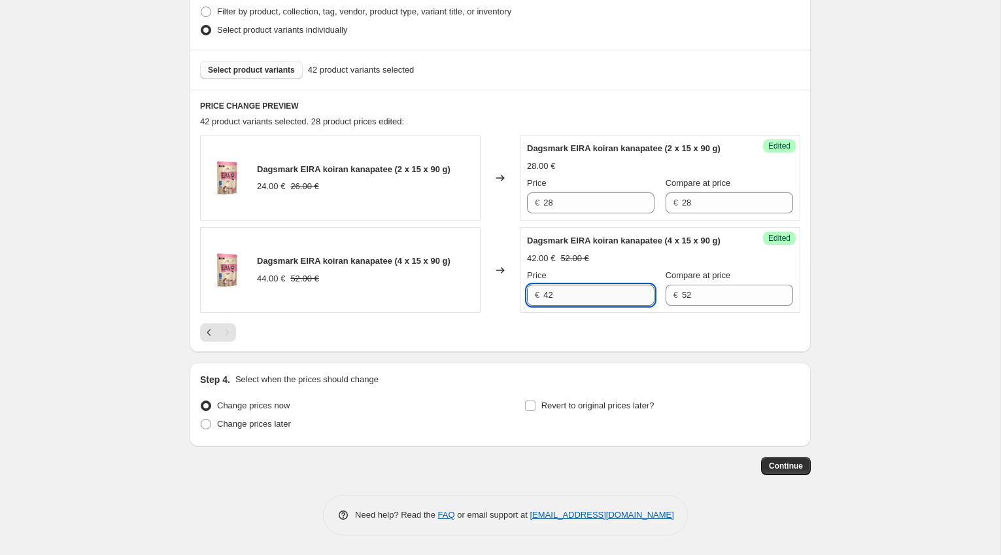
click at [578, 294] on input "42" at bounding box center [598, 294] width 111 height 21
click at [568, 296] on input "45" at bounding box center [598, 294] width 111 height 21
click at [475, 300] on div "Dagsmark EIRA koiran kanapatee (4 x 15 x 90 g) 44.00 € 52.00 €" at bounding box center [340, 270] width 281 height 86
click at [564, 294] on input "45" at bounding box center [598, 294] width 111 height 21
type input "48"
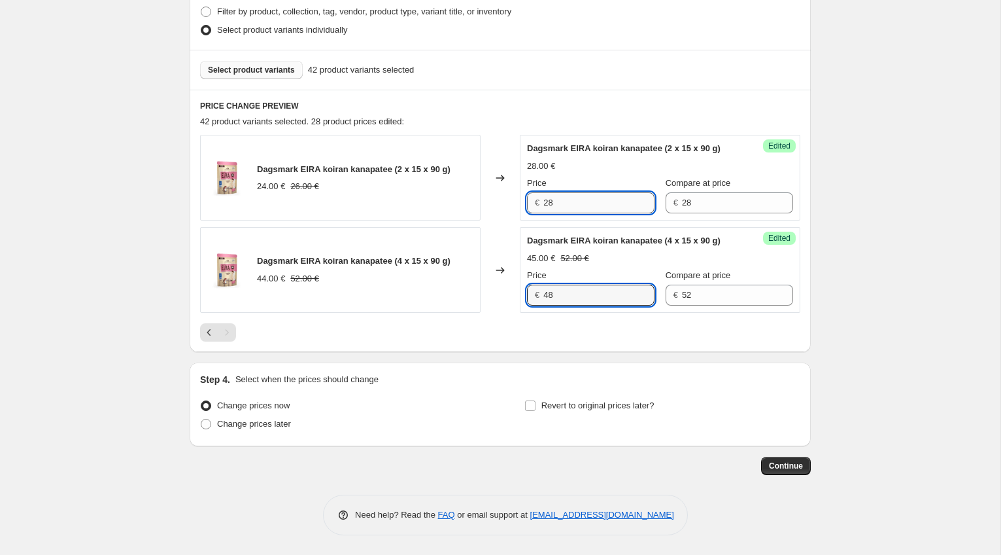
click at [579, 192] on input "28" at bounding box center [598, 202] width 111 height 21
type input "25"
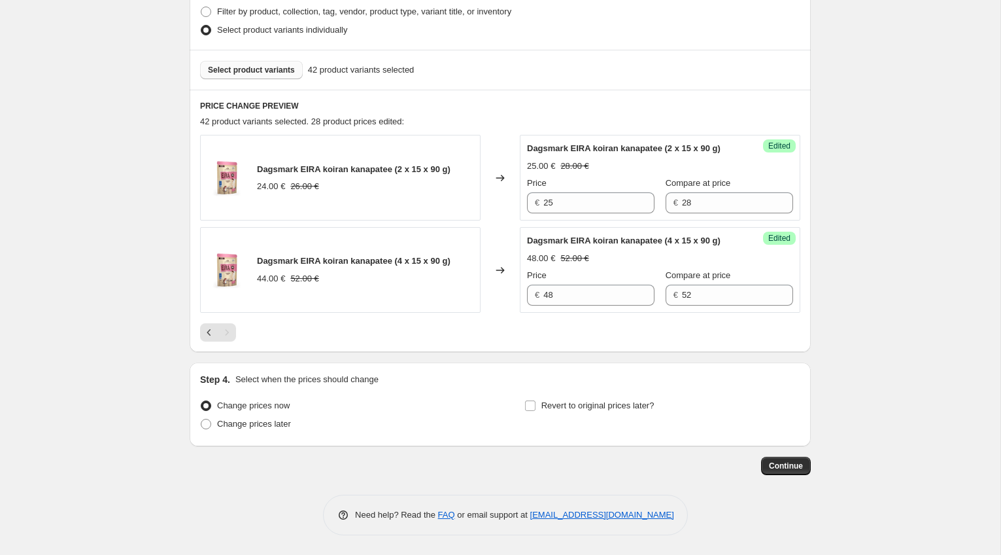
click at [611, 177] on div "Price" at bounding box center [591, 183] width 128 height 13
click at [531, 403] on input "Revert to original prices later?" at bounding box center [530, 405] width 10 height 10
checkbox input "true"
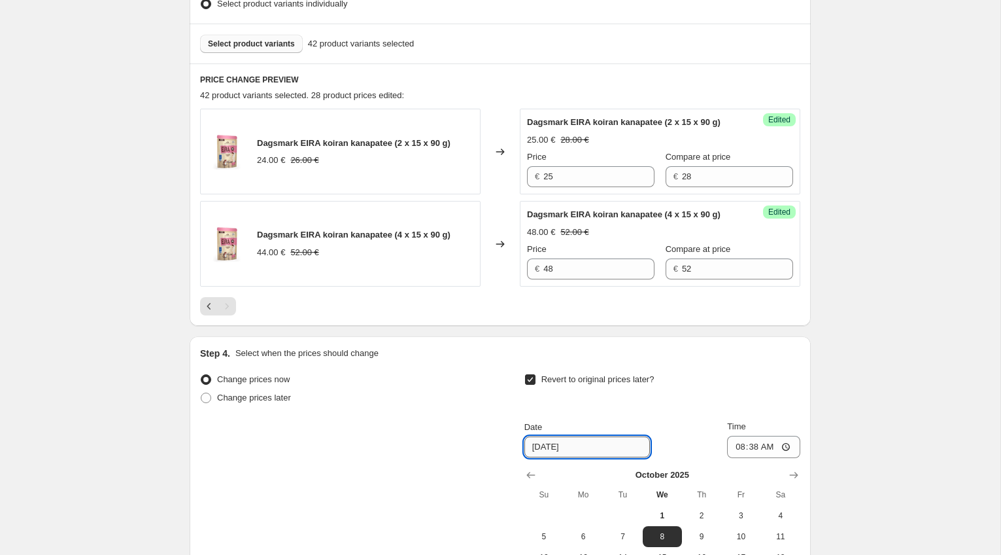
click at [608, 457] on input "10/8/2025" at bounding box center [587, 446] width 126 height 21
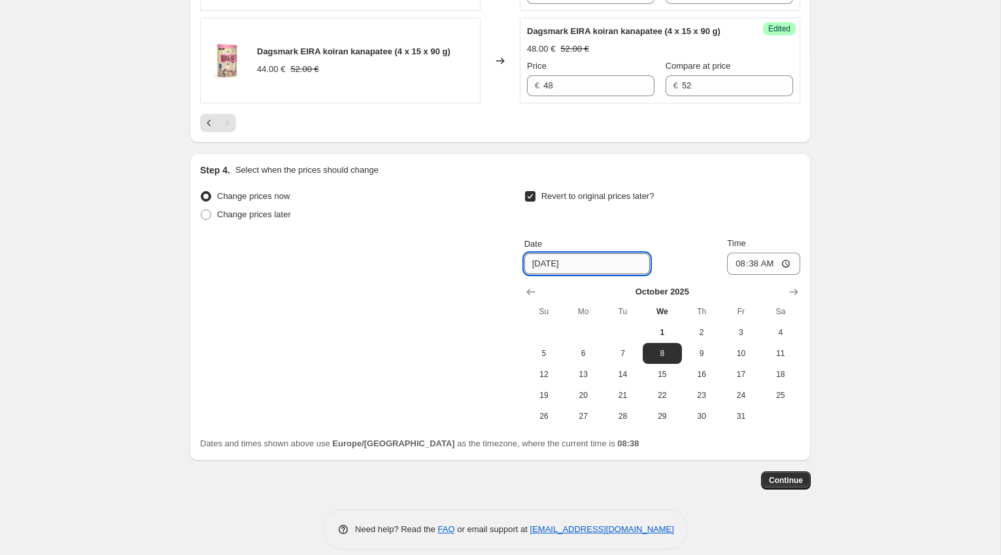
scroll to position [595, 0]
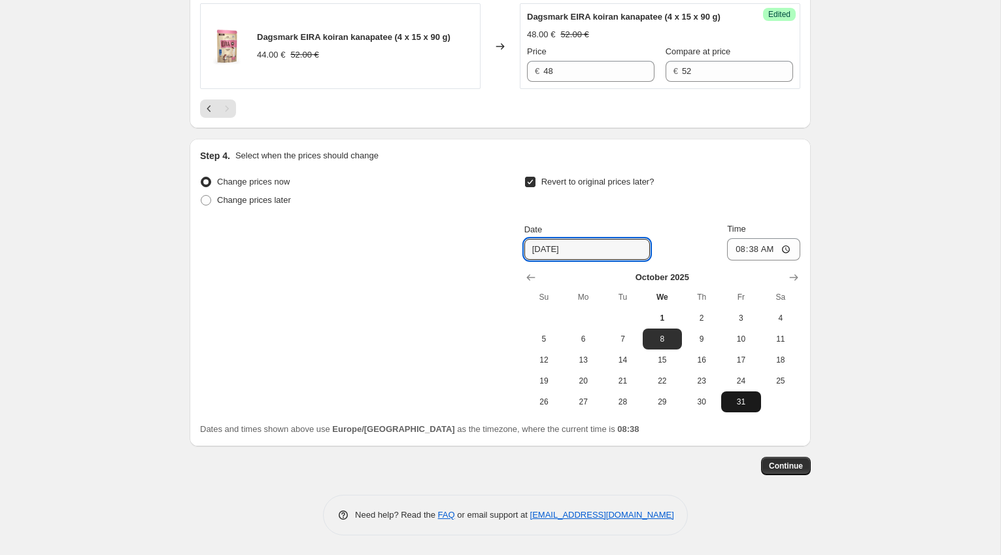
click at [744, 403] on span "31" at bounding box center [741, 401] width 29 height 10
type input "10/31/2025"
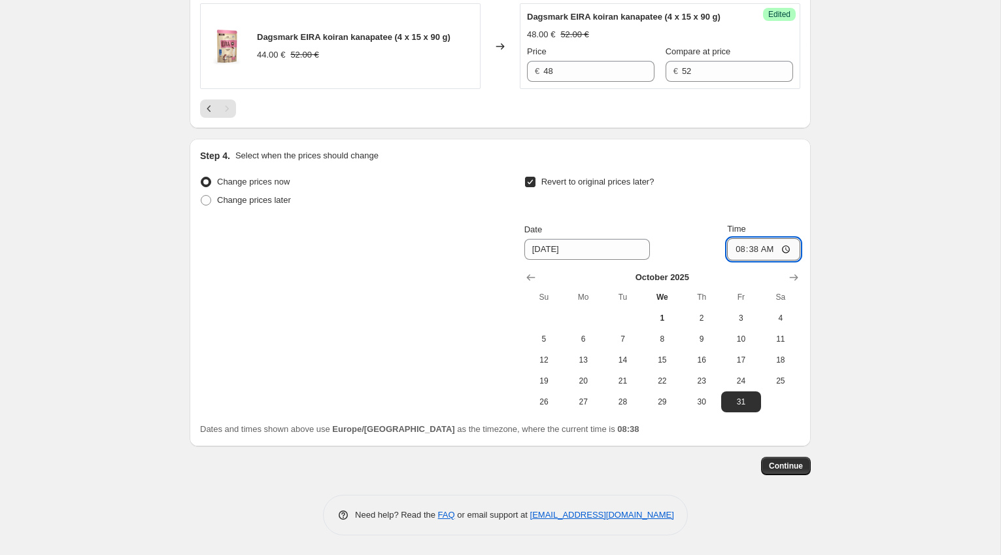
click at [753, 249] on input "08:38" at bounding box center [763, 249] width 73 height 22
type input "23:55"
click at [774, 206] on div "Revert to original prices later?" at bounding box center [662, 192] width 276 height 39
click at [788, 465] on span "Continue" at bounding box center [786, 465] width 34 height 10
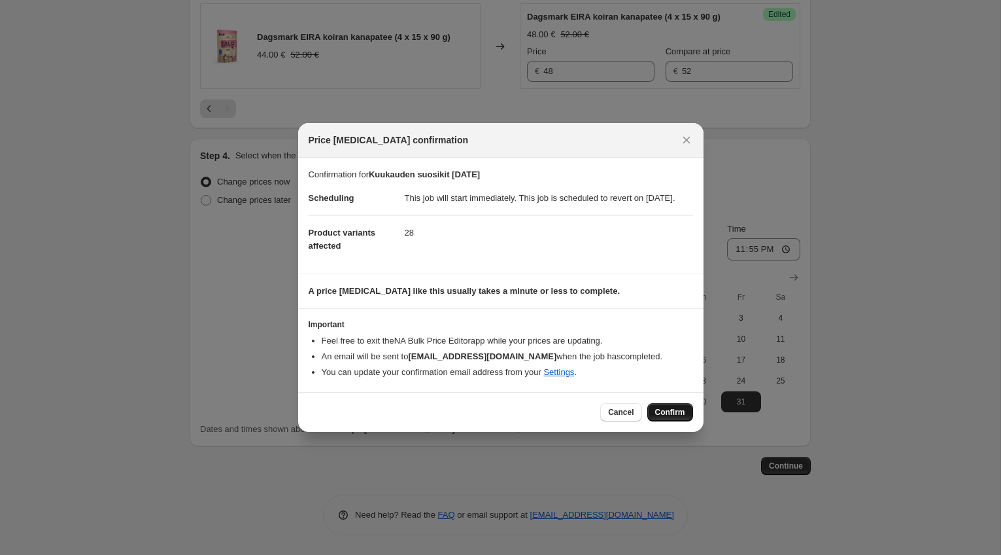
click at [673, 417] on span "Confirm" at bounding box center [670, 412] width 30 height 10
